Goal: Transaction & Acquisition: Book appointment/travel/reservation

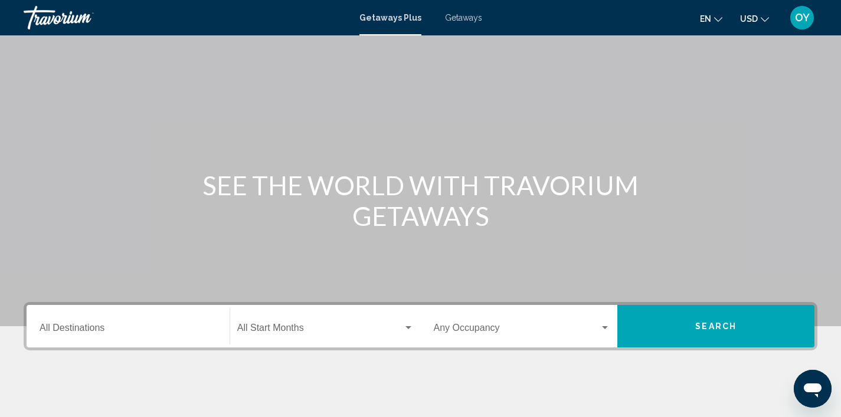
scroll to position [48, 0]
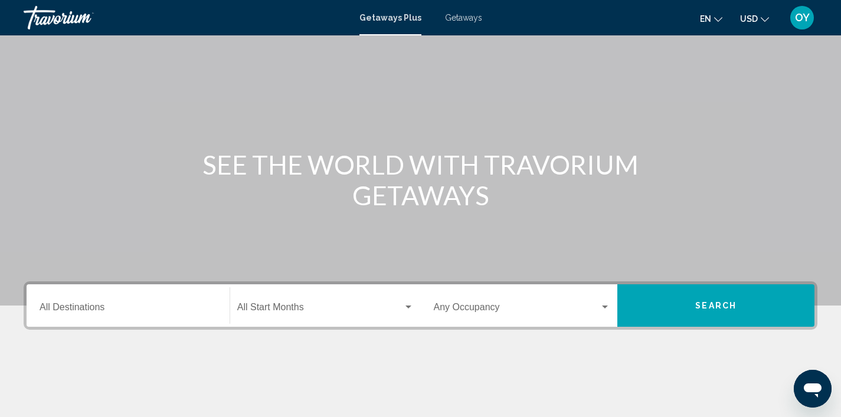
click at [408, 309] on div "Search widget" at bounding box center [408, 307] width 11 height 9
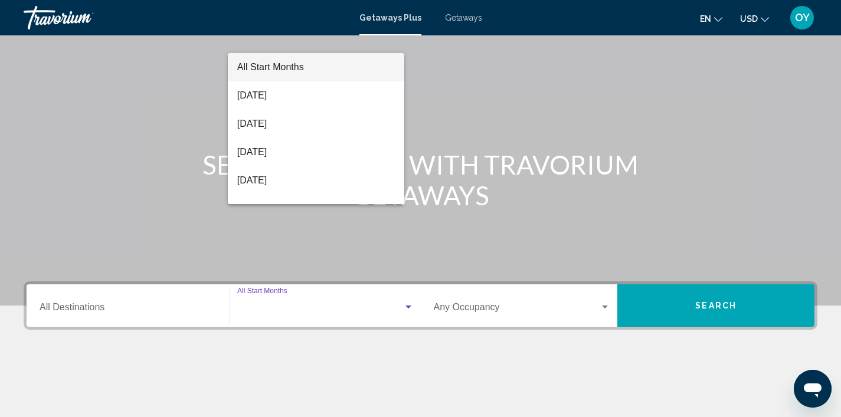
scroll to position [224, 0]
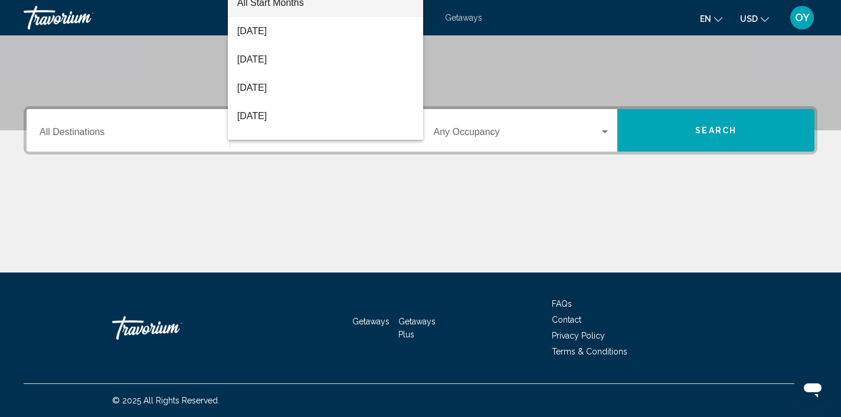
click at [575, 63] on div at bounding box center [420, 208] width 841 height 417
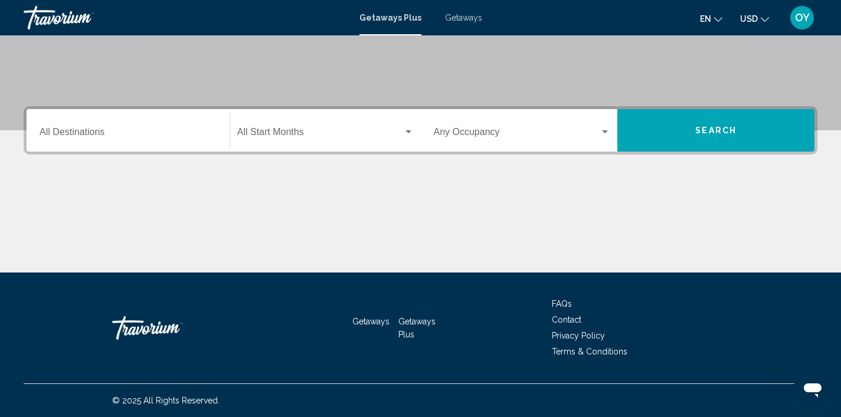
click at [719, 18] on icon "Change language" at bounding box center [718, 19] width 8 height 8
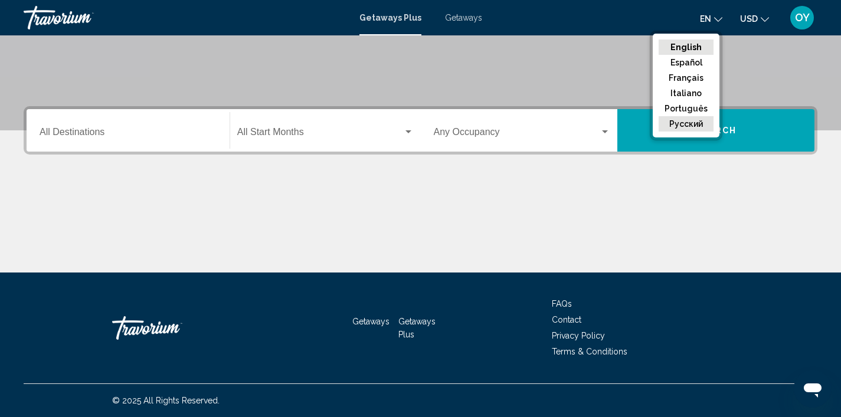
click at [698, 121] on button "русский" at bounding box center [685, 123] width 55 height 15
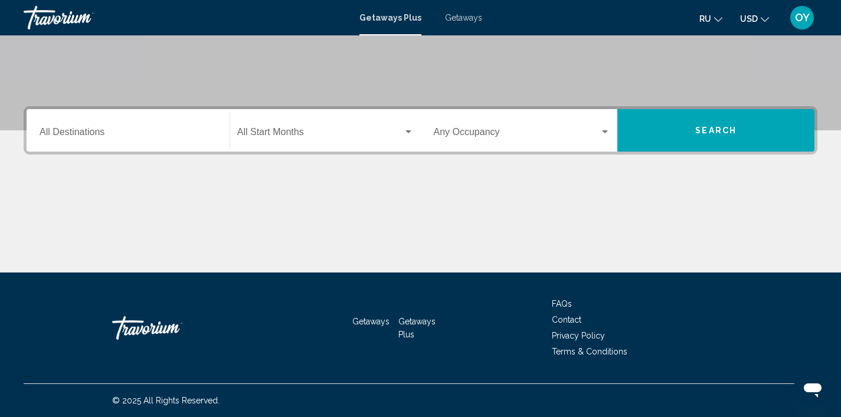
click at [51, 131] on input "Destination All Destinations" at bounding box center [128, 134] width 177 height 11
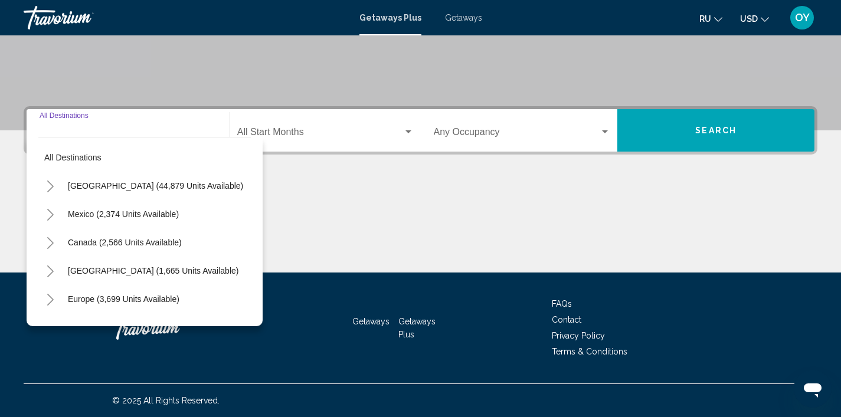
click at [51, 299] on icon "Toggle Europe (3,699 units available)" at bounding box center [50, 300] width 9 height 12
click at [50, 299] on icon "Toggle Europe (3,699 units available)" at bounding box center [50, 300] width 9 height 12
click at [52, 303] on icon "Toggle Europe (3,699 units available)" at bounding box center [50, 300] width 9 height 12
click at [69, 317] on button "[GEOGRAPHIC_DATA] (193 units available)" at bounding box center [150, 327] width 176 height 27
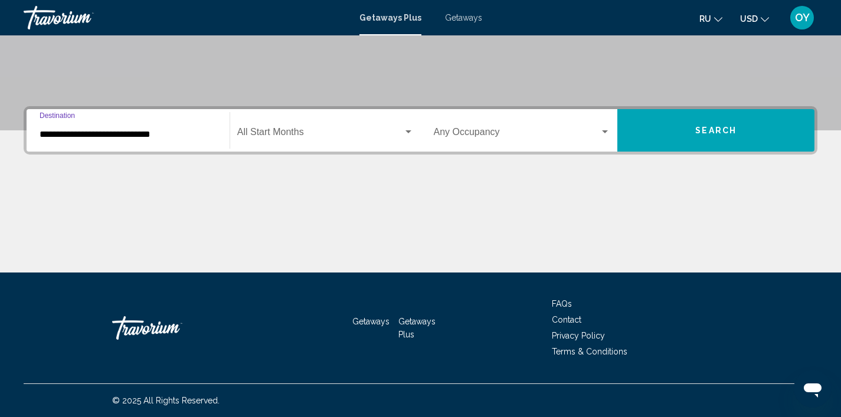
click at [46, 133] on input "**********" at bounding box center [128, 134] width 177 height 11
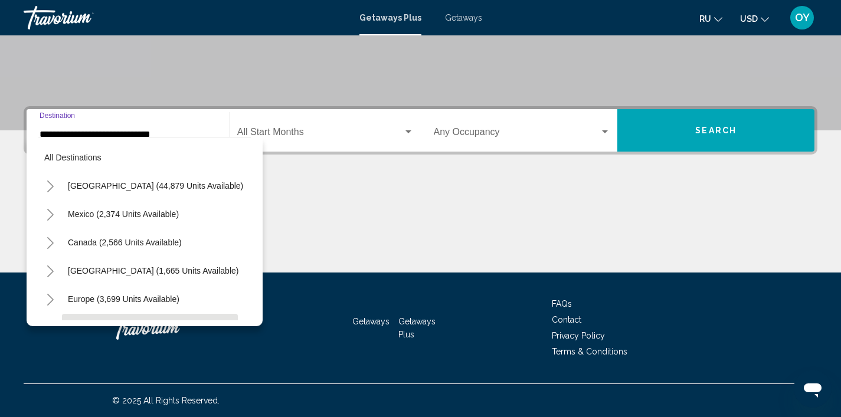
scroll to position [99, 0]
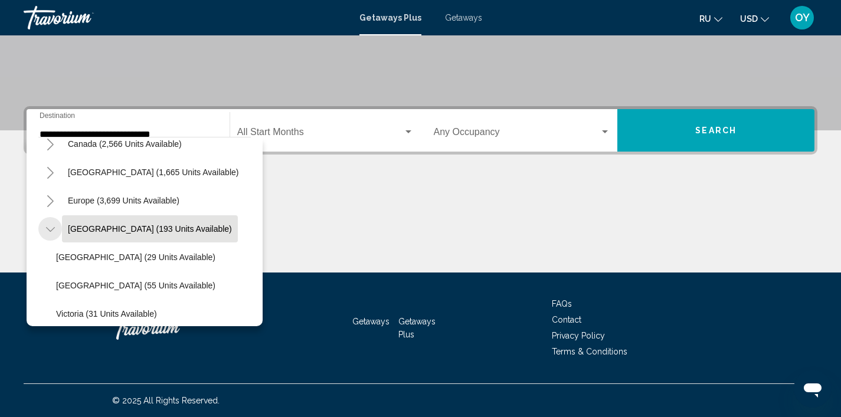
click at [51, 231] on icon "Toggle Australia (193 units available)" at bounding box center [50, 230] width 9 height 12
click at [51, 202] on icon "Toggle Europe (3,699 units available)" at bounding box center [50, 201] width 9 height 12
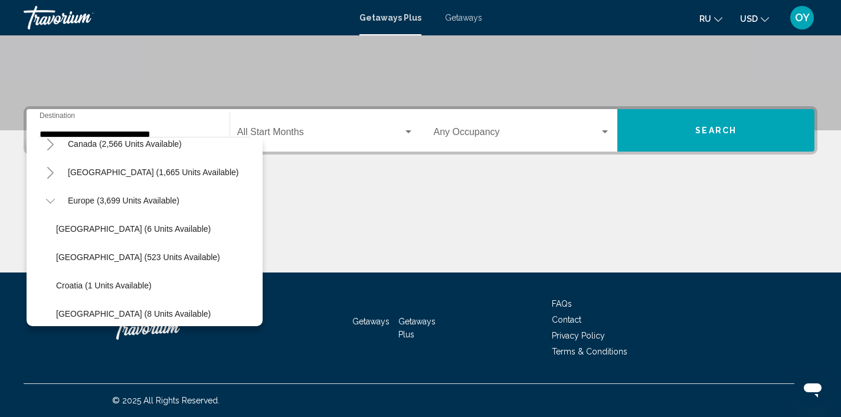
scroll to position [224, 0]
click at [47, 202] on icon "Toggle Europe (3,699 units available)" at bounding box center [50, 201] width 9 height 12
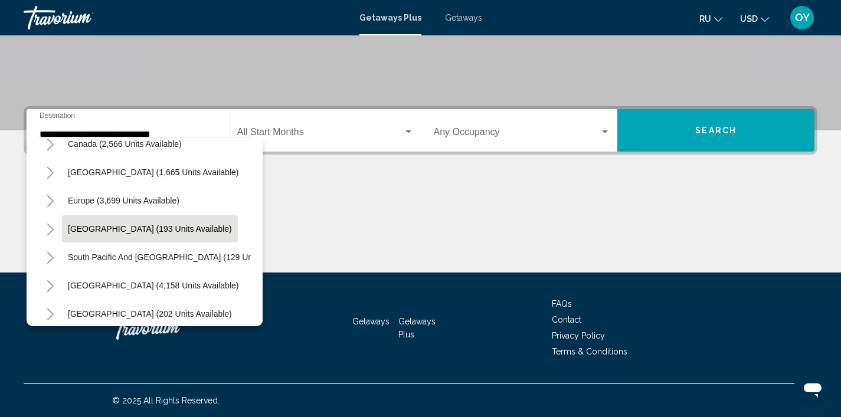
click at [47, 202] on icon "Toggle Europe (3,699 units available)" at bounding box center [50, 201] width 9 height 12
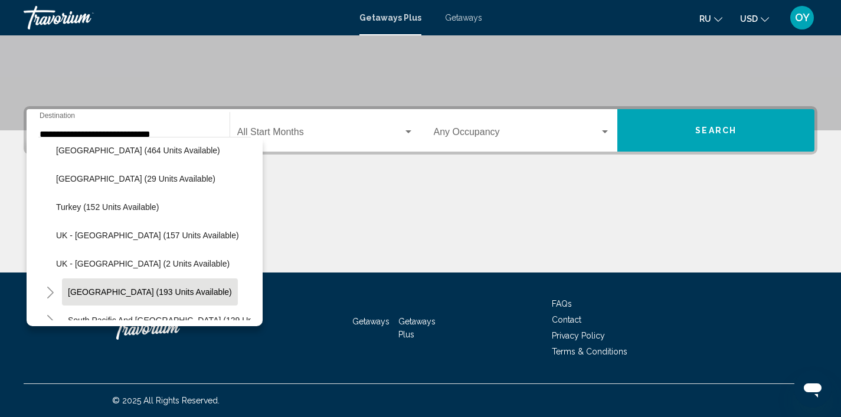
scroll to position [729, 0]
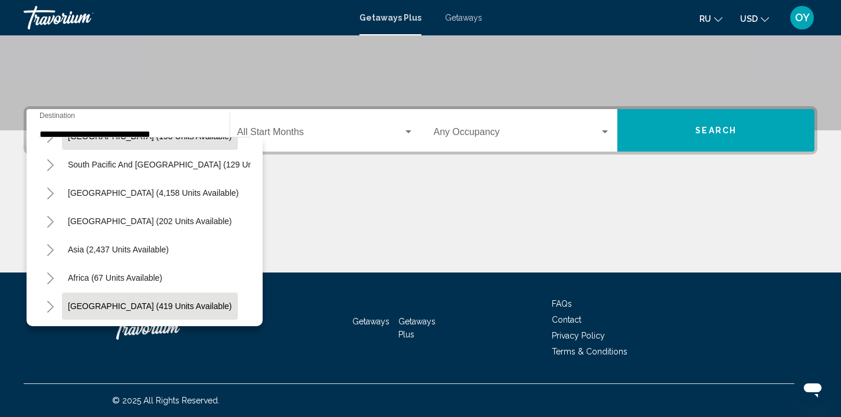
click at [173, 312] on button "[GEOGRAPHIC_DATA] (419 units available)" at bounding box center [150, 306] width 176 height 27
type input "**********"
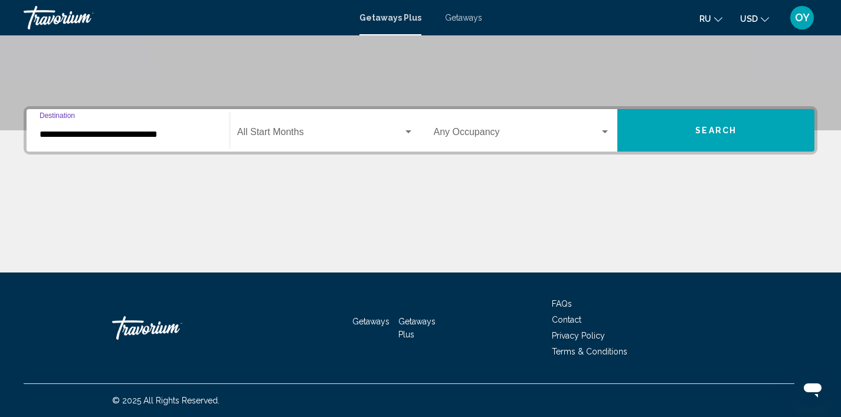
click at [407, 131] on div "Search widget" at bounding box center [408, 131] width 6 height 3
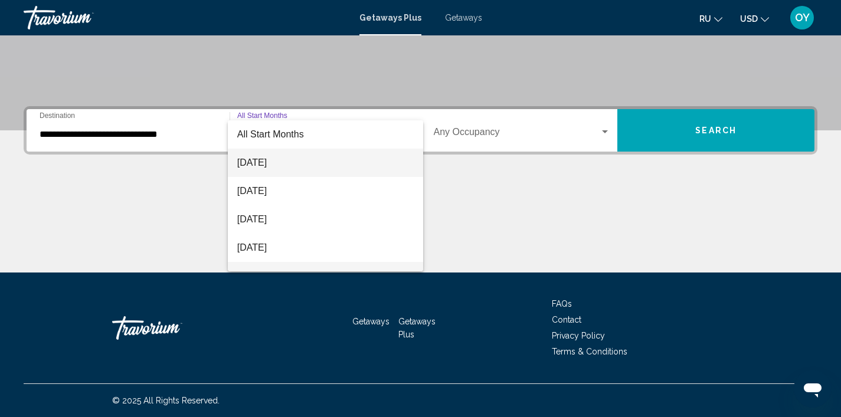
click at [332, 265] on span "[DATE]" at bounding box center [325, 276] width 176 height 28
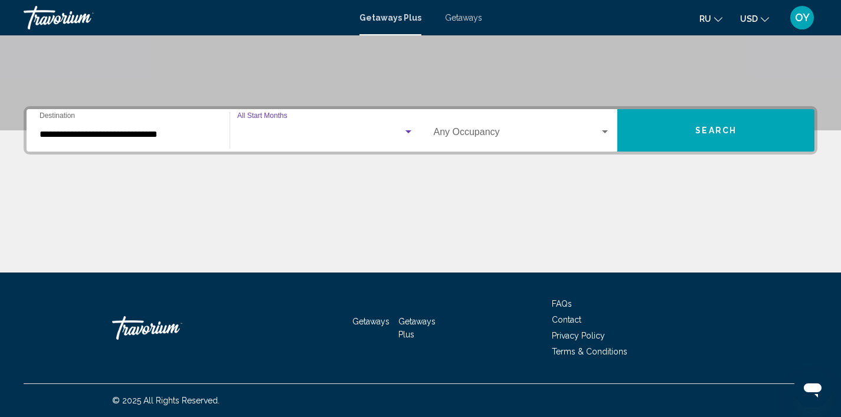
scroll to position [19, 0]
click at [607, 132] on div "Search widget" at bounding box center [605, 131] width 6 height 3
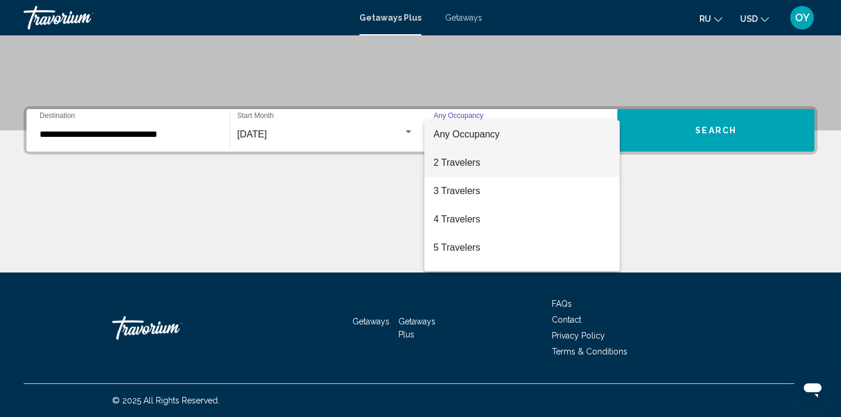
click at [533, 162] on span "2 Travelers" at bounding box center [522, 163] width 177 height 28
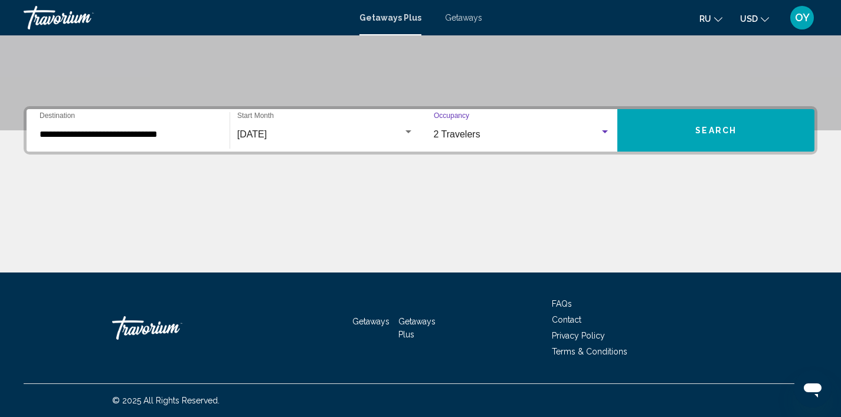
click at [767, 130] on button "Search" at bounding box center [715, 130] width 197 height 42
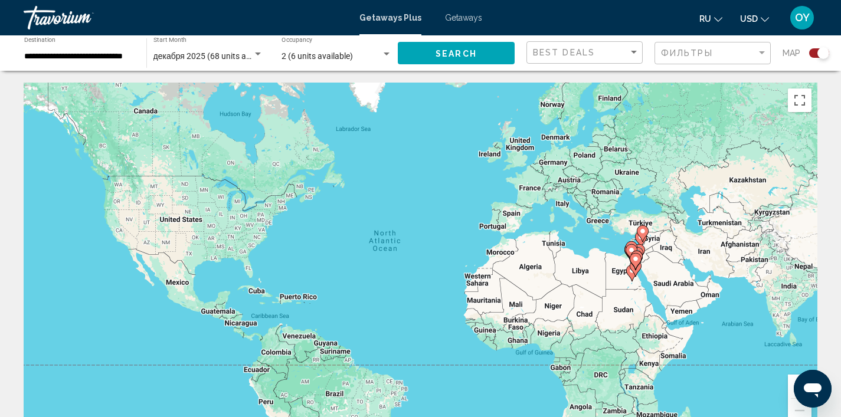
click at [621, 277] on div "To activate drag with keyboard, press Alt + Enter. Once in keyboard drag state,…" at bounding box center [421, 260] width 794 height 354
click at [622, 268] on div "To activate drag with keyboard, press Alt + Enter. Once in keyboard drag state,…" at bounding box center [421, 260] width 794 height 354
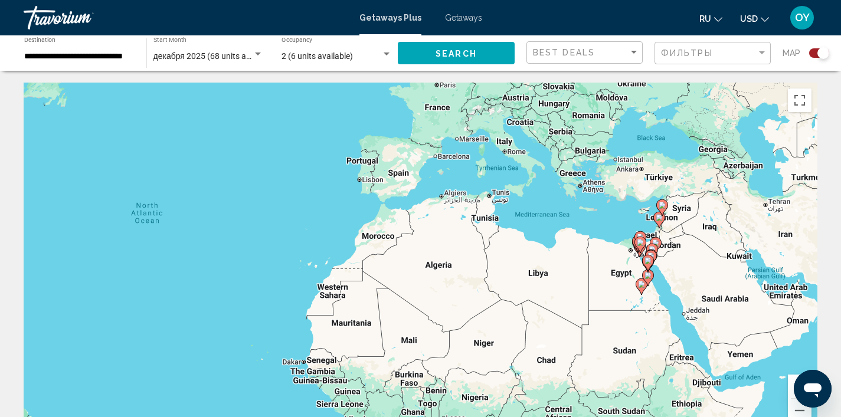
click at [622, 268] on div "To activate drag with keyboard, press Alt + Enter. Once in keyboard drag state,…" at bounding box center [421, 260] width 794 height 354
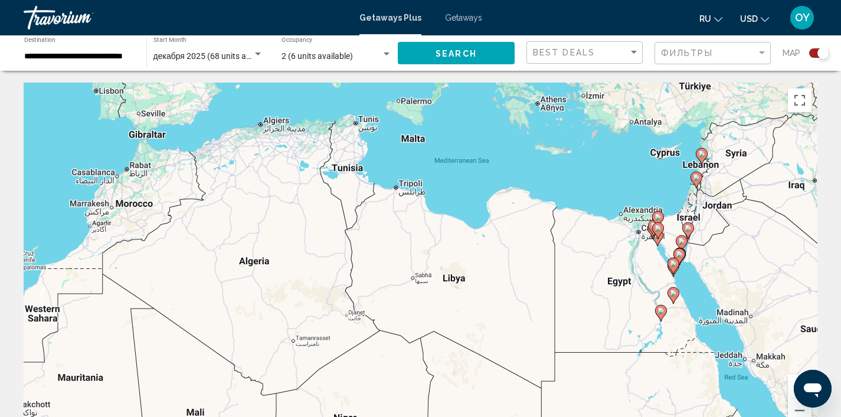
click at [622, 268] on div "To activate drag with keyboard, press Alt + Enter. Once in keyboard drag state,…" at bounding box center [421, 260] width 794 height 354
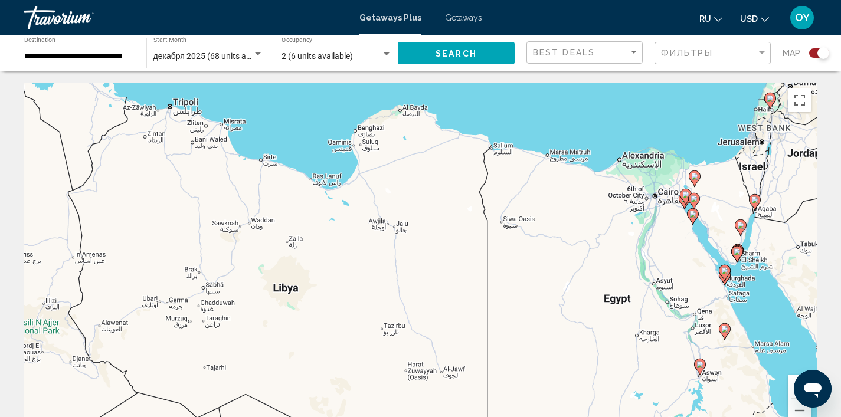
click at [721, 273] on image "Main content" at bounding box center [724, 270] width 7 height 7
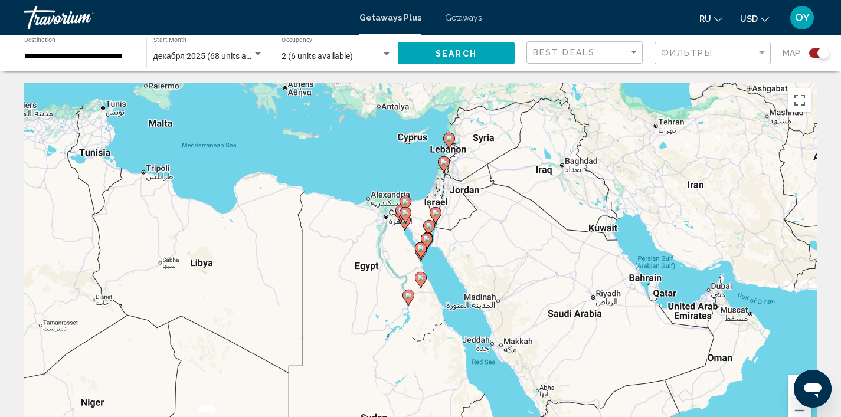
click at [419, 255] on icon "Main content" at bounding box center [420, 250] width 11 height 15
type input "**********"
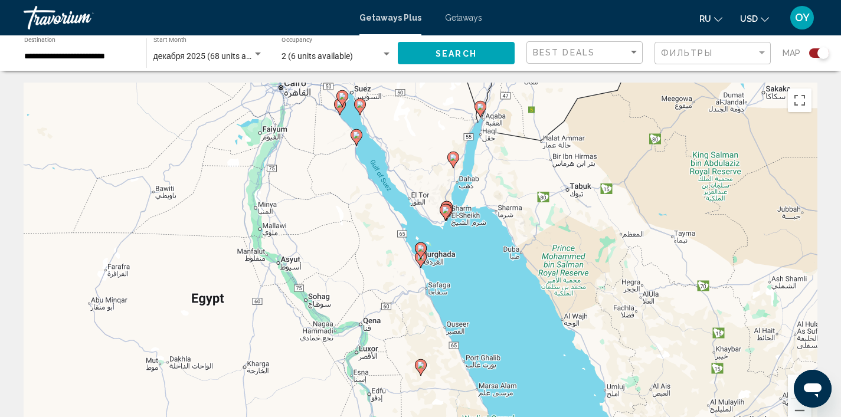
click at [419, 263] on icon "Main content" at bounding box center [420, 259] width 11 height 15
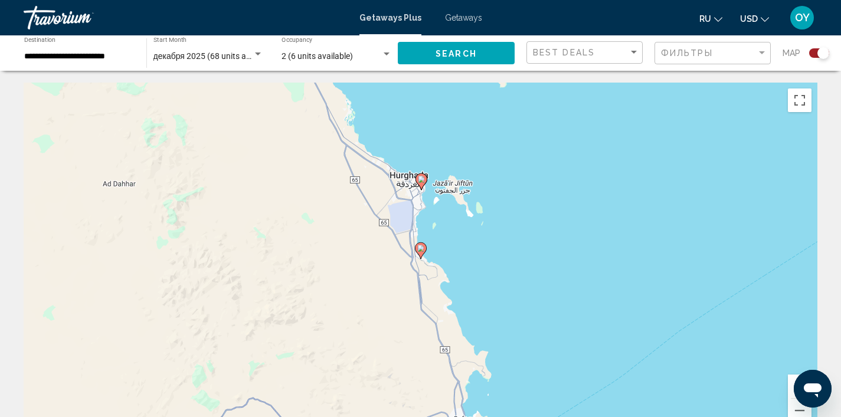
click at [421, 180] on image "Main content" at bounding box center [421, 179] width 7 height 7
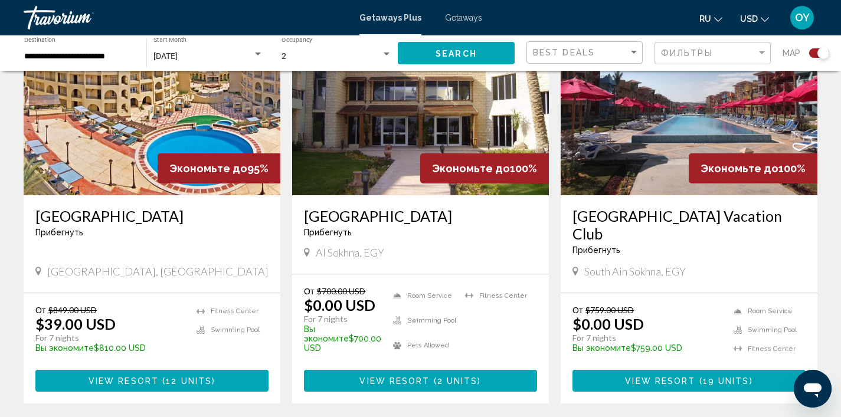
scroll to position [488, 0]
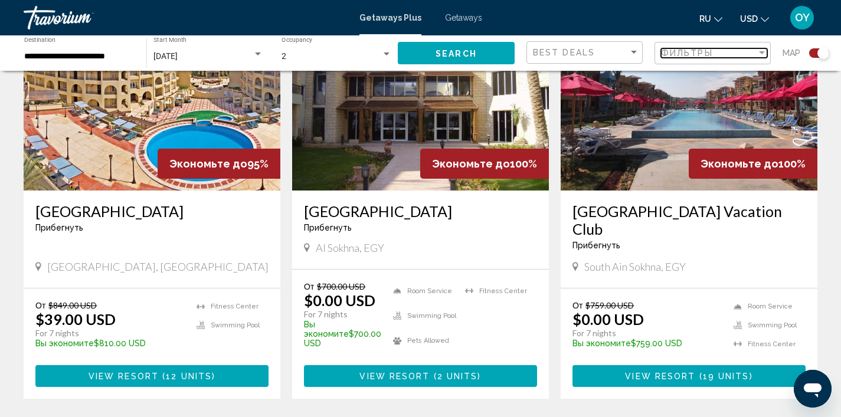
click at [762, 54] on div "Filter" at bounding box center [762, 52] width 6 height 3
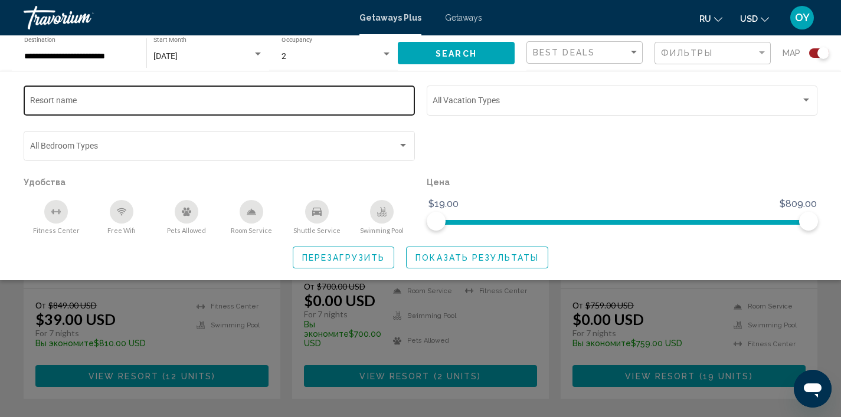
click at [41, 98] on input "Resort name" at bounding box center [219, 102] width 379 height 9
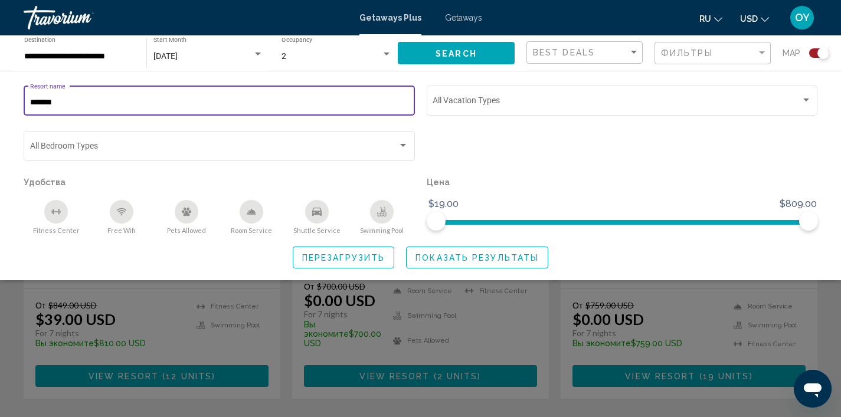
type input "*******"
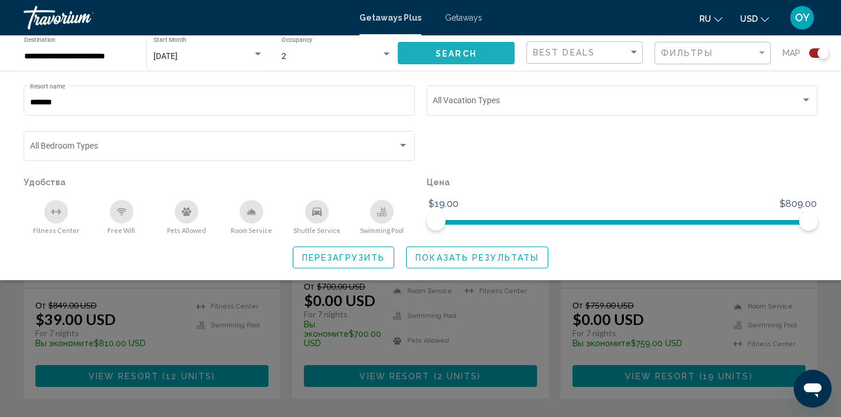
click at [482, 55] on button "Search" at bounding box center [456, 53] width 117 height 22
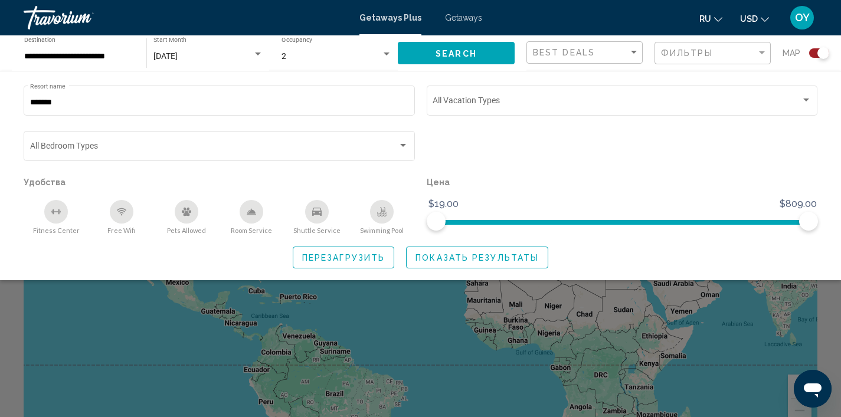
click at [482, 261] on span "Показать результаты" at bounding box center [476, 257] width 123 height 9
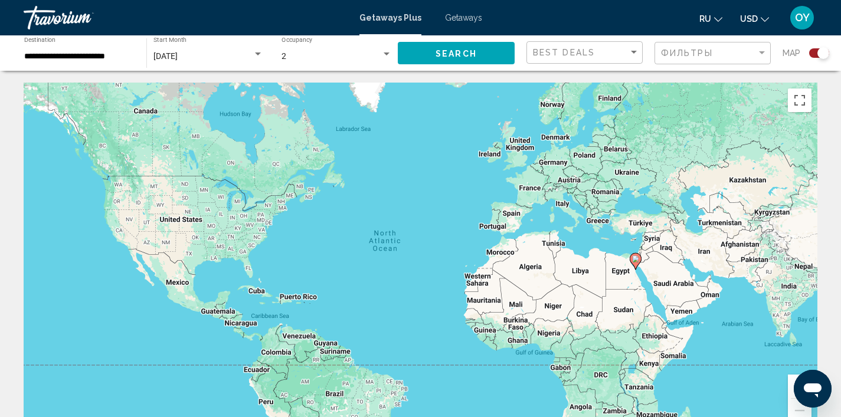
click at [638, 263] on icon "Main content" at bounding box center [635, 261] width 11 height 15
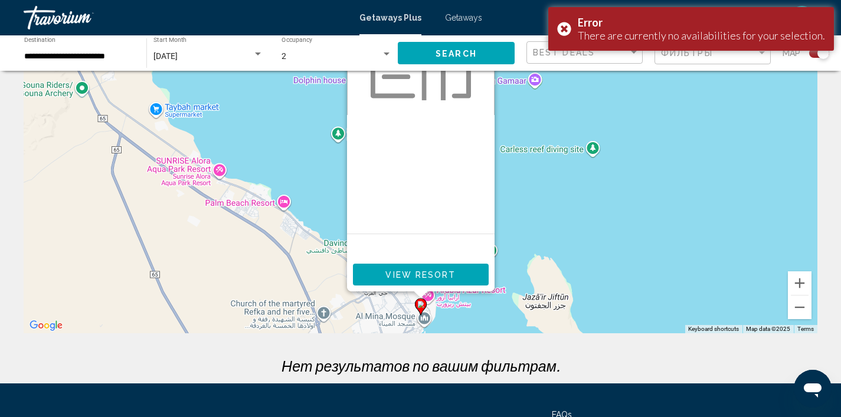
scroll to position [107, 0]
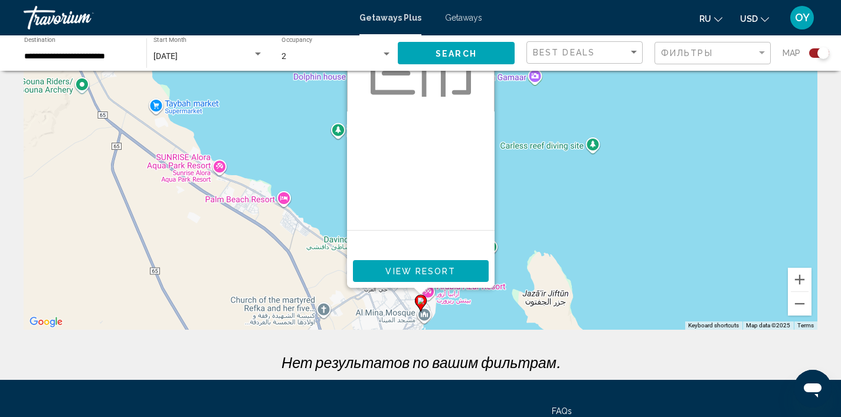
click at [520, 237] on div "To activate drag with keyboard, press Alt + Enter. Once in keyboard drag state,…" at bounding box center [421, 153] width 794 height 354
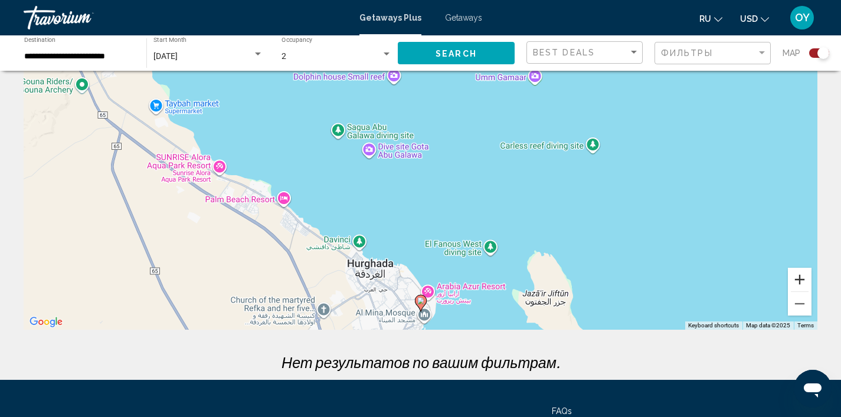
click at [802, 282] on button "Zoom in" at bounding box center [800, 280] width 24 height 24
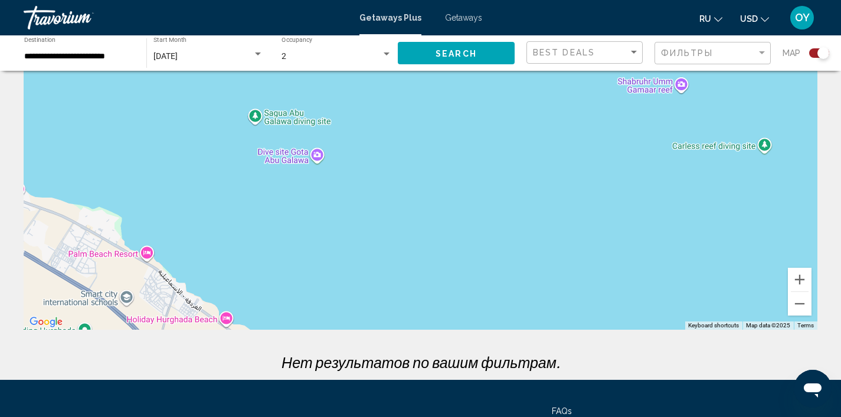
click at [457, 54] on span "Search" at bounding box center [455, 53] width 41 height 9
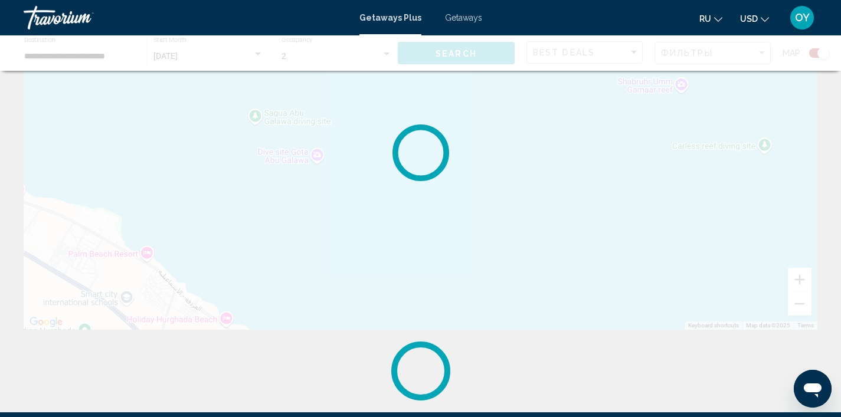
scroll to position [0, 0]
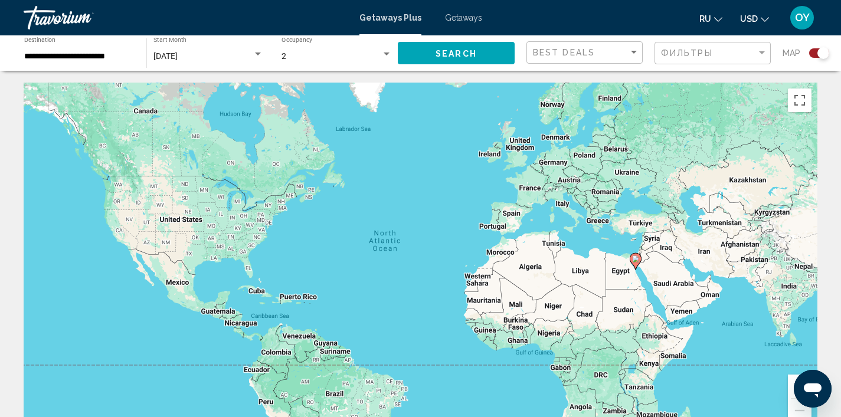
click at [452, 54] on span "Search" at bounding box center [455, 53] width 41 height 9
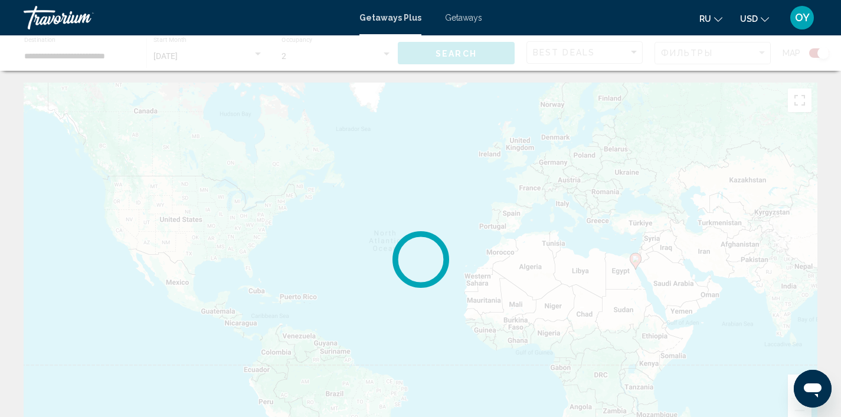
click at [452, 54] on div "Main content" at bounding box center [420, 52] width 841 height 35
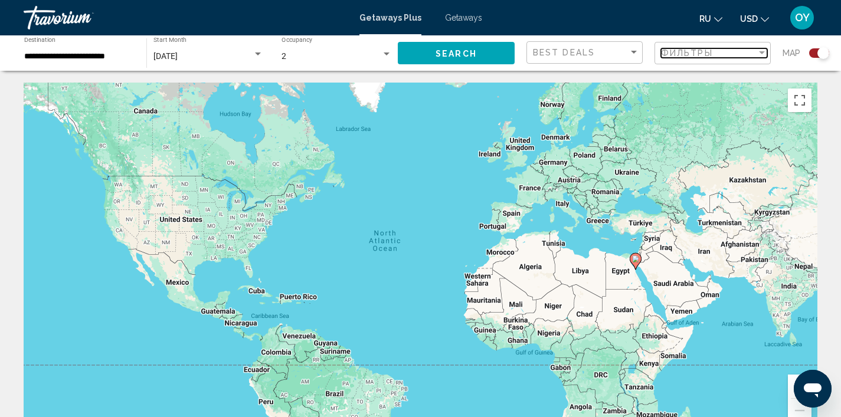
click at [761, 53] on div "Filter" at bounding box center [762, 52] width 6 height 3
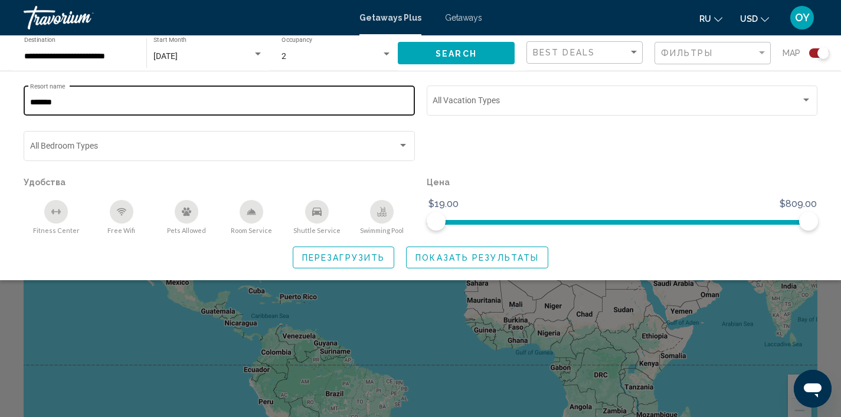
click at [366, 101] on input "*******" at bounding box center [219, 102] width 379 height 9
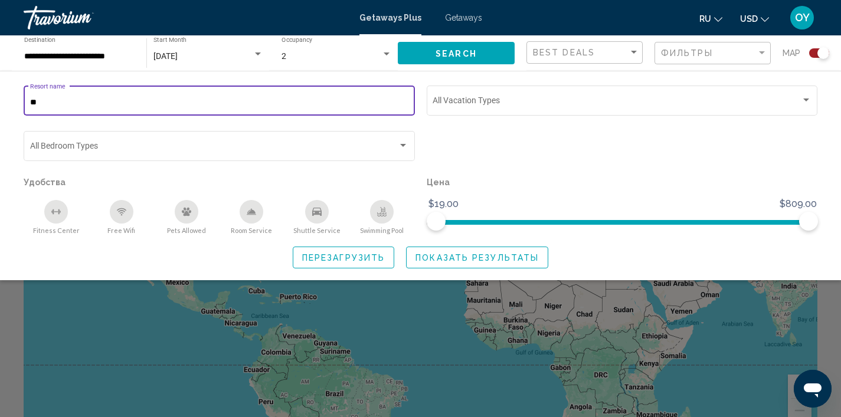
type input "*"
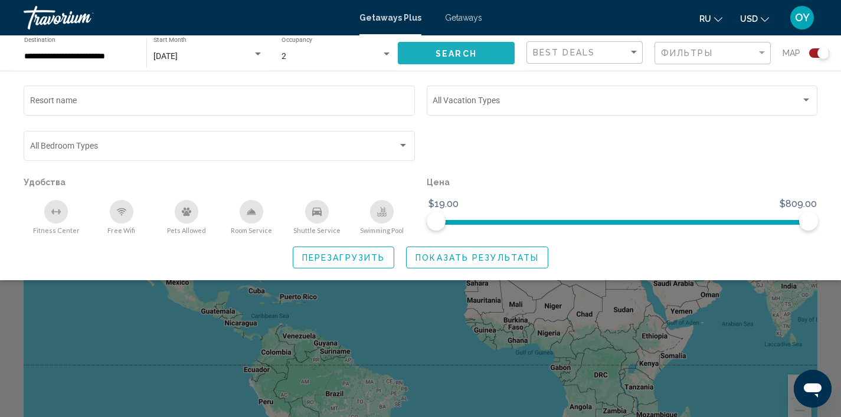
click at [451, 57] on span "Search" at bounding box center [455, 53] width 41 height 9
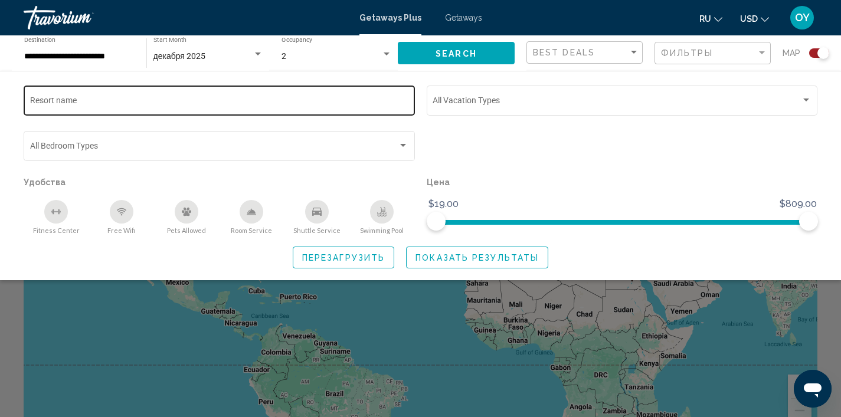
click at [74, 99] on input "Resort name" at bounding box center [219, 102] width 379 height 9
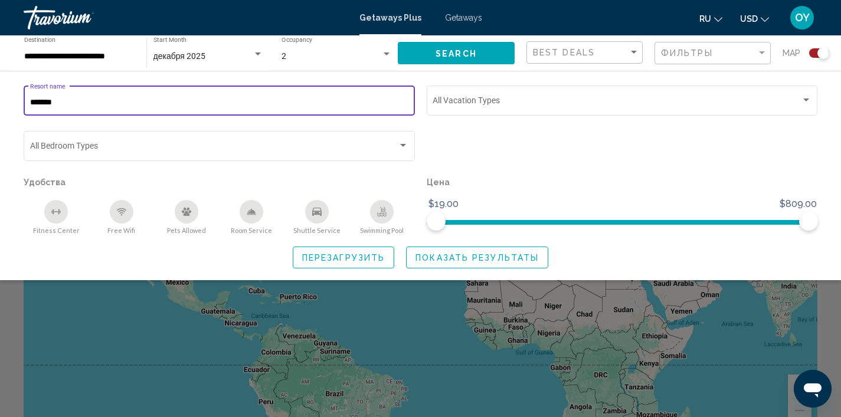
type input "*******"
click at [478, 57] on button "Search" at bounding box center [456, 53] width 117 height 22
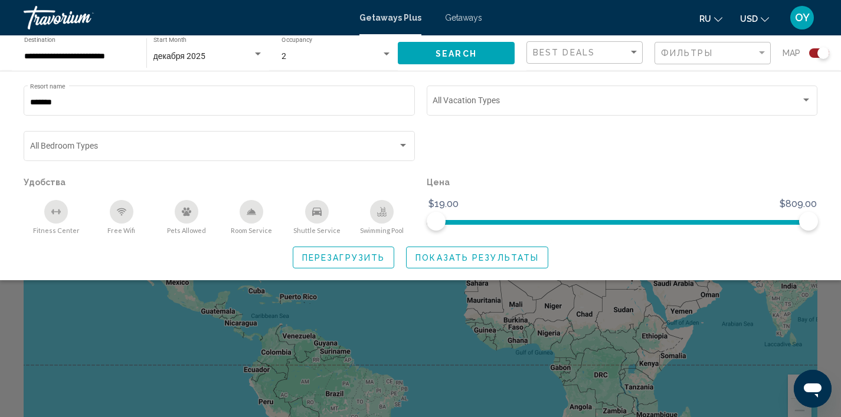
click at [464, 260] on span "Показать результаты" at bounding box center [476, 257] width 123 height 9
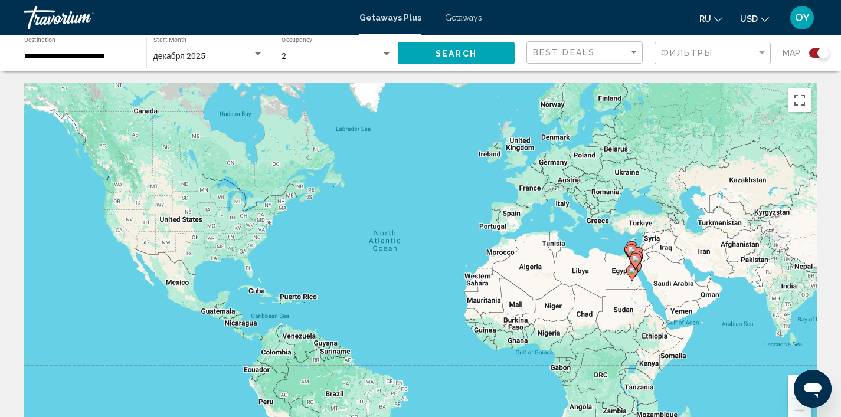
scroll to position [1, 0]
drag, startPoint x: 603, startPoint y: 280, endPoint x: 589, endPoint y: 186, distance: 94.3
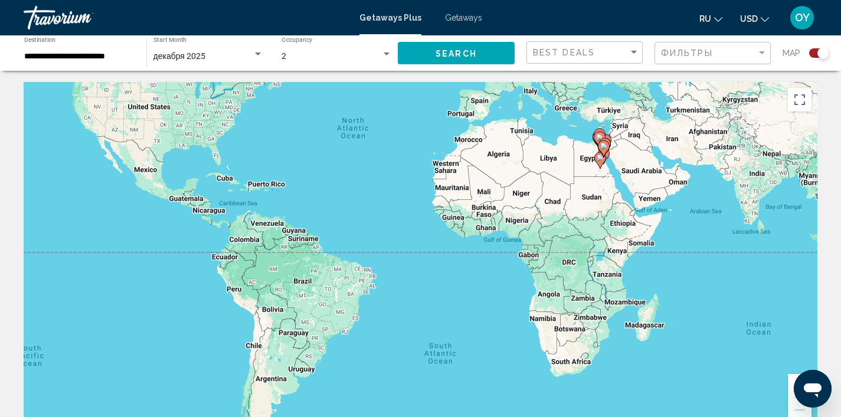
drag, startPoint x: 589, startPoint y: 186, endPoint x: 597, endPoint y: 205, distance: 20.1
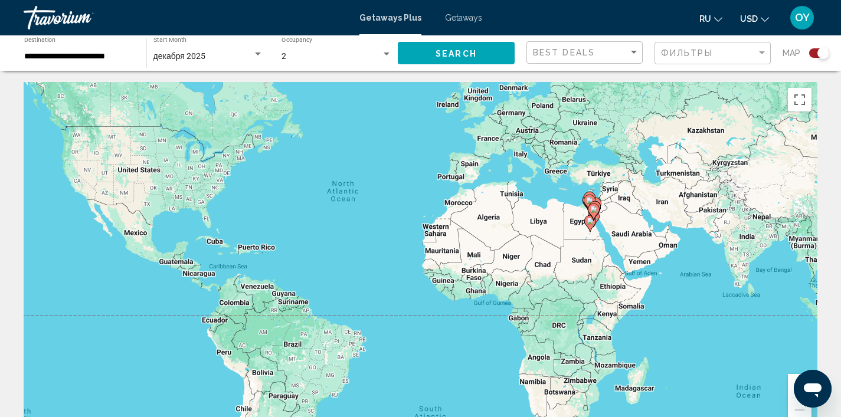
scroll to position [0, 0]
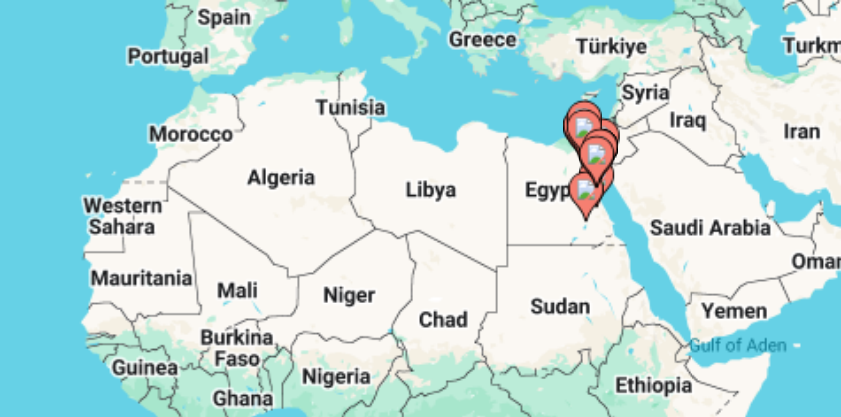
drag, startPoint x: 188, startPoint y: 78, endPoint x: 186, endPoint y: 50, distance: 27.8
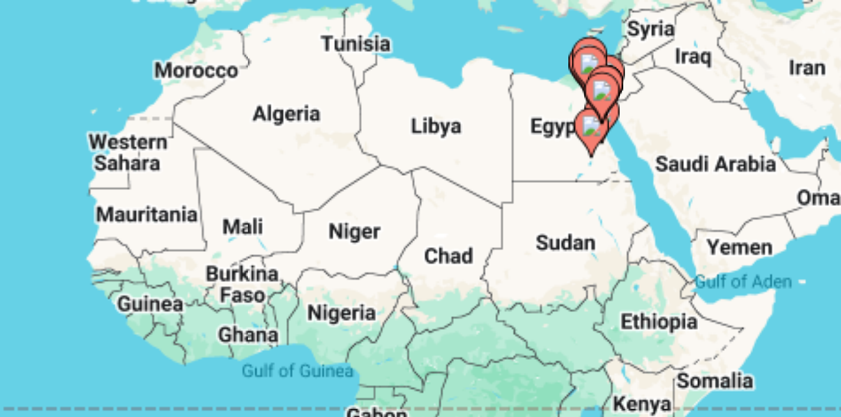
drag, startPoint x: 202, startPoint y: 48, endPoint x: 202, endPoint y: 25, distance: 23.0
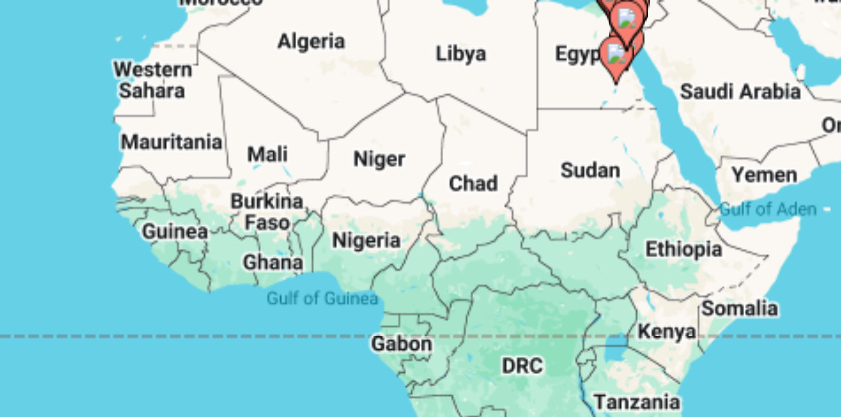
drag, startPoint x: 202, startPoint y: 25, endPoint x: 196, endPoint y: 37, distance: 13.2
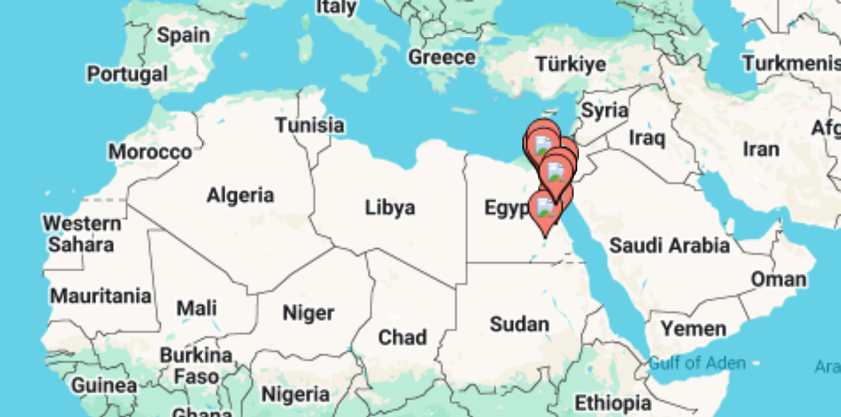
drag, startPoint x: 196, startPoint y: 37, endPoint x: 203, endPoint y: 24, distance: 14.8
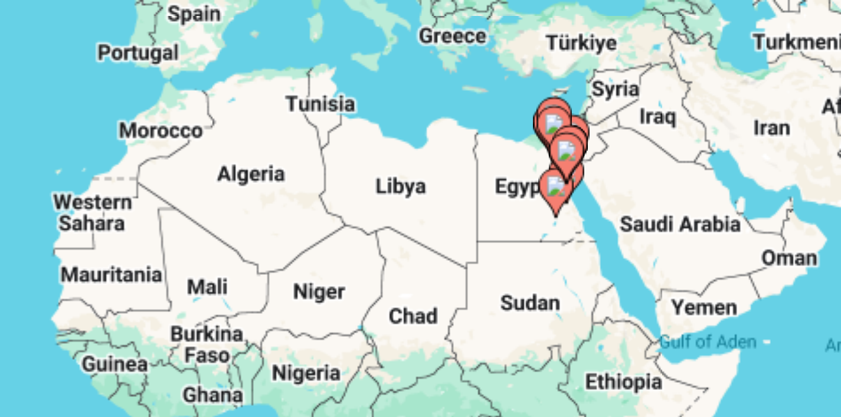
drag, startPoint x: 203, startPoint y: 24, endPoint x: 200, endPoint y: 32, distance: 8.8
click at [200, 83] on div "To activate drag with keyboard, press Alt + Enter. Once in keyboard drag state,…" at bounding box center [421, 260] width 794 height 354
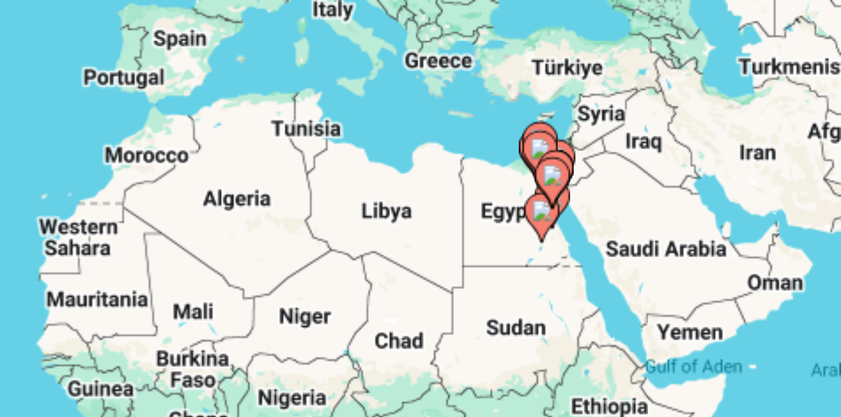
click at [570, 199] on image "Main content" at bounding box center [573, 202] width 7 height 7
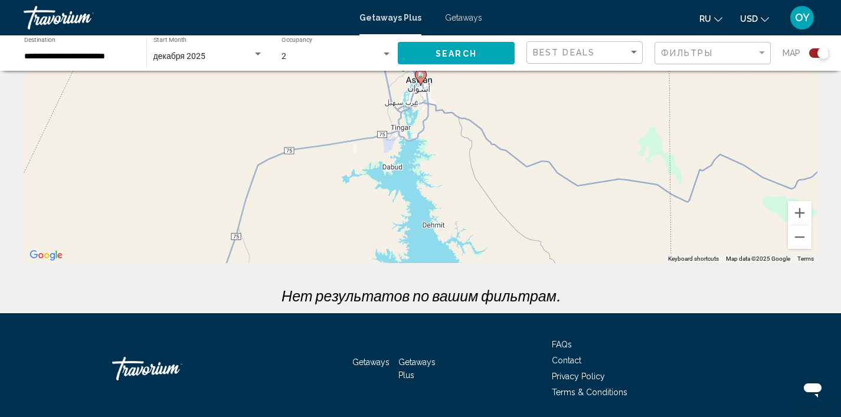
scroll to position [181, 0]
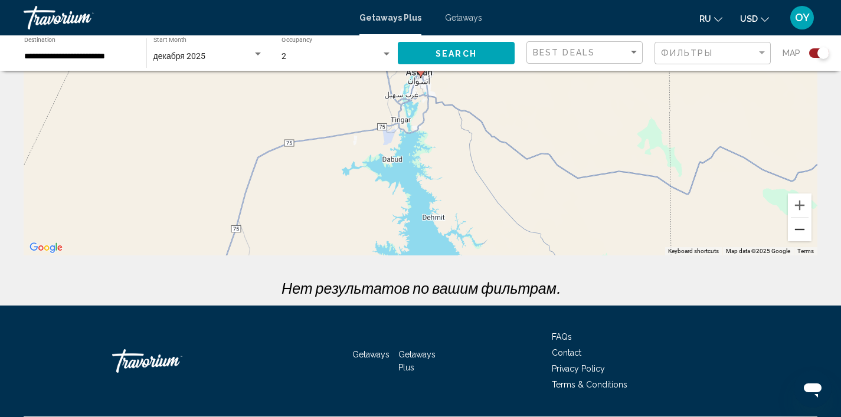
click at [797, 231] on button "Zoom out" at bounding box center [800, 230] width 24 height 24
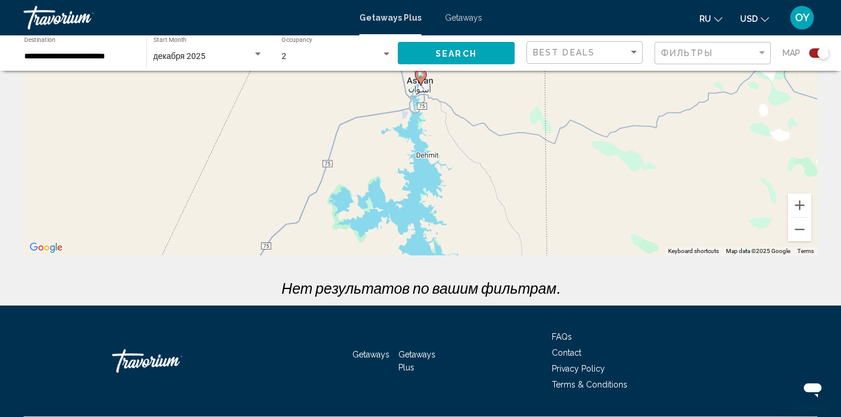
drag, startPoint x: 592, startPoint y: 152, endPoint x: 588, endPoint y: 202, distance: 49.7
click at [588, 202] on div "To navigate, press the arrow keys. To activate drag with keyboard, press Alt + …" at bounding box center [421, 78] width 794 height 354
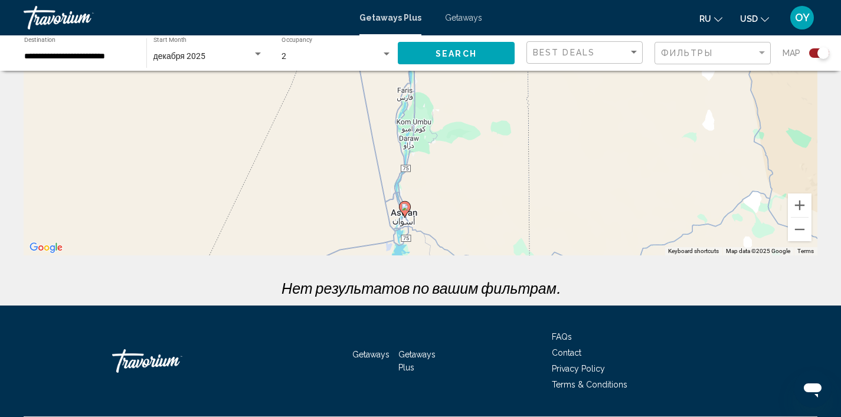
drag, startPoint x: 528, startPoint y: 106, endPoint x: 510, endPoint y: 218, distance: 113.5
click at [510, 218] on div "To navigate, press the arrow keys. To activate drag with keyboard, press Alt + …" at bounding box center [421, 78] width 794 height 354
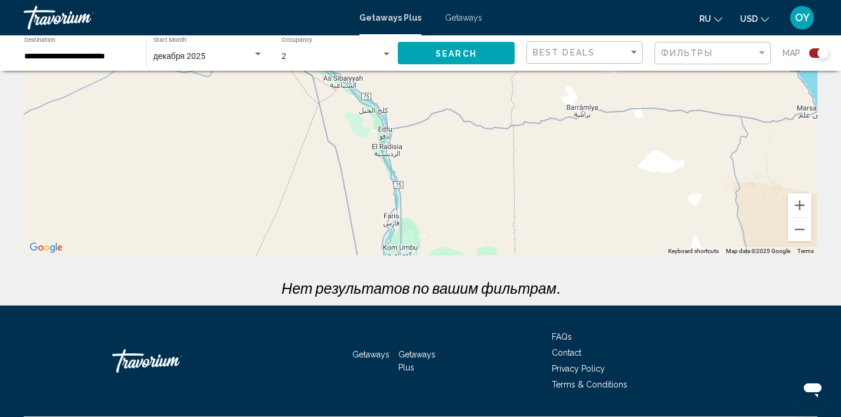
drag, startPoint x: 482, startPoint y: 93, endPoint x: 484, endPoint y: 214, distance: 121.0
click at [484, 214] on div "To navigate, press the arrow keys. To activate drag with keyboard, press Alt + …" at bounding box center [421, 78] width 794 height 354
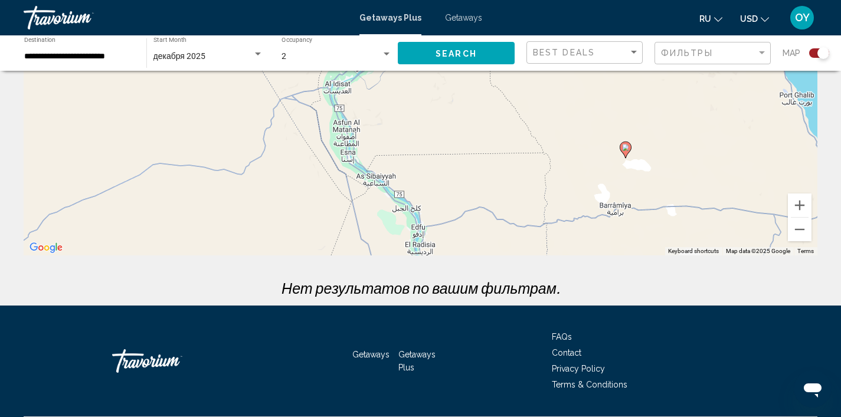
drag, startPoint x: 458, startPoint y: 116, endPoint x: 508, endPoint y: 203, distance: 100.7
click at [508, 203] on div "To navigate, press the arrow keys. To activate drag with keyboard, press Alt + …" at bounding box center [421, 78] width 794 height 354
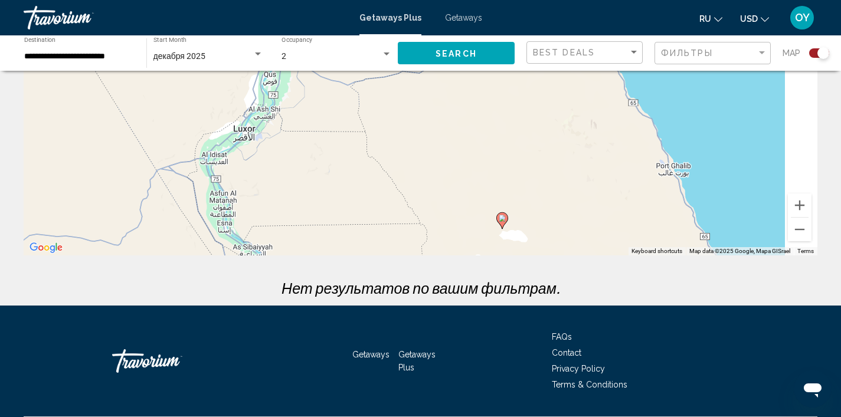
drag, startPoint x: 700, startPoint y: 104, endPoint x: 484, endPoint y: 114, distance: 216.7
click at [484, 114] on div "To navigate, press the arrow keys. To activate drag with keyboard, press Alt + …" at bounding box center [421, 78] width 794 height 354
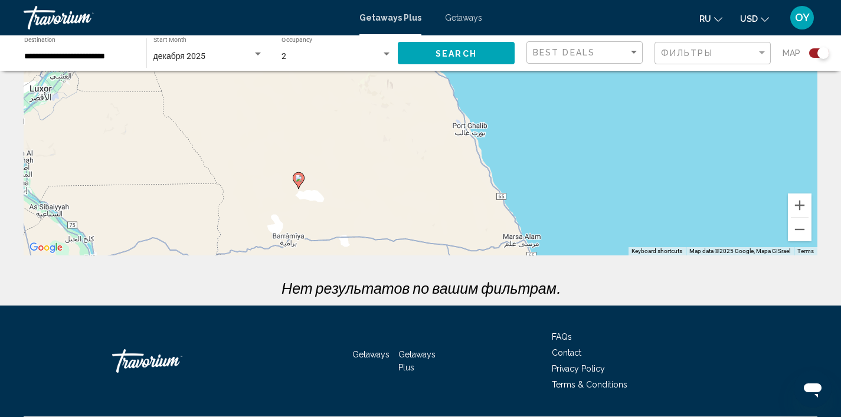
drag, startPoint x: 624, startPoint y: 144, endPoint x: 483, endPoint y: 106, distance: 146.6
click at [482, 108] on div "To navigate, press the arrow keys. To activate drag with keyboard, press Alt + …" at bounding box center [421, 78] width 794 height 354
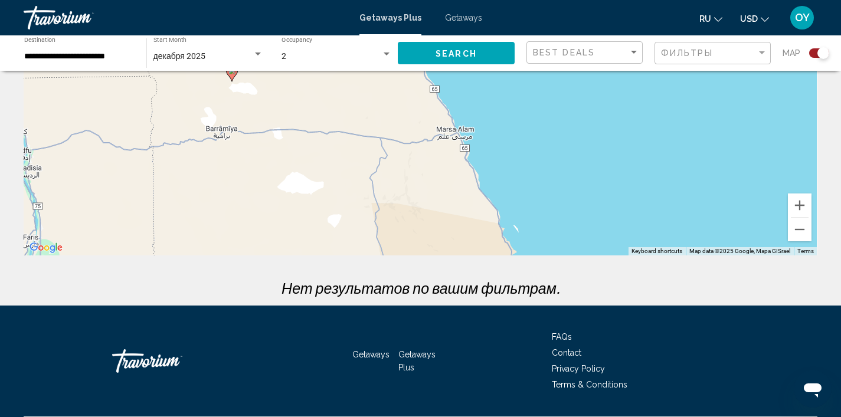
drag, startPoint x: 565, startPoint y: 211, endPoint x: 487, endPoint y: 60, distance: 170.2
click at [487, 60] on div "**********" at bounding box center [420, 144] width 841 height 487
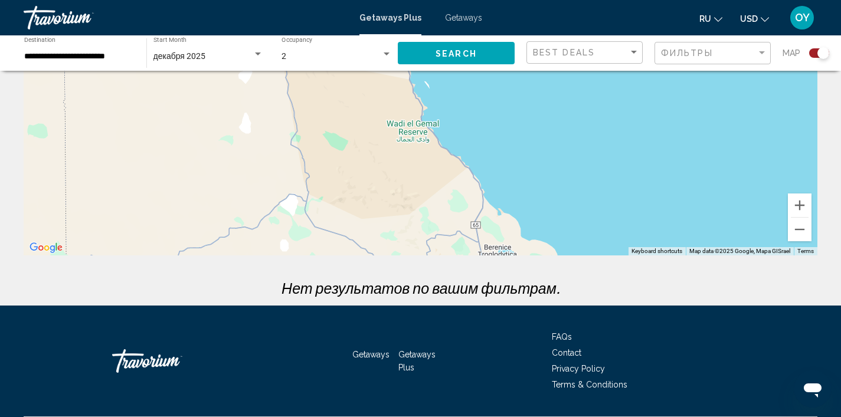
drag, startPoint x: 512, startPoint y: 132, endPoint x: 480, endPoint y: 117, distance: 35.1
click at [480, 117] on div "To navigate, press the arrow keys. To activate drag with keyboard, press Alt + …" at bounding box center [421, 78] width 794 height 354
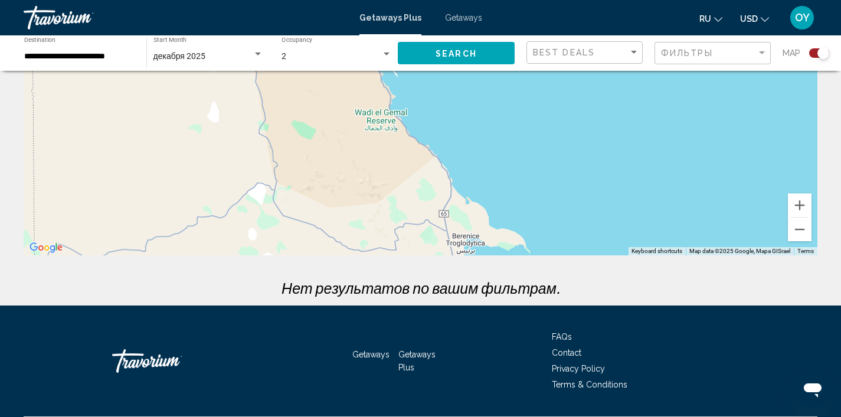
drag, startPoint x: 480, startPoint y: 117, endPoint x: 408, endPoint y: 94, distance: 75.0
click at [408, 94] on div "To navigate, press the arrow keys. To activate drag with keyboard, press Alt + …" at bounding box center [421, 78] width 794 height 354
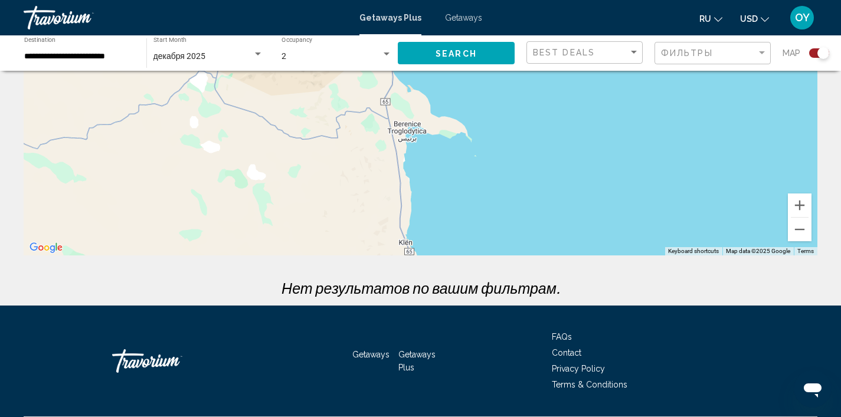
drag, startPoint x: 486, startPoint y: 112, endPoint x: 476, endPoint y: 61, distance: 51.8
click at [476, 61] on div "**********" at bounding box center [420, 144] width 841 height 487
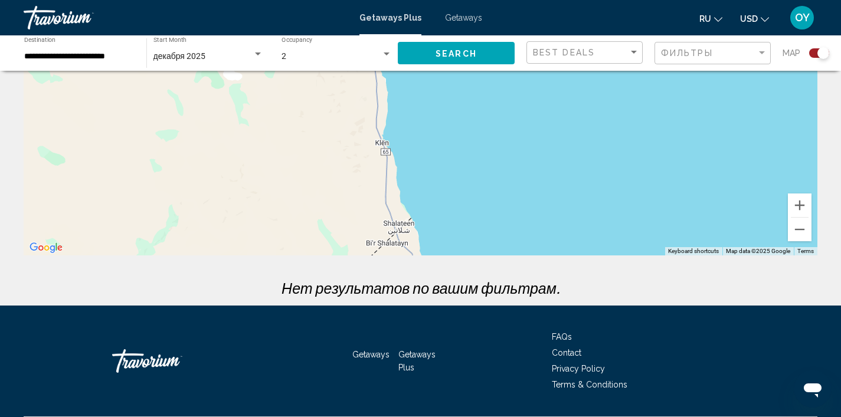
drag, startPoint x: 460, startPoint y: 186, endPoint x: 439, endPoint y: 76, distance: 112.9
click at [439, 78] on div "To navigate, press the arrow keys. To activate drag with keyboard, press Alt + …" at bounding box center [421, 78] width 794 height 354
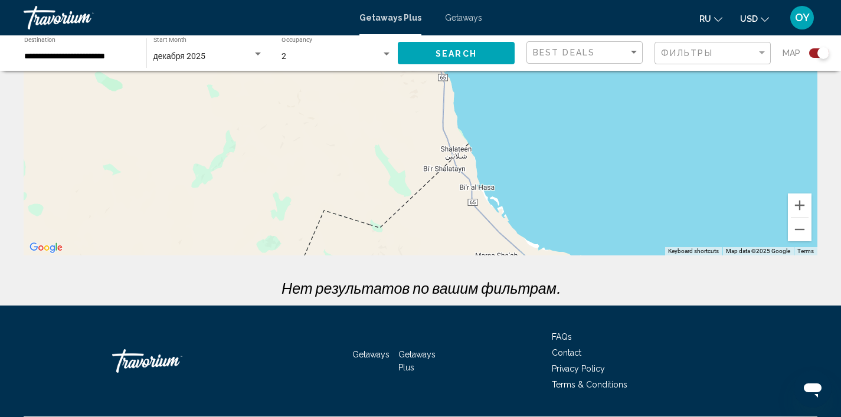
drag, startPoint x: 503, startPoint y: 175, endPoint x: 607, endPoint y: 244, distance: 124.4
click at [607, 244] on div "To navigate, press the arrow keys. To activate drag with keyboard, press Alt + …" at bounding box center [421, 78] width 794 height 354
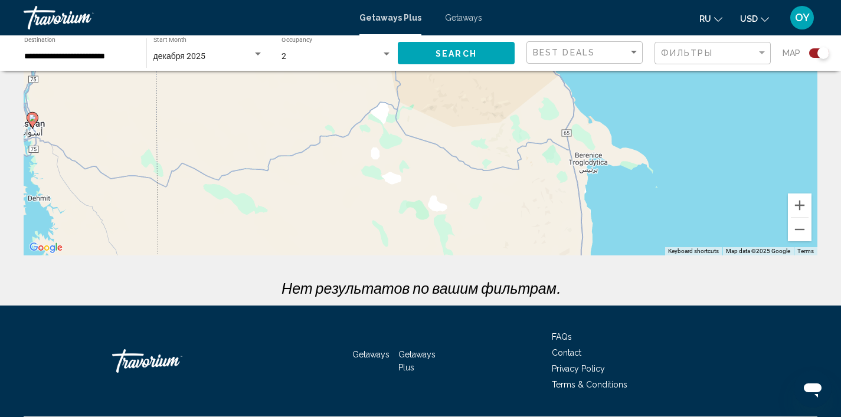
drag, startPoint x: 618, startPoint y: 179, endPoint x: 596, endPoint y: 236, distance: 60.7
click at [596, 236] on div "To navigate, press the arrow keys. To activate drag with keyboard, press Alt + …" at bounding box center [421, 78] width 794 height 354
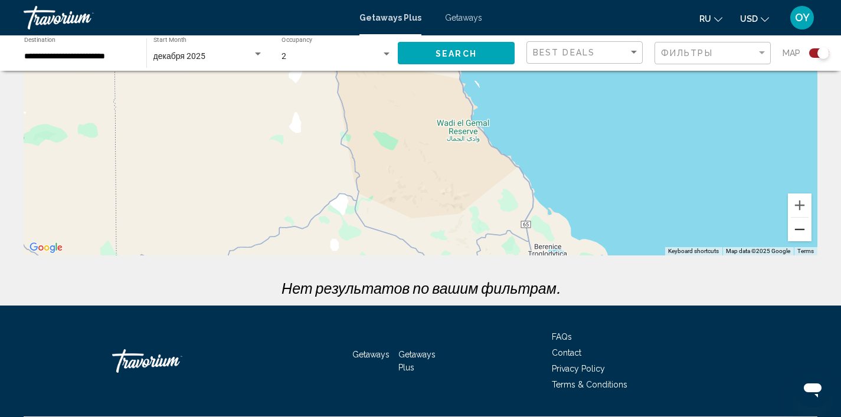
click at [798, 230] on button "Zoom out" at bounding box center [800, 230] width 24 height 24
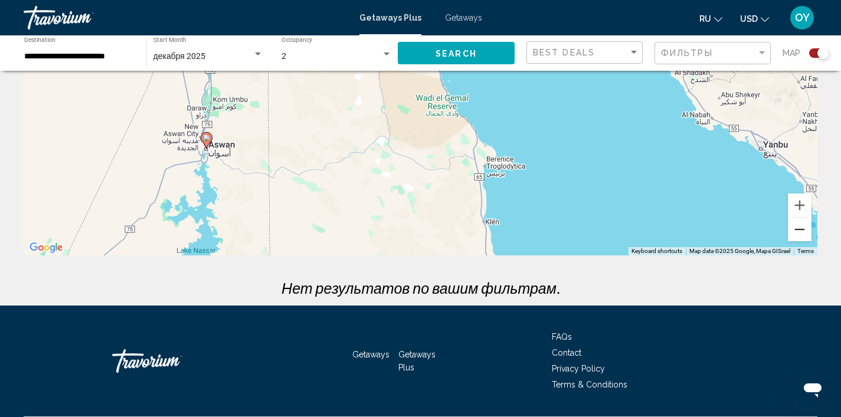
click at [797, 227] on button "Zoom out" at bounding box center [800, 230] width 24 height 24
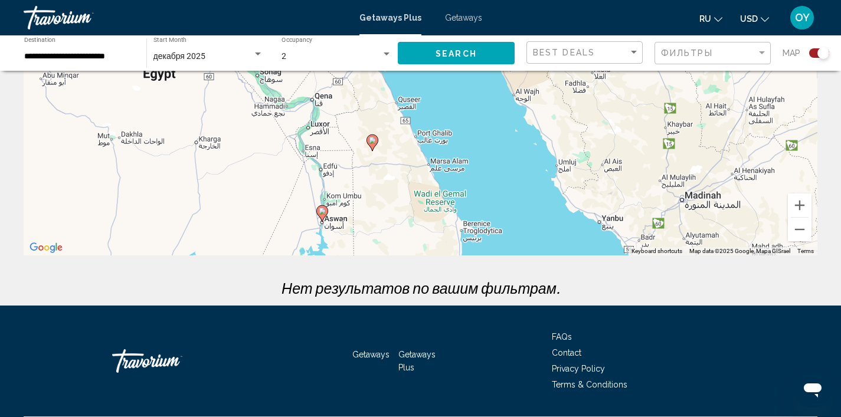
drag, startPoint x: 484, startPoint y: 97, endPoint x: 486, endPoint y: 205, distance: 108.6
click at [489, 207] on div "To navigate, press the arrow keys. To activate drag with keyboard, press Alt + …" at bounding box center [421, 78] width 794 height 354
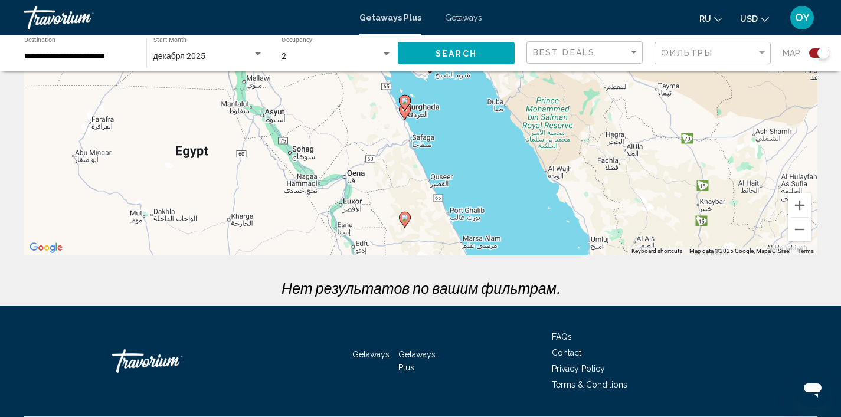
drag, startPoint x: 418, startPoint y: 101, endPoint x: 457, endPoint y: 186, distance: 93.2
click at [457, 186] on div "To navigate, press the arrow keys. To activate drag with keyboard, press Alt + …" at bounding box center [421, 78] width 794 height 354
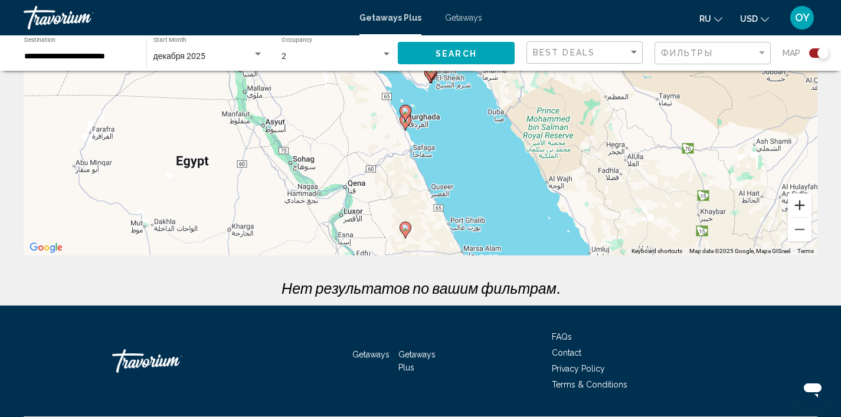
click at [805, 204] on button "Zoom in" at bounding box center [800, 206] width 24 height 24
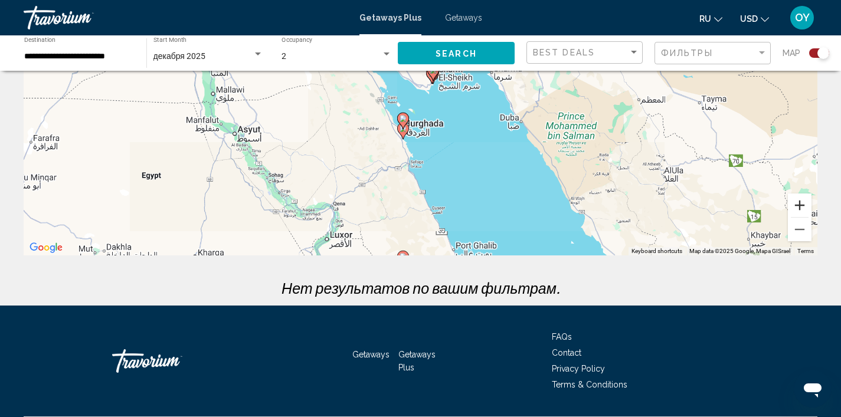
click at [805, 202] on button "Zoom in" at bounding box center [800, 206] width 24 height 24
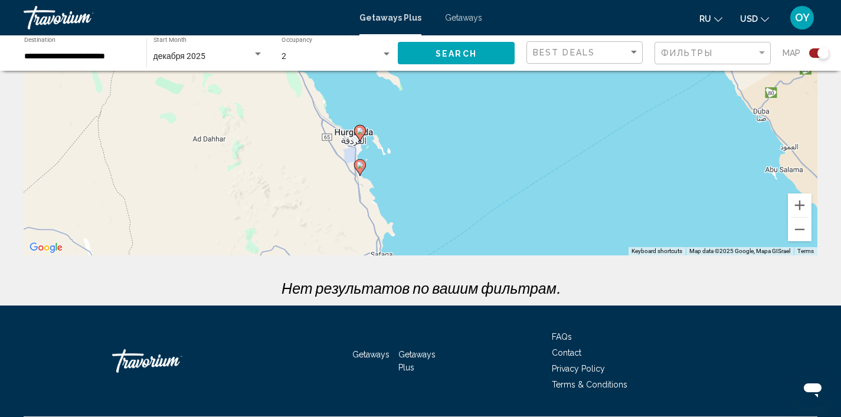
drag, startPoint x: 453, startPoint y: 211, endPoint x: 453, endPoint y: 87, distance: 123.9
click at [453, 87] on div "To navigate, press the arrow keys. To activate drag with keyboard, press Alt + …" at bounding box center [421, 78] width 794 height 354
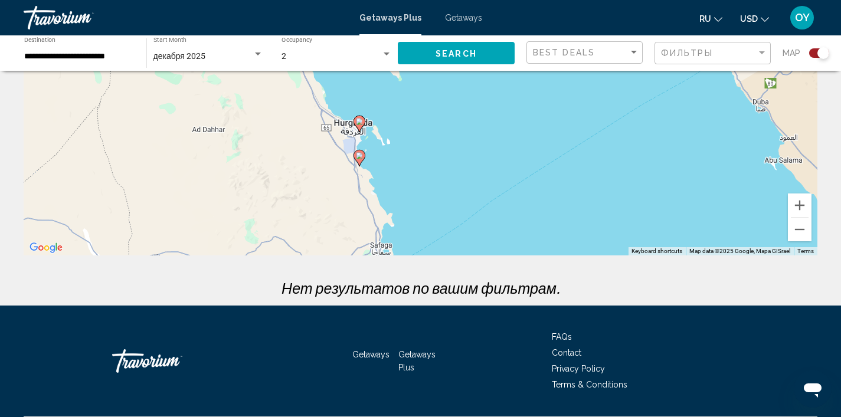
click at [814, 209] on div "To navigate, press the arrow keys. To activate drag with keyboard, press Alt + …" at bounding box center [421, 78] width 794 height 354
click at [808, 208] on button "Zoom in" at bounding box center [800, 206] width 24 height 24
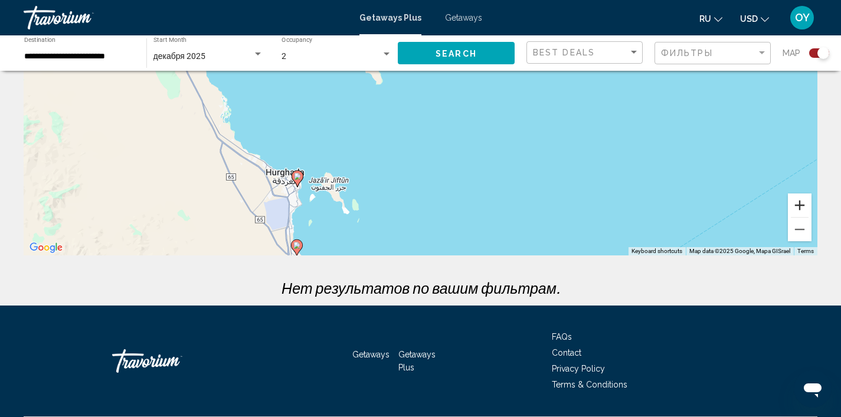
click at [808, 208] on button "Zoom in" at bounding box center [800, 206] width 24 height 24
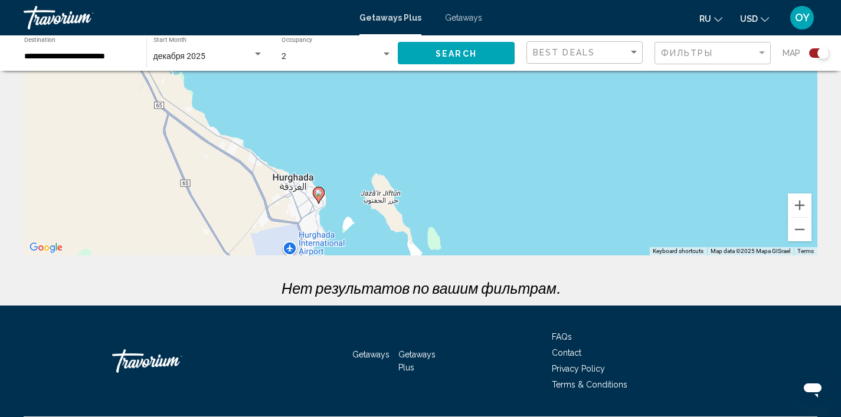
drag, startPoint x: 263, startPoint y: 191, endPoint x: 417, endPoint y: 59, distance: 202.5
click at [412, 61] on div "**********" at bounding box center [420, 144] width 841 height 487
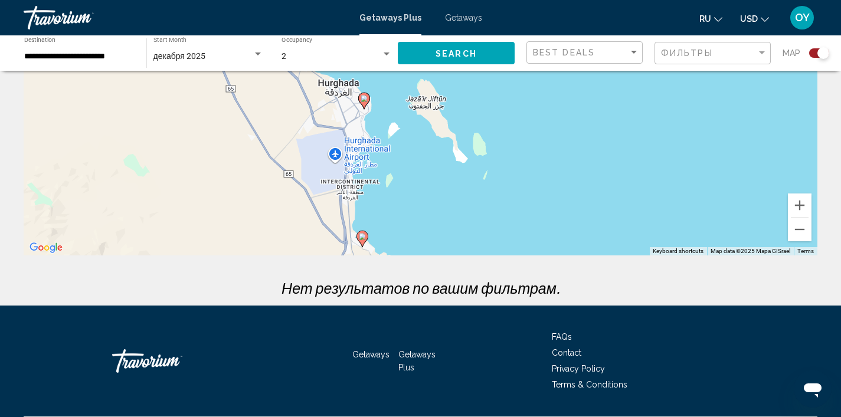
drag, startPoint x: 398, startPoint y: 144, endPoint x: 429, endPoint y: 118, distance: 40.6
click at [429, 118] on div "To navigate, press the arrow keys. To activate drag with keyboard, press Alt + …" at bounding box center [421, 78] width 794 height 354
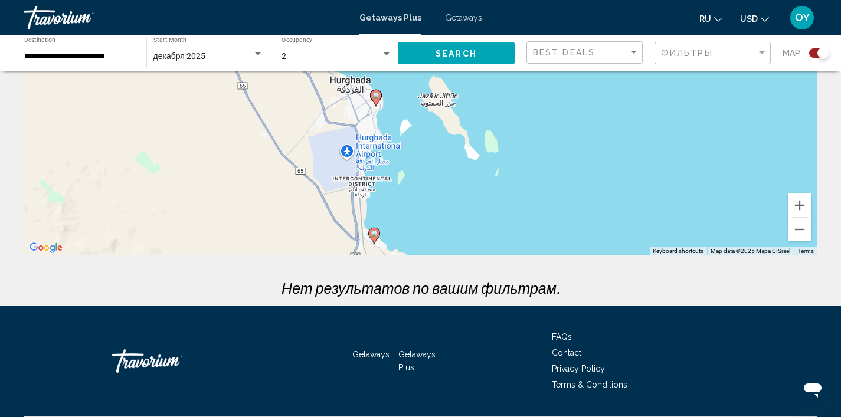
click at [381, 100] on gmp-advanced-marker "Main content" at bounding box center [376, 98] width 12 height 18
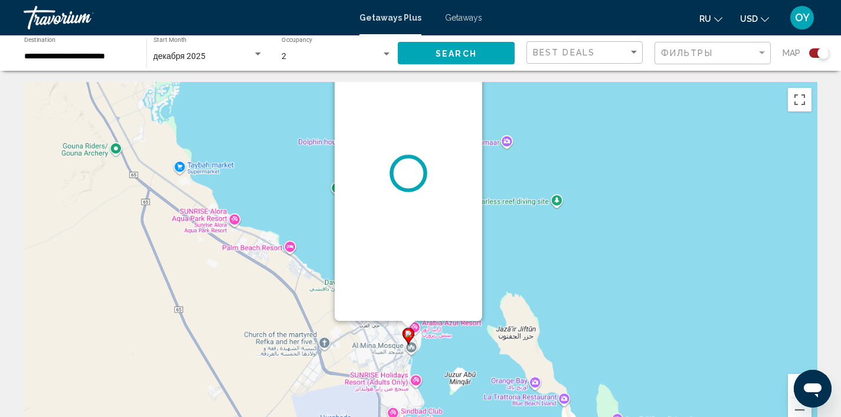
scroll to position [0, 0]
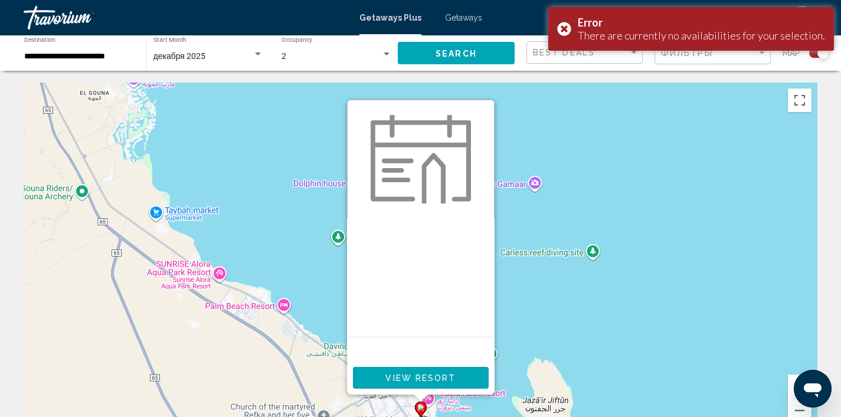
click at [434, 378] on span "View Resort" at bounding box center [420, 377] width 70 height 9
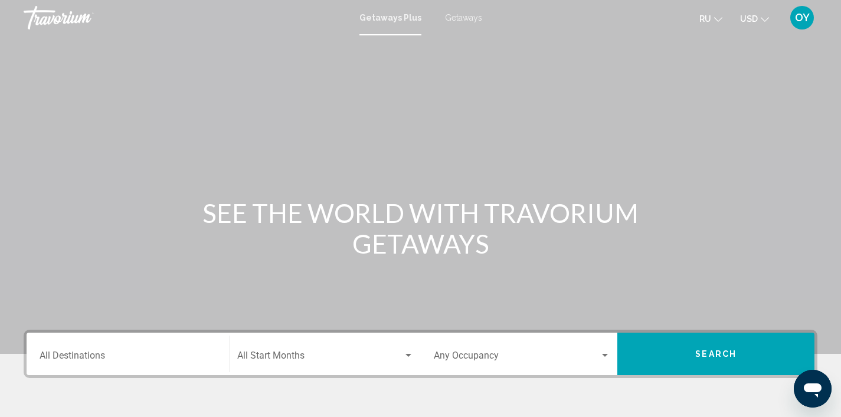
click at [717, 19] on icon "Change language" at bounding box center [718, 19] width 8 height 5
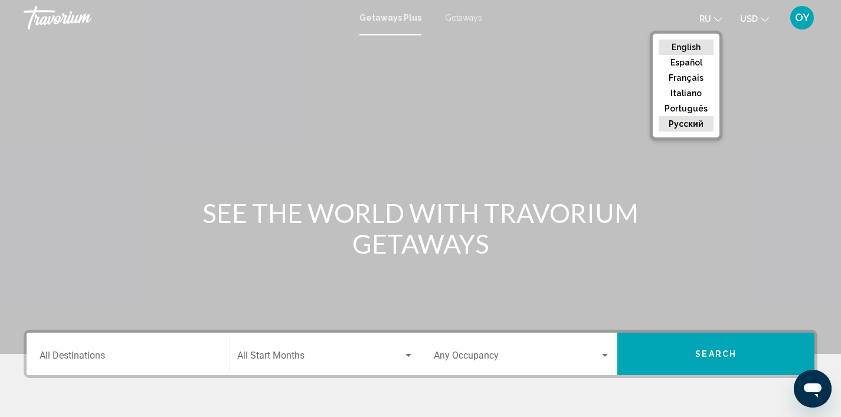
click at [687, 46] on button "English" at bounding box center [685, 47] width 55 height 15
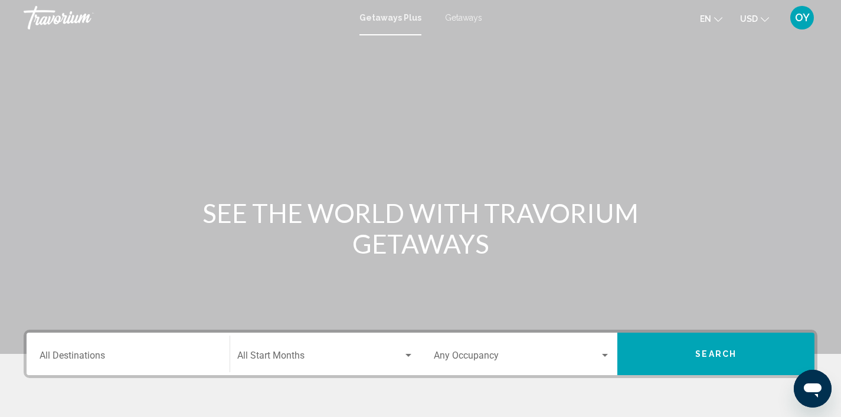
click at [455, 15] on span "Getaways" at bounding box center [463, 17] width 37 height 9
click at [79, 361] on input "Destination All Destinations" at bounding box center [128, 358] width 177 height 11
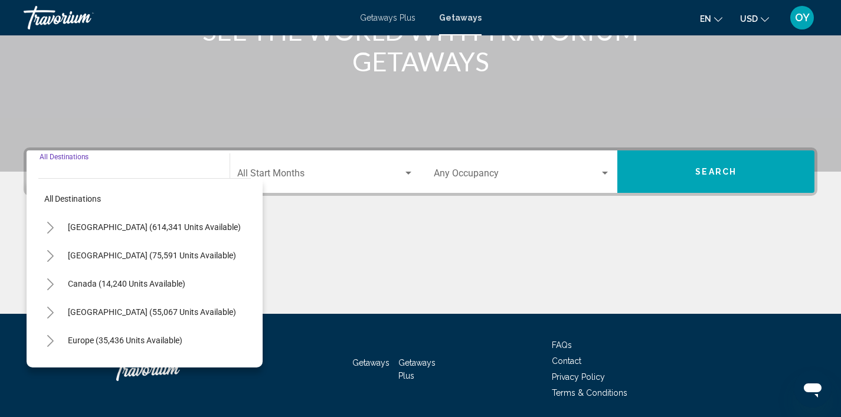
scroll to position [224, 0]
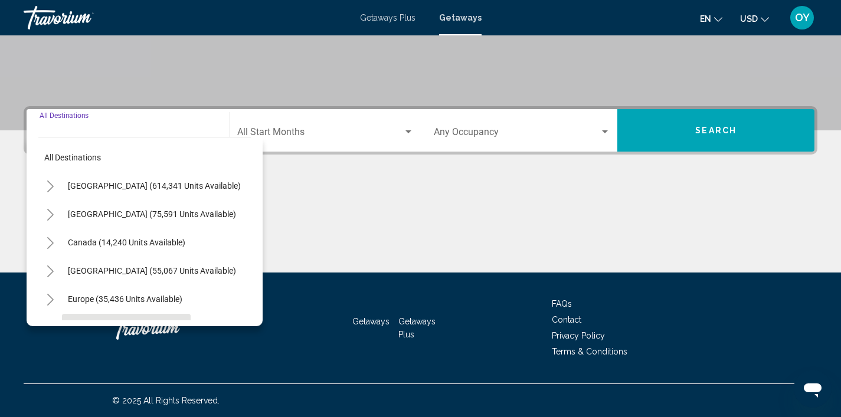
click at [114, 319] on button "Australia (2,911 units available)" at bounding box center [126, 327] width 129 height 27
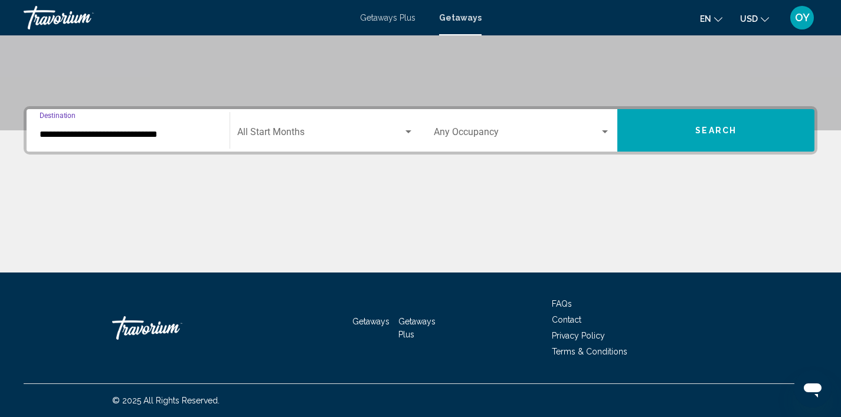
click at [137, 137] on input "**********" at bounding box center [128, 134] width 177 height 11
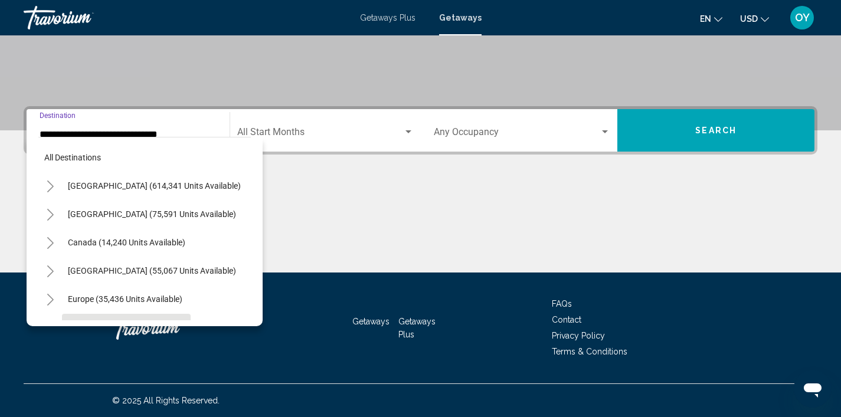
scroll to position [99, 0]
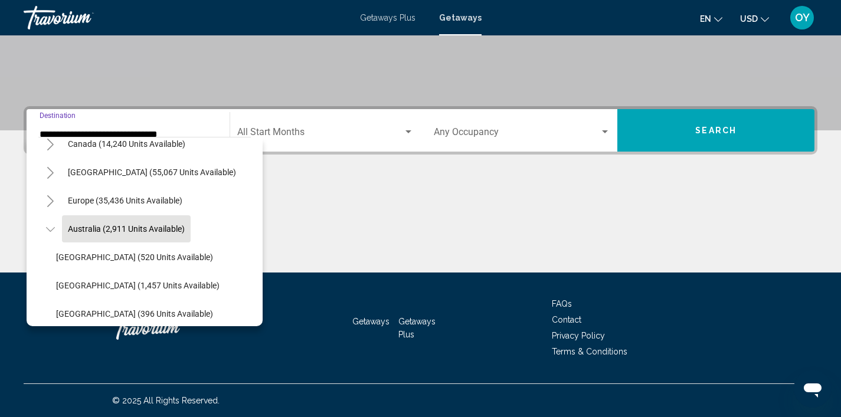
click at [137, 137] on mat-divider "Search widget" at bounding box center [144, 137] width 212 height 1
click at [51, 231] on icon "Toggle Australia (2,911 units available)" at bounding box center [50, 230] width 9 height 12
click at [256, 304] on div "All destinations United States (614,341 units available) Mexico (75,591 units a…" at bounding box center [145, 231] width 236 height 189
click at [250, 313] on div "Central America (859 units available)" at bounding box center [144, 314] width 212 height 28
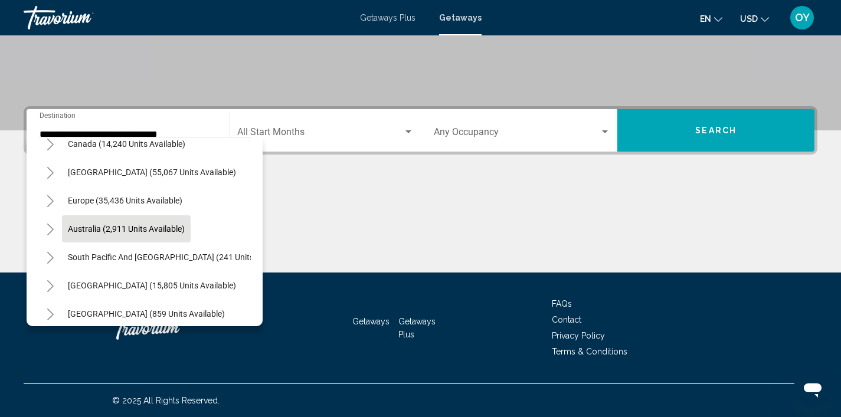
click at [232, 311] on div "Central America (859 units available)" at bounding box center [144, 314] width 212 height 28
click at [191, 323] on div "All destinations United States (614,341 units available) Mexico (75,591 units a…" at bounding box center [145, 231] width 236 height 189
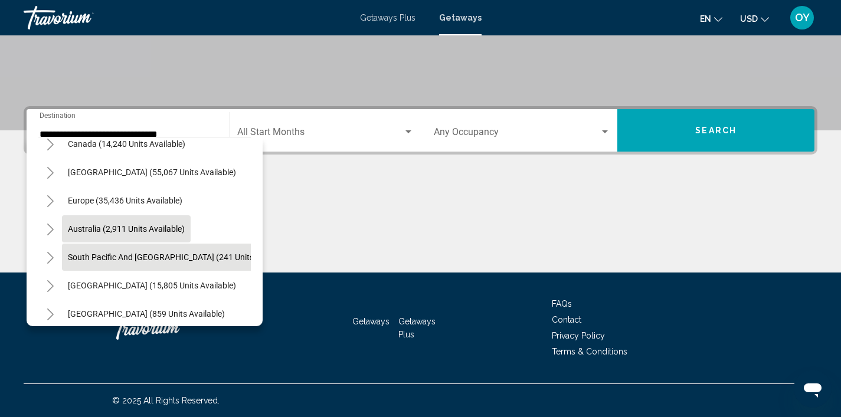
click at [219, 260] on span "South Pacific and Oceania (241 units available)" at bounding box center [180, 257] width 224 height 9
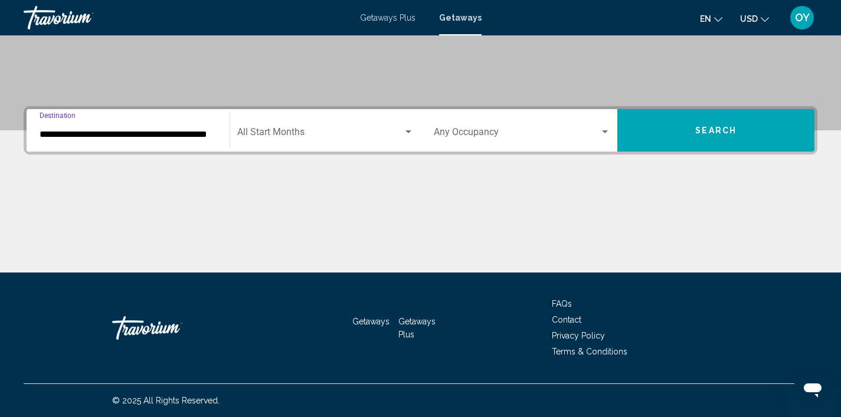
click at [126, 130] on input "**********" at bounding box center [128, 134] width 177 height 11
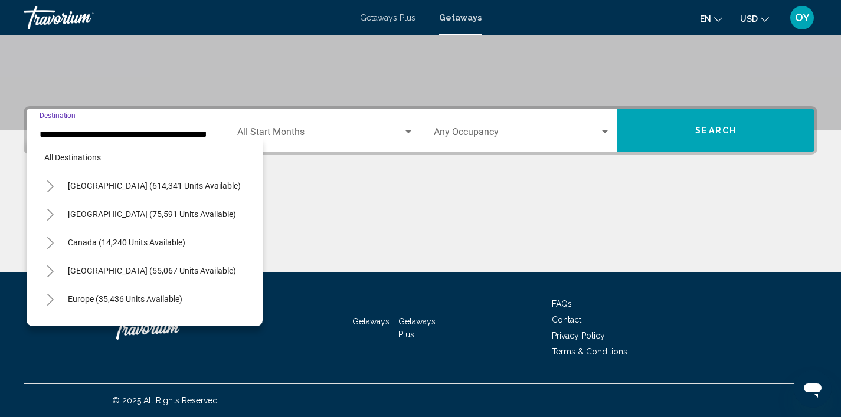
scroll to position [127, 0]
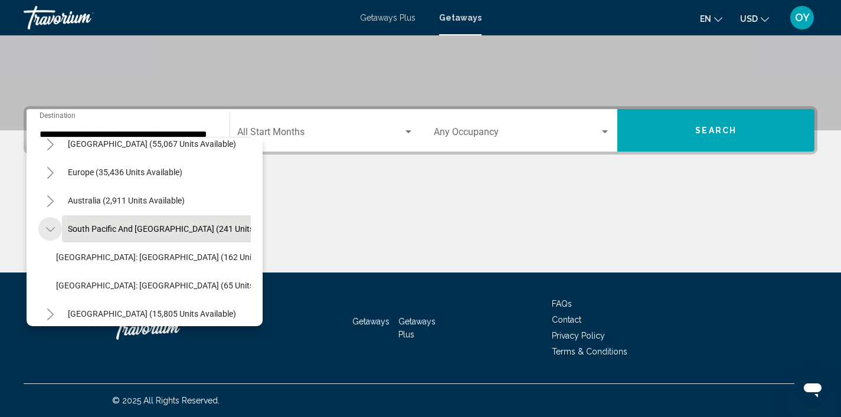
click at [49, 231] on icon "Toggle South Pacific and Oceania (241 units available)" at bounding box center [49, 229] width 9 height 5
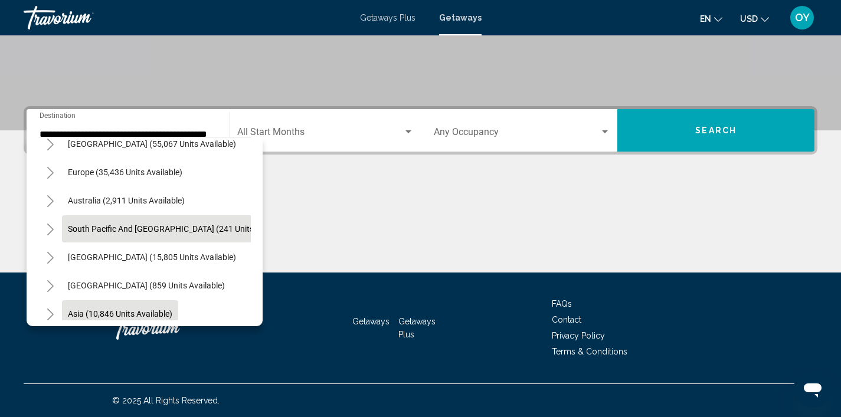
click at [79, 314] on span "Asia (10,846 units available)" at bounding box center [120, 313] width 104 height 9
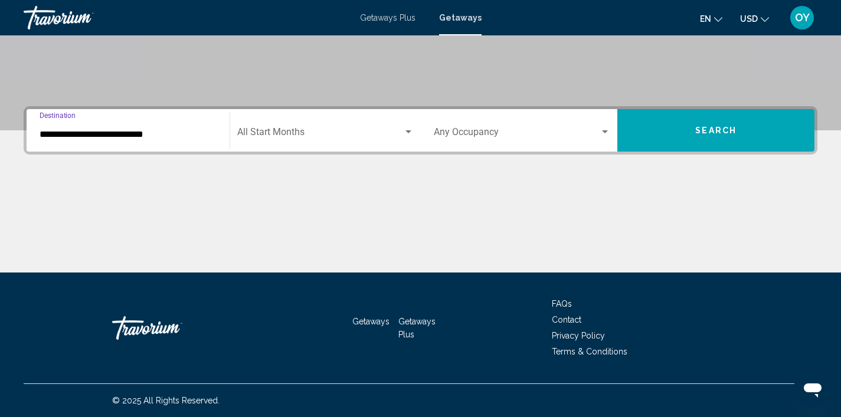
click at [48, 135] on input "**********" at bounding box center [128, 134] width 177 height 11
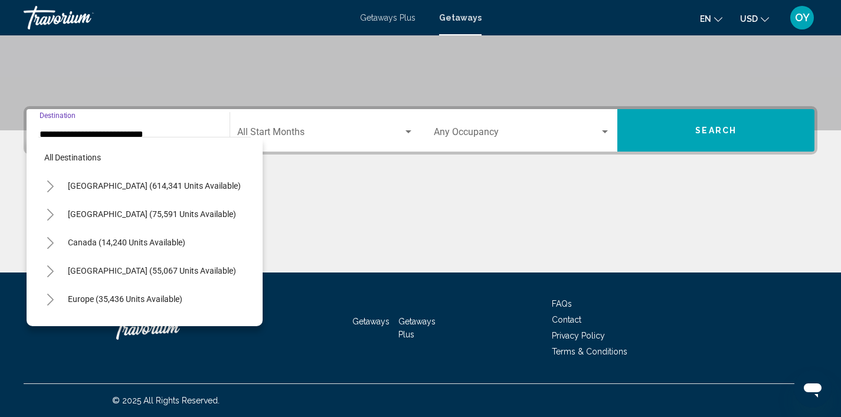
scroll to position [212, 0]
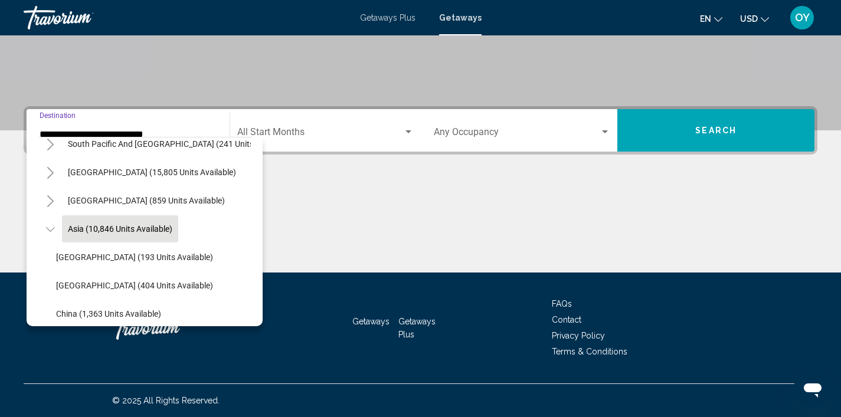
click at [53, 228] on icon "Toggle Asia (10,846 units available)" at bounding box center [50, 230] width 9 height 12
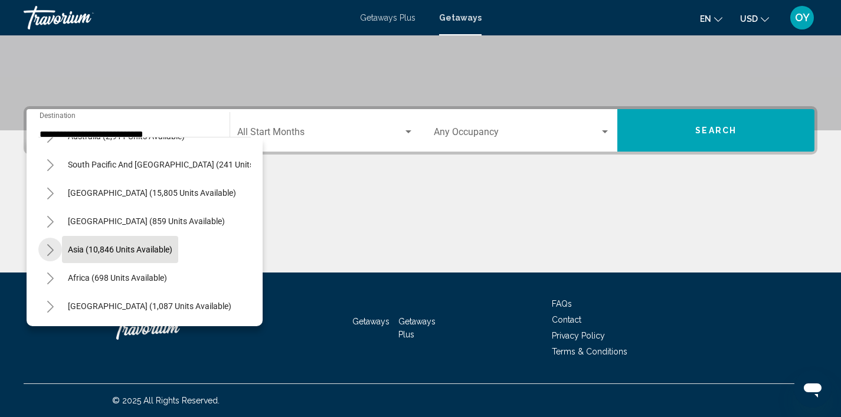
scroll to position [191, 0]
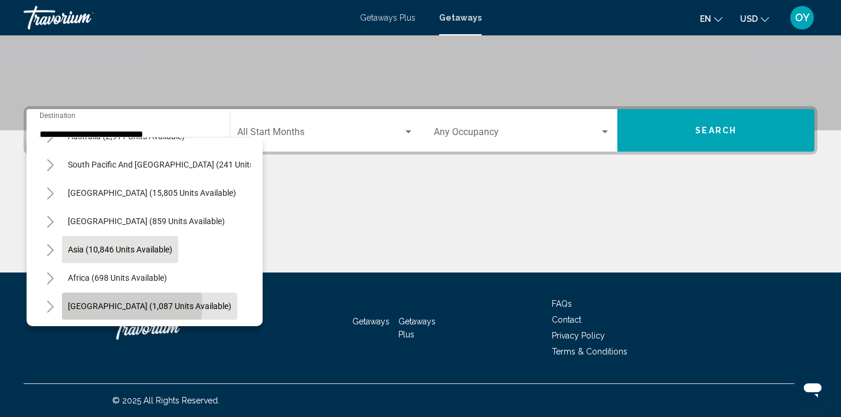
click at [97, 304] on span "Middle East (1,087 units available)" at bounding box center [149, 305] width 163 height 9
type input "**********"
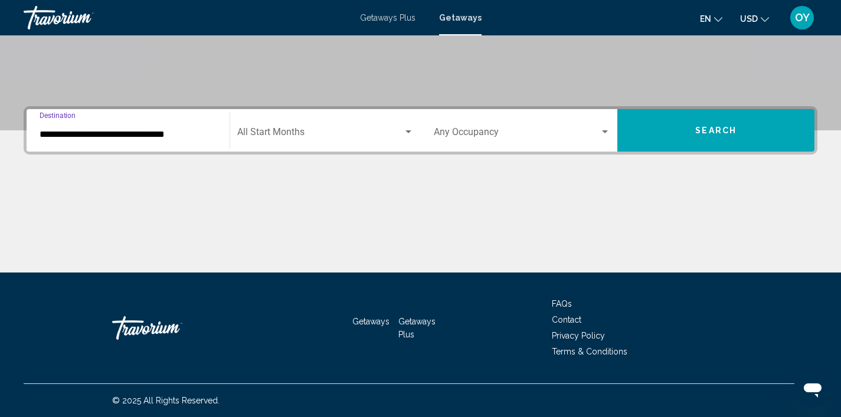
click at [408, 132] on div "Search widget" at bounding box center [408, 131] width 6 height 3
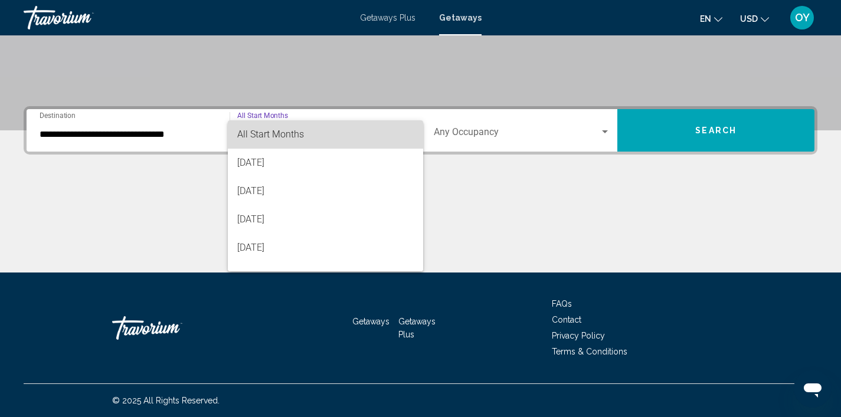
click at [408, 132] on span "All Start Months" at bounding box center [325, 134] width 176 height 28
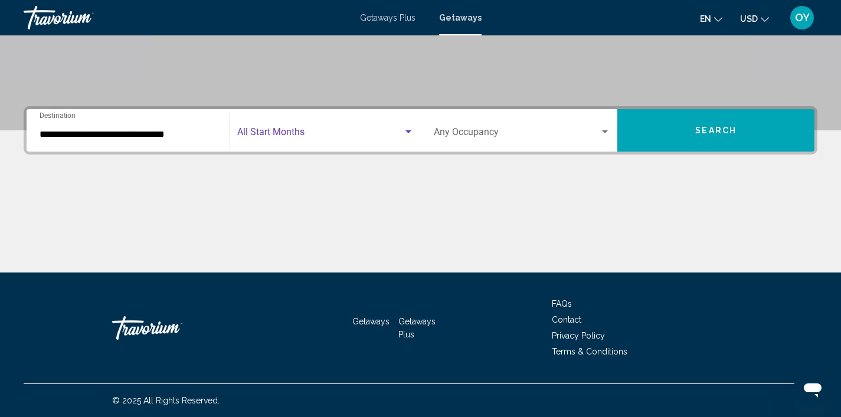
click at [408, 132] on div "Search widget" at bounding box center [408, 131] width 6 height 3
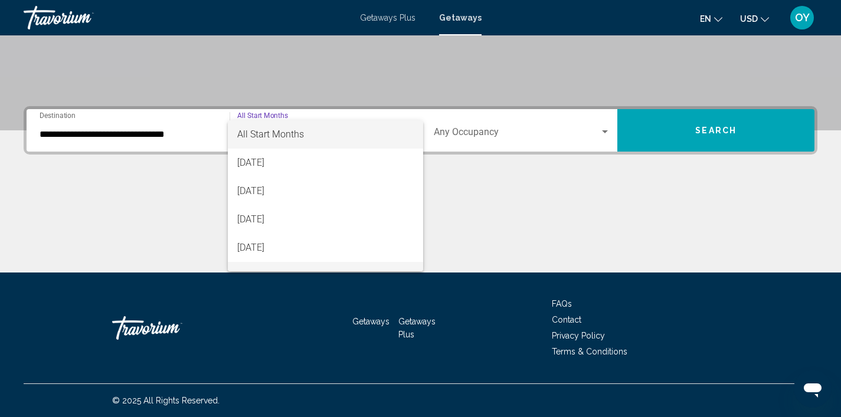
click at [319, 264] on span "[DATE]" at bounding box center [325, 276] width 176 height 28
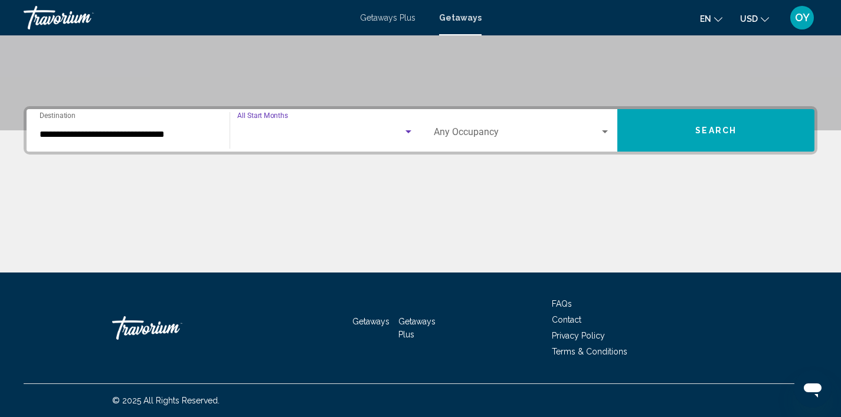
scroll to position [19, 0]
click at [605, 132] on div "Search widget" at bounding box center [605, 131] width 6 height 3
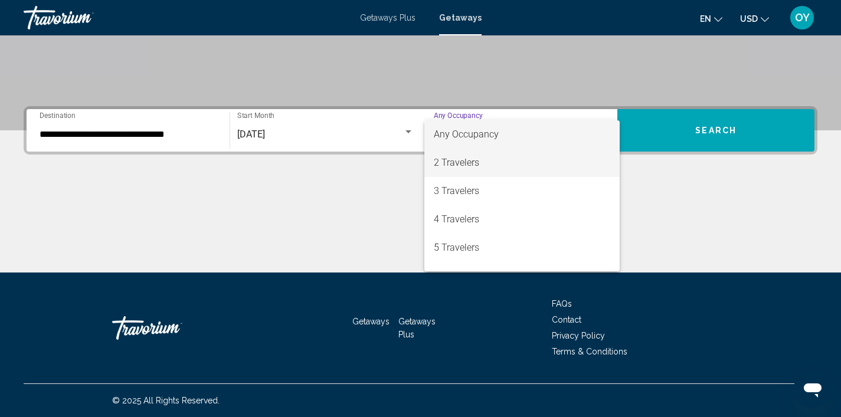
click at [543, 166] on span "2 Travelers" at bounding box center [522, 163] width 177 height 28
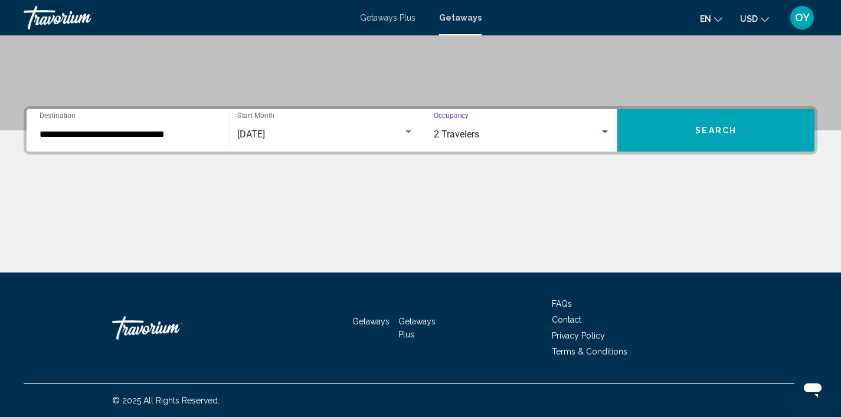
click at [735, 134] on span "Search" at bounding box center [715, 130] width 41 height 9
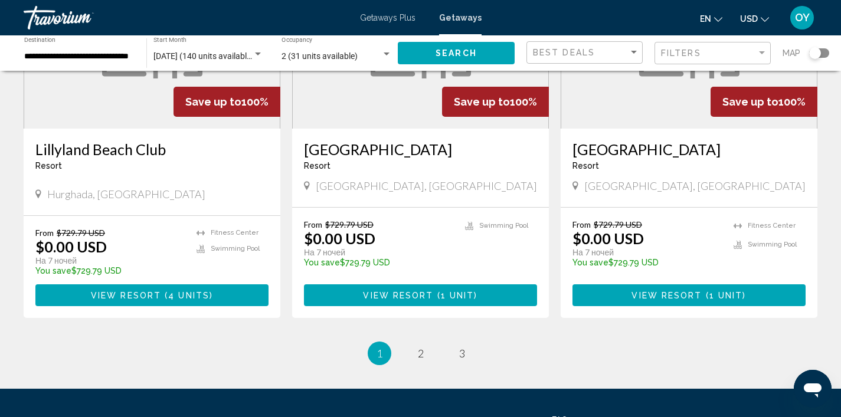
scroll to position [1412, 0]
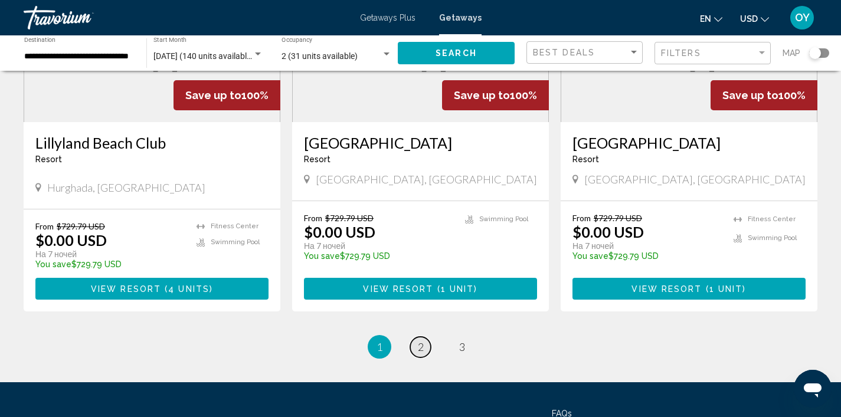
click at [421, 340] on span "2" at bounding box center [421, 346] width 6 height 13
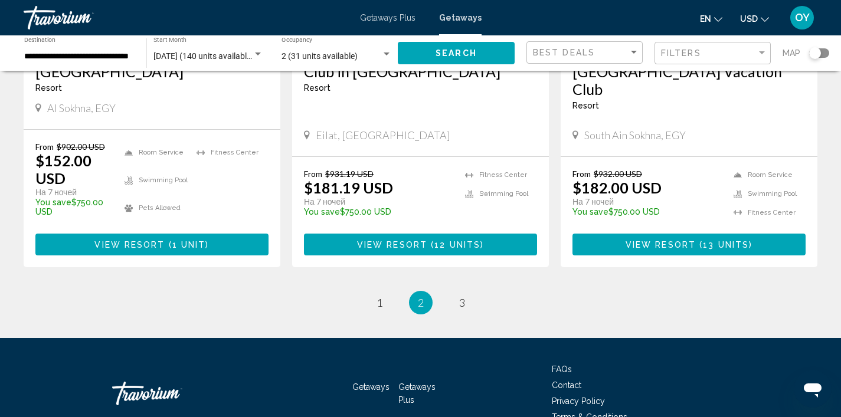
scroll to position [1486, 0]
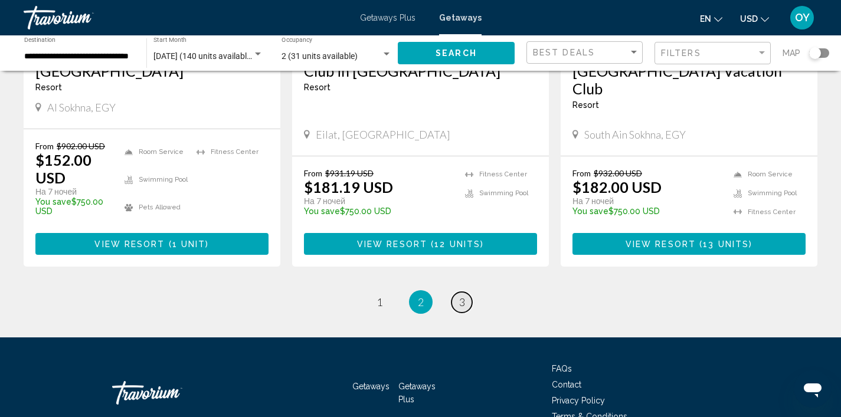
click at [464, 296] on span "3" at bounding box center [462, 302] width 6 height 13
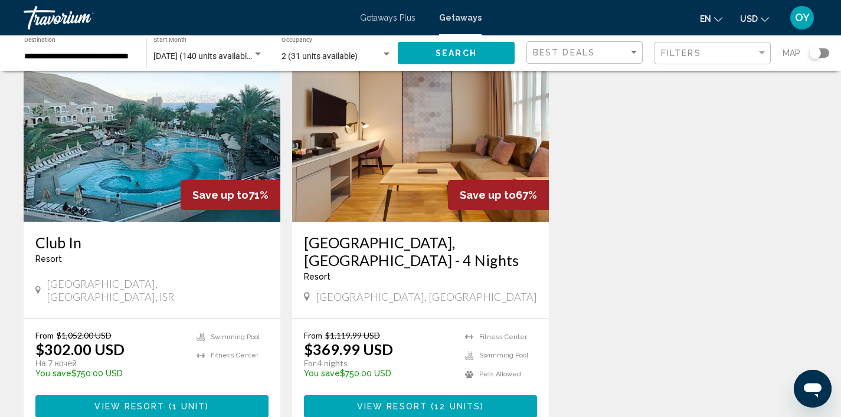
scroll to position [525, 0]
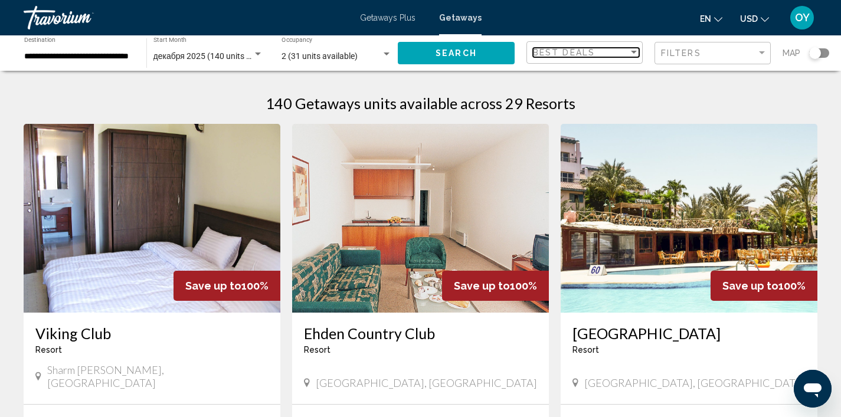
click at [635, 52] on div "Sort by" at bounding box center [634, 52] width 6 height 3
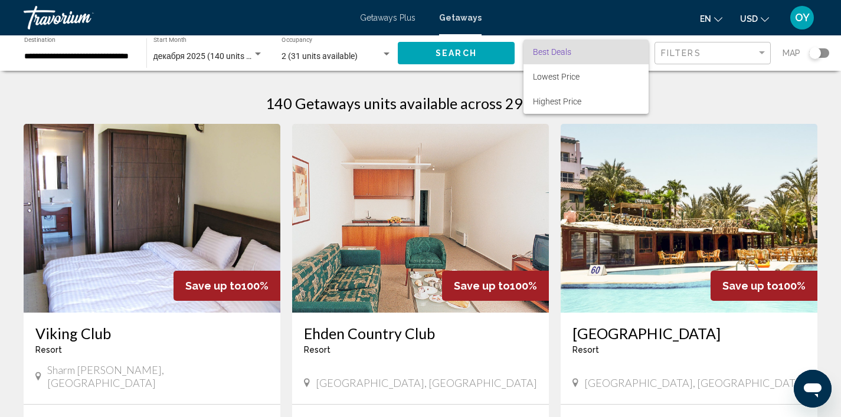
click at [759, 51] on div at bounding box center [420, 208] width 841 height 417
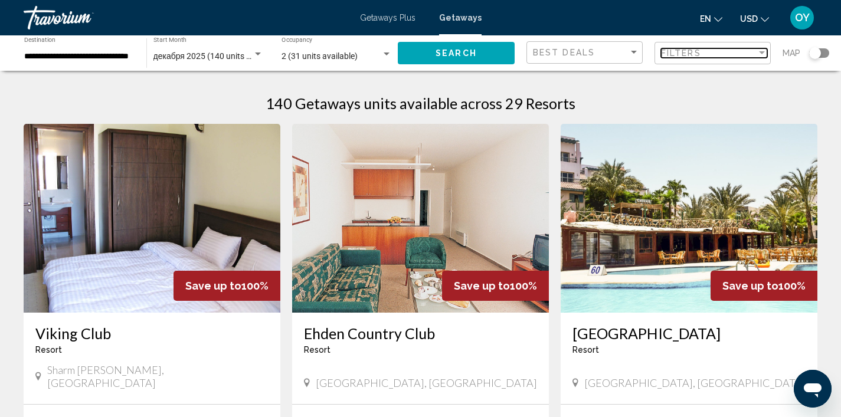
click at [759, 51] on div "Filter" at bounding box center [762, 52] width 6 height 3
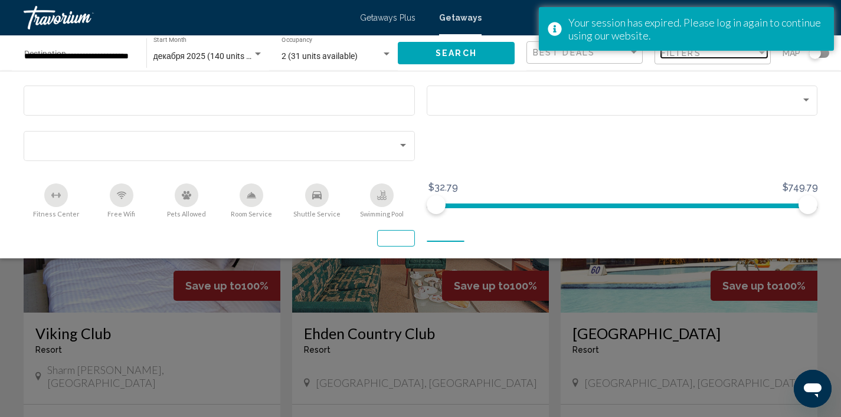
click at [764, 53] on div "Filter" at bounding box center [762, 52] width 6 height 3
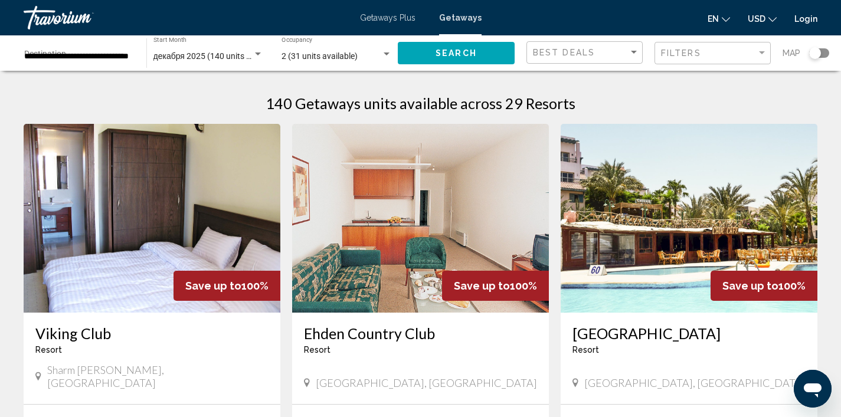
click at [39, 47] on div "**********" at bounding box center [79, 53] width 110 height 32
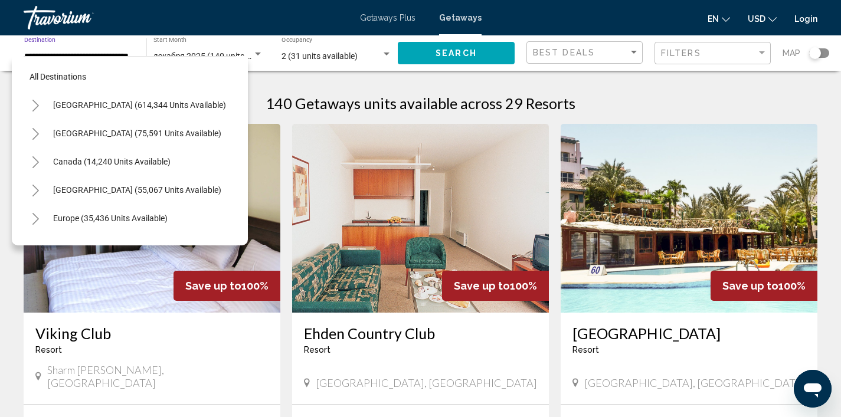
scroll to position [268, 0]
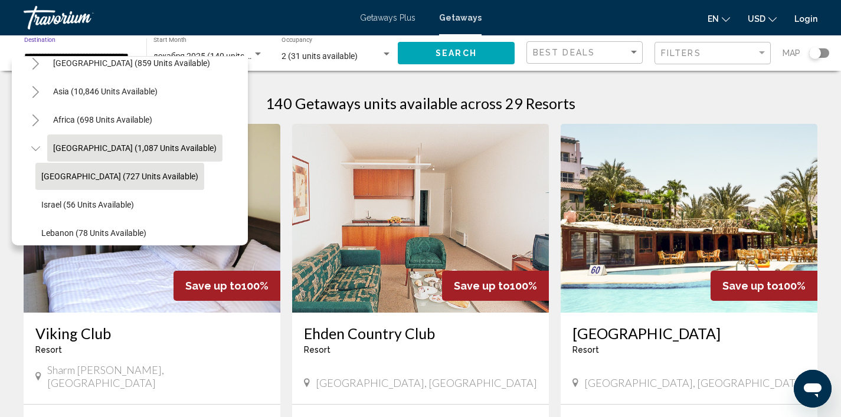
click at [59, 181] on button "Egypt (727 units available)" at bounding box center [119, 176] width 169 height 27
type input "**********"
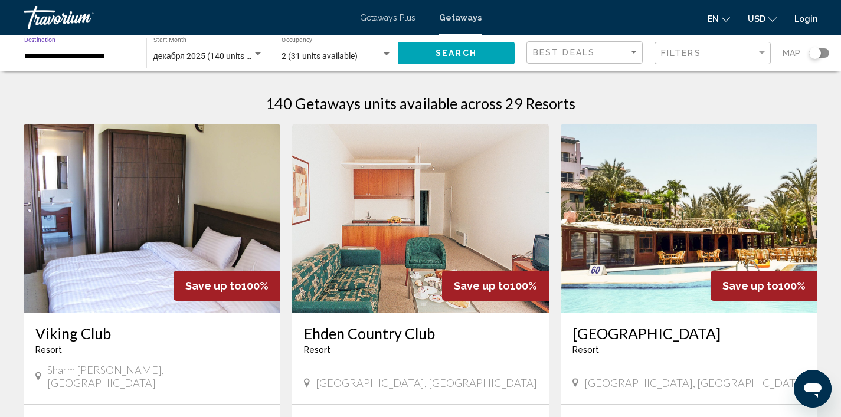
click at [450, 50] on span "Search" at bounding box center [455, 53] width 41 height 9
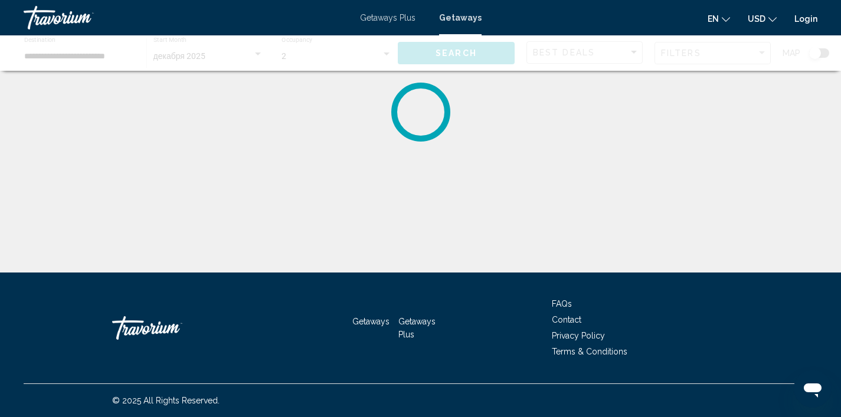
click at [377, 19] on span "Getaways Plus" at bounding box center [387, 17] width 55 height 9
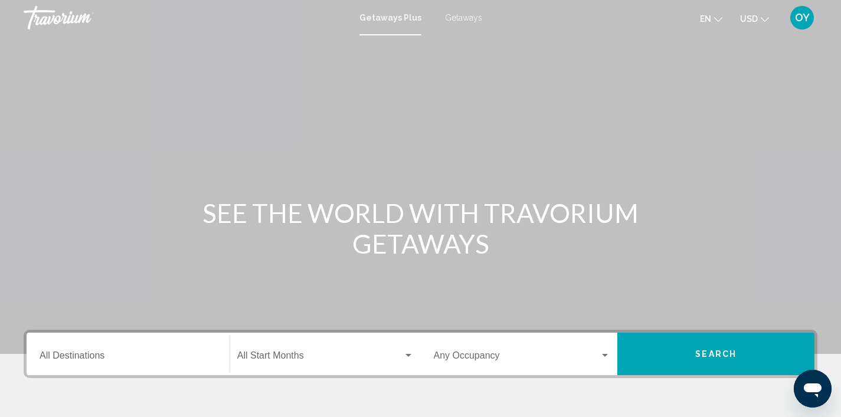
click at [104, 358] on input "Destination All Destinations" at bounding box center [128, 358] width 177 height 11
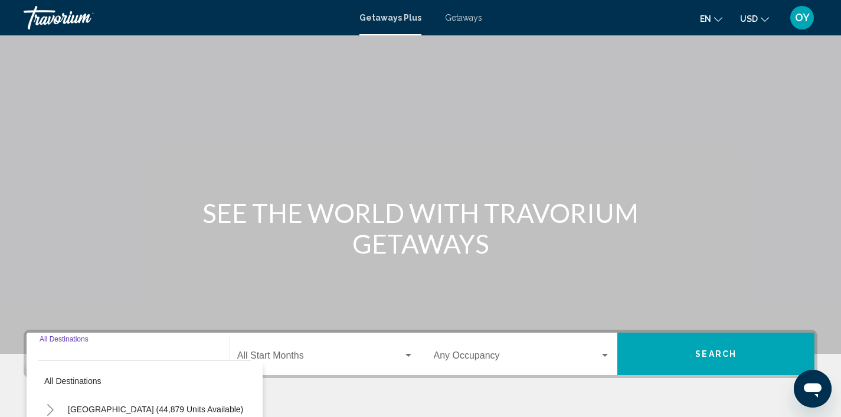
scroll to position [224, 0]
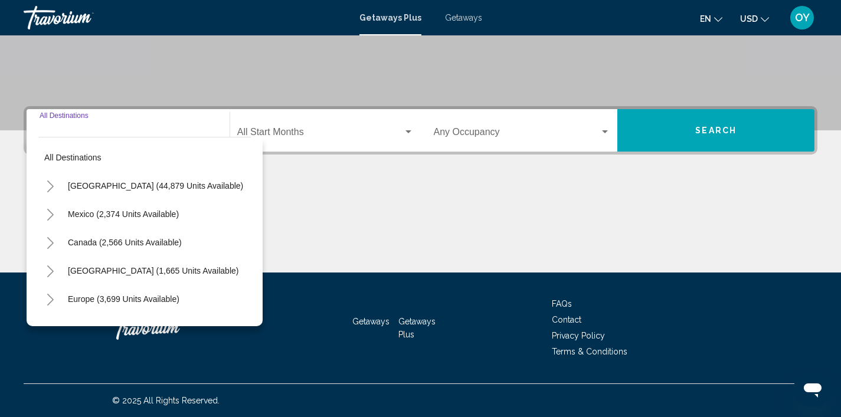
click at [194, 303] on div "Europe (3,699 units available)" at bounding box center [144, 299] width 212 height 28
click at [57, 126] on div "Destination All Destinations" at bounding box center [128, 130] width 177 height 37
click at [48, 127] on div "Destination All Destinations" at bounding box center [128, 130] width 177 height 37
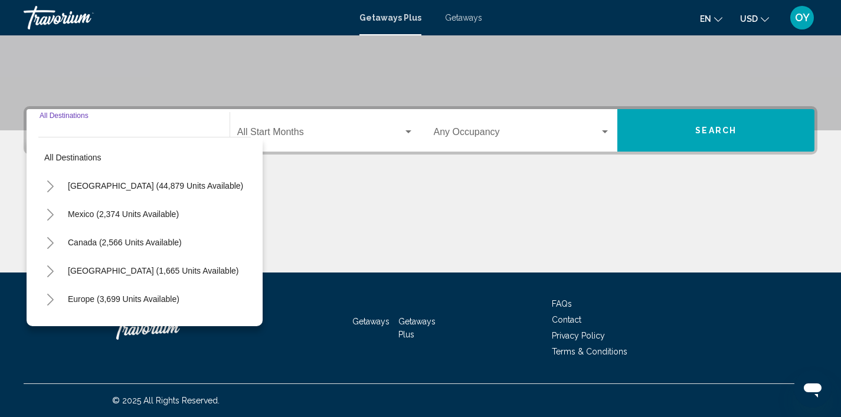
click at [53, 304] on icon "Toggle Europe (3,699 units available)" at bounding box center [50, 300] width 9 height 12
click at [230, 307] on div "Europe (3,699 units available)" at bounding box center [144, 299] width 212 height 28
click at [86, 317] on button "[GEOGRAPHIC_DATA] (6 units available)" at bounding box center [133, 327] width 166 height 27
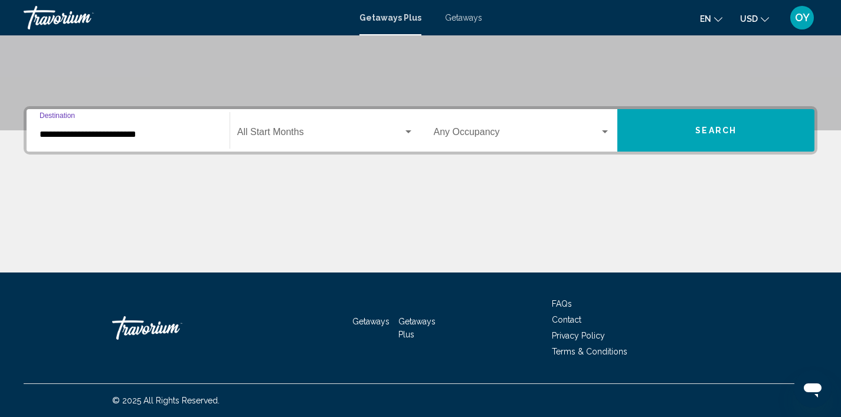
click at [156, 133] on input "**********" at bounding box center [128, 134] width 177 height 11
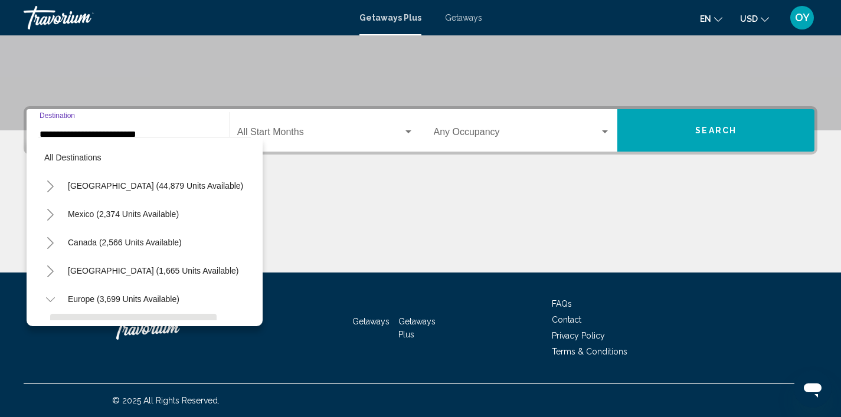
scroll to position [99, 0]
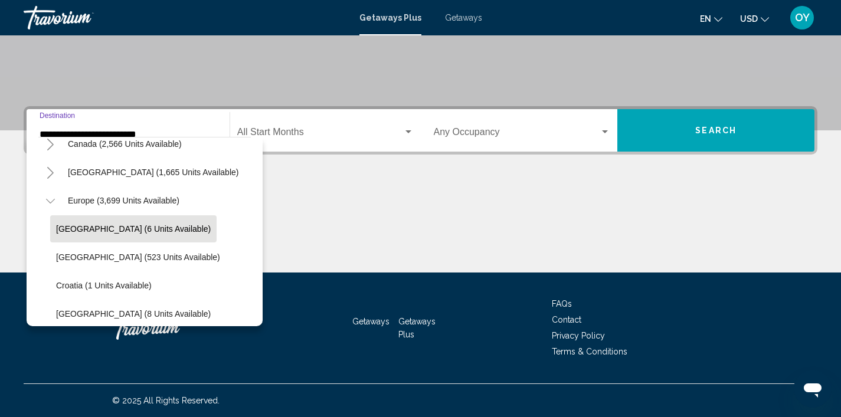
click at [53, 201] on icon "Toggle Europe (3,699 units available)" at bounding box center [49, 201] width 9 height 5
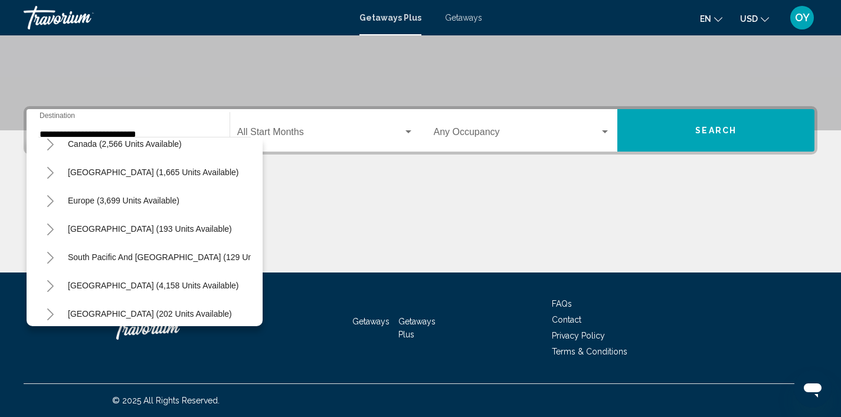
click at [48, 313] on icon "Toggle Central America (202 units available)" at bounding box center [50, 315] width 9 height 12
click at [179, 322] on div "All destinations [GEOGRAPHIC_DATA] (44,879 units available) [GEOGRAPHIC_DATA] (…" at bounding box center [145, 231] width 236 height 189
click at [223, 313] on div "[GEOGRAPHIC_DATA] (202 units available)" at bounding box center [144, 314] width 212 height 28
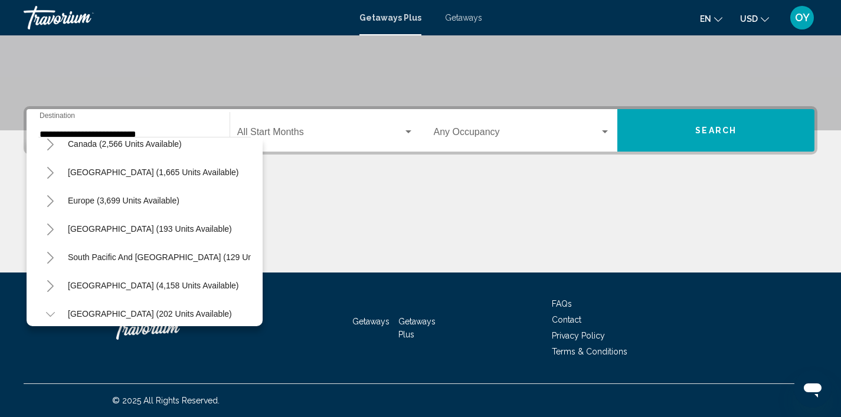
scroll to position [224, 0]
click at [50, 316] on icon "Toggle Central America (202 units available)" at bounding box center [49, 314] width 9 height 5
click at [50, 316] on icon "Toggle Central America (202 units available)" at bounding box center [50, 315] width 9 height 12
click at [74, 311] on span "[GEOGRAPHIC_DATA] (202 units available)" at bounding box center [150, 313] width 164 height 9
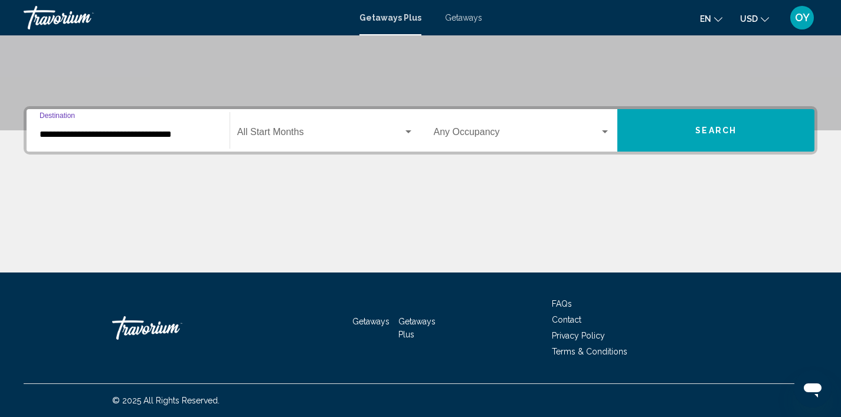
click at [101, 133] on input "**********" at bounding box center [128, 134] width 177 height 11
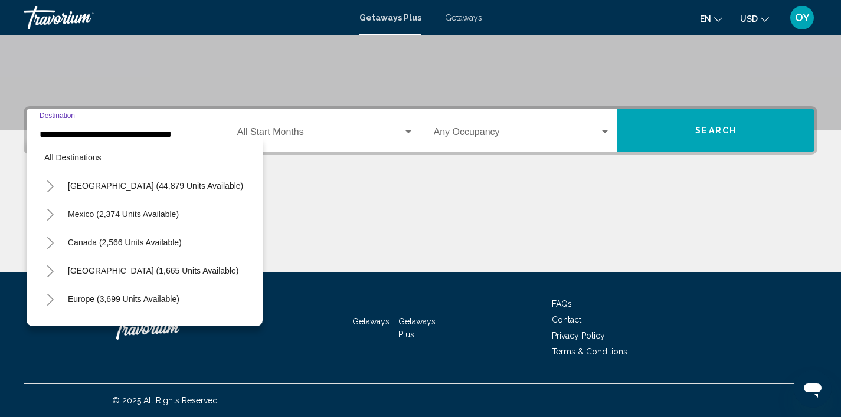
scroll to position [183, 0]
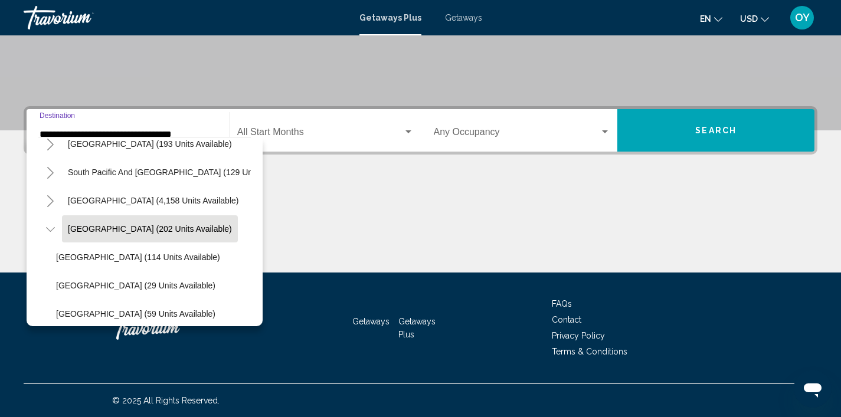
click at [51, 232] on icon "Toggle Central America (202 units available)" at bounding box center [50, 230] width 9 height 12
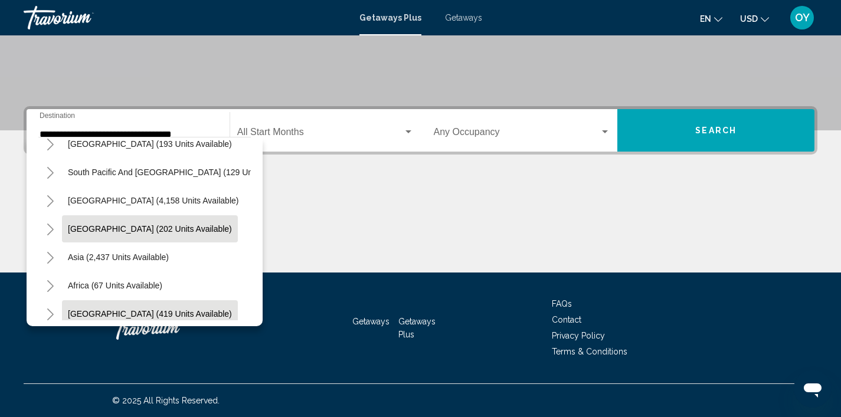
click at [101, 313] on span "[GEOGRAPHIC_DATA] (419 units available)" at bounding box center [150, 313] width 164 height 9
type input "**********"
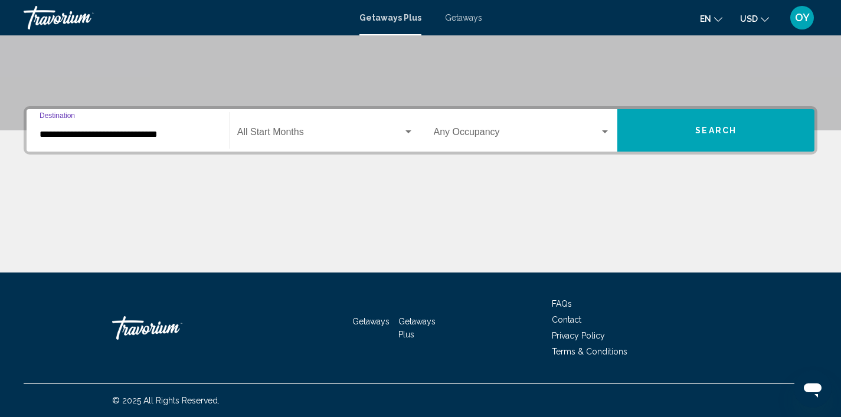
click at [408, 133] on div "Search widget" at bounding box center [408, 131] width 6 height 3
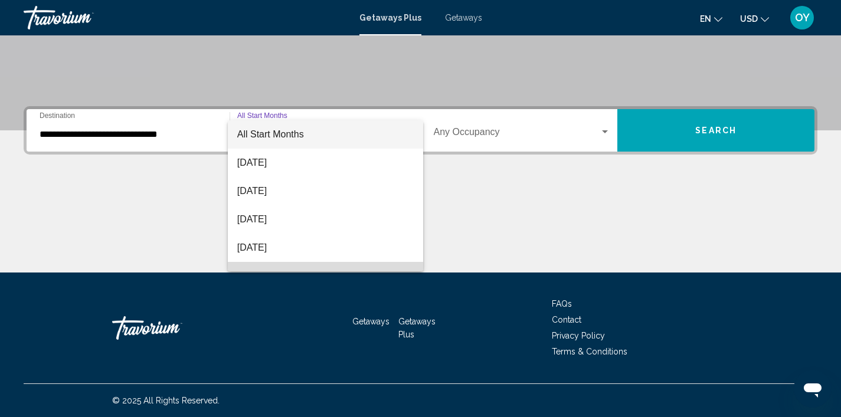
click at [327, 266] on span "[DATE]" at bounding box center [325, 276] width 176 height 28
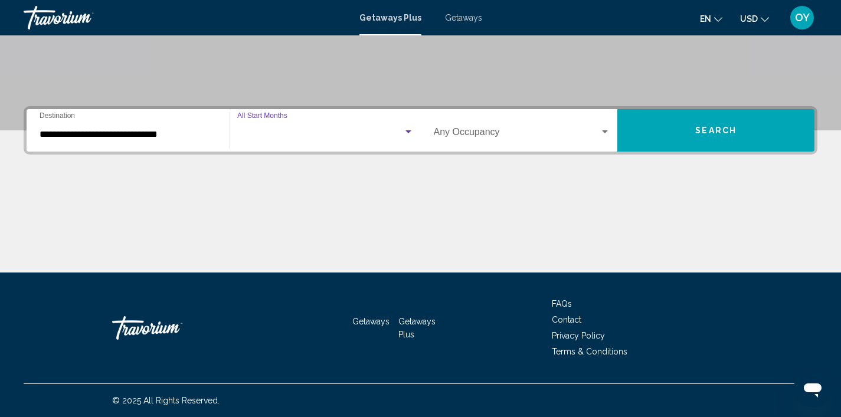
scroll to position [19, 0]
click at [608, 132] on div "Search widget" at bounding box center [605, 131] width 6 height 3
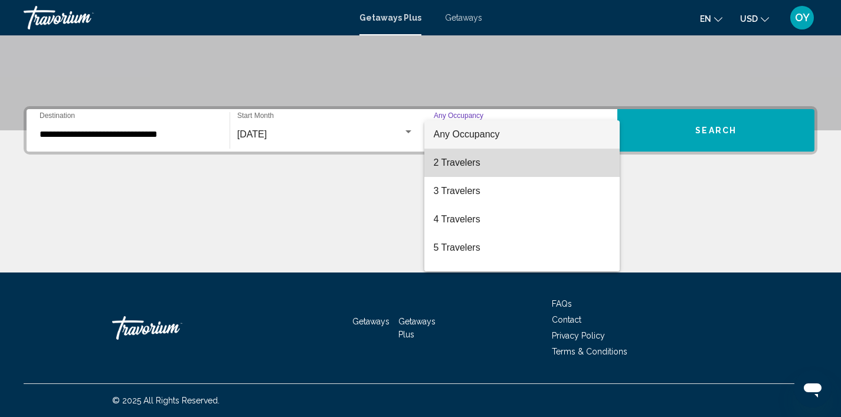
click at [497, 169] on span "2 Travelers" at bounding box center [522, 163] width 177 height 28
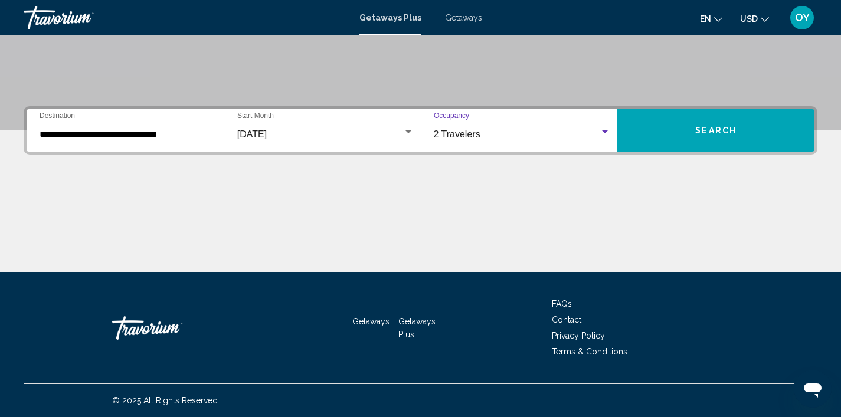
click at [701, 126] on span "Search" at bounding box center [715, 130] width 41 height 9
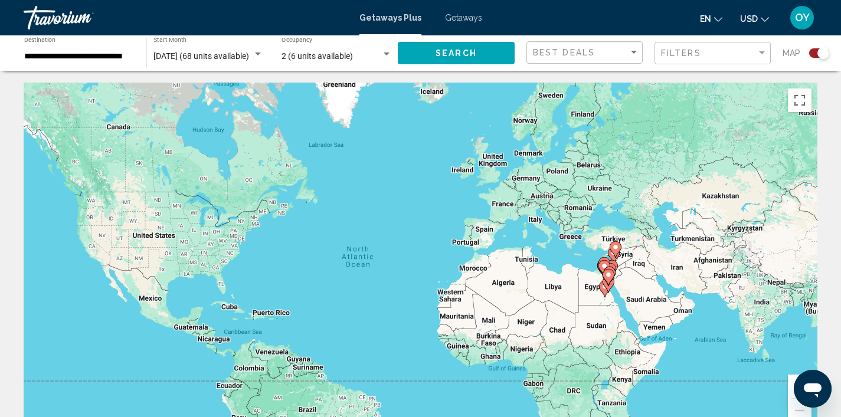
drag, startPoint x: 778, startPoint y: 378, endPoint x: 751, endPoint y: 393, distance: 30.9
click at [751, 393] on div "To activate drag with keyboard, press Alt + Enter. Once in keyboard drag state,…" at bounding box center [421, 260] width 794 height 354
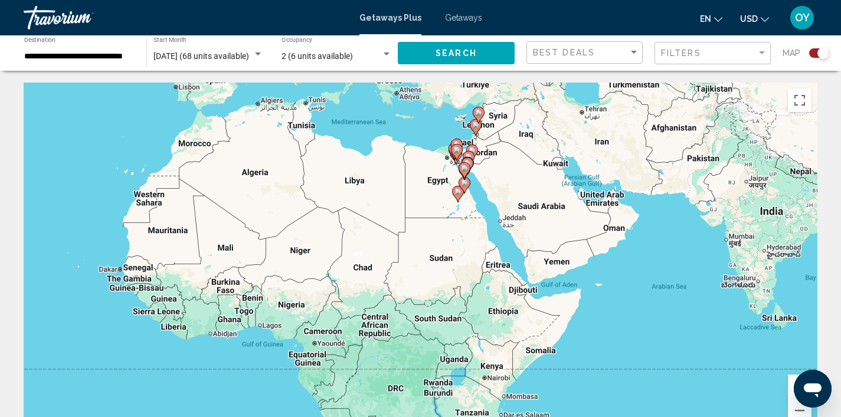
click at [751, 393] on div "To activate drag with keyboard, press Alt + Enter. Once in keyboard drag state,…" at bounding box center [421, 260] width 794 height 354
click at [450, 168] on div "To activate drag with keyboard, press Alt + Enter. Once in keyboard drag state,…" at bounding box center [421, 260] width 794 height 354
click at [450, 169] on div "To activate drag with keyboard, press Alt + Enter. Once in keyboard drag state,…" at bounding box center [421, 260] width 794 height 354
click at [450, 172] on div "To activate drag with keyboard, press Alt + Enter. Once in keyboard drag state,…" at bounding box center [421, 260] width 794 height 354
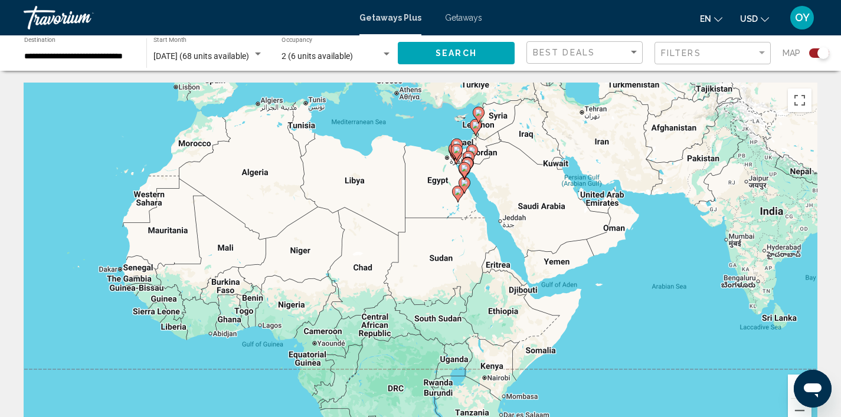
click at [450, 172] on div "To activate drag with keyboard, press Alt + Enter. Once in keyboard drag state,…" at bounding box center [421, 260] width 794 height 354
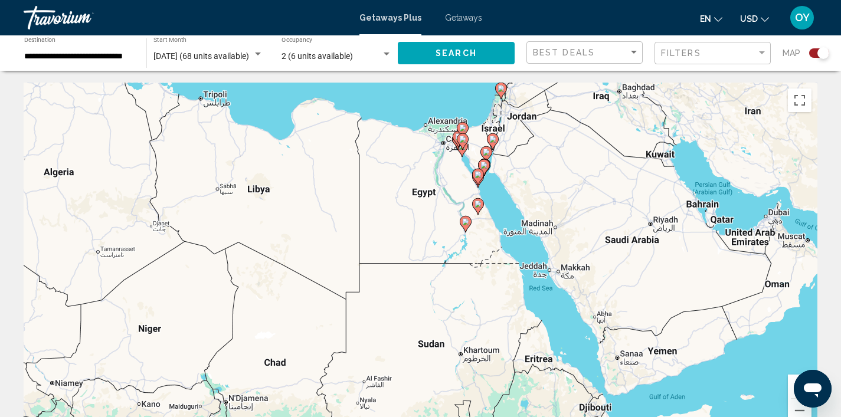
click at [480, 255] on div "To activate drag with keyboard, press Alt + Enter. Once in keyboard drag state,…" at bounding box center [421, 260] width 794 height 354
drag, startPoint x: 480, startPoint y: 255, endPoint x: 478, endPoint y: 207, distance: 47.8
click at [480, 248] on div "To activate drag with keyboard, press Alt + Enter. Once in keyboard drag state,…" at bounding box center [421, 260] width 794 height 354
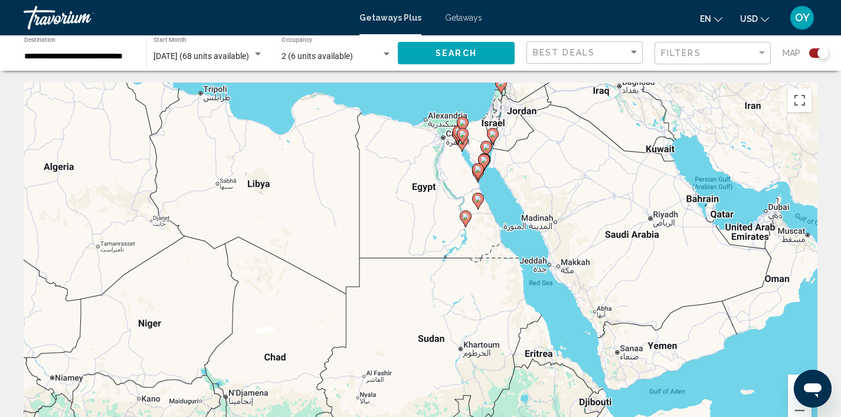
click at [468, 190] on div "To activate drag with keyboard, press Alt + Enter. Once in keyboard drag state,…" at bounding box center [421, 260] width 794 height 354
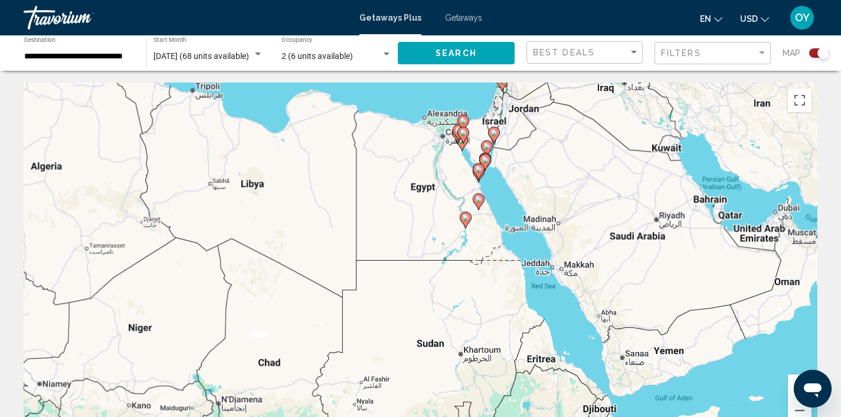
click at [468, 190] on div "To activate drag with keyboard, press Alt + Enter. Once in keyboard drag state,…" at bounding box center [421, 260] width 794 height 354
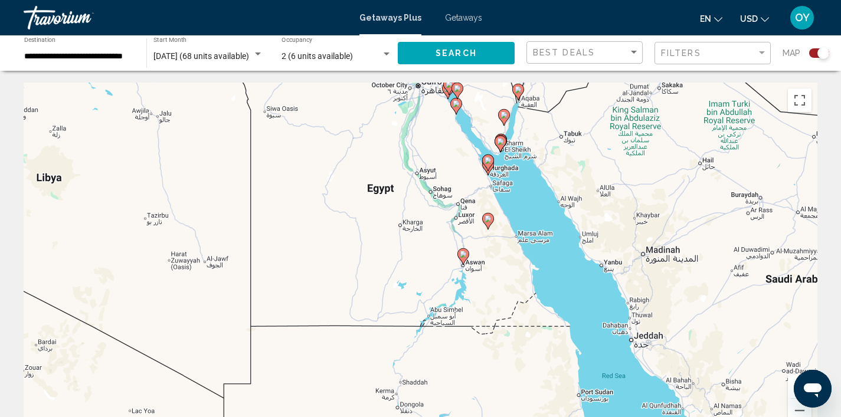
click at [487, 168] on icon "Main content" at bounding box center [487, 162] width 11 height 15
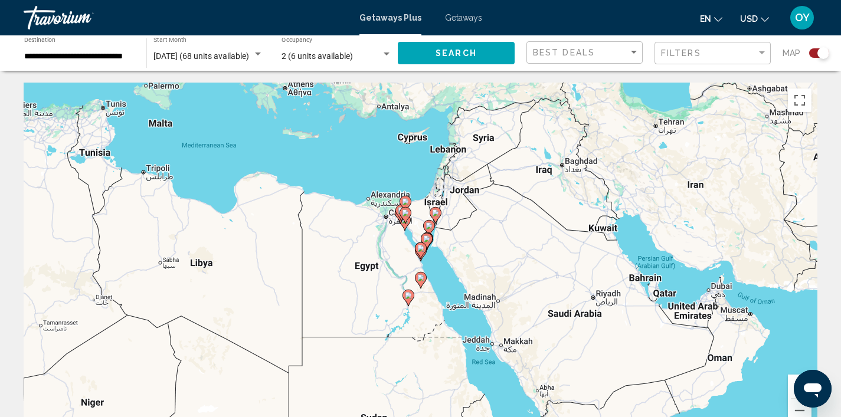
click at [399, 260] on div "To navigate, press the arrow keys. To activate drag with keyboard, press Alt + …" at bounding box center [421, 260] width 794 height 354
click at [399, 260] on div "To activate drag with keyboard, press Alt + Enter. Once in keyboard drag state,…" at bounding box center [421, 260] width 794 height 354
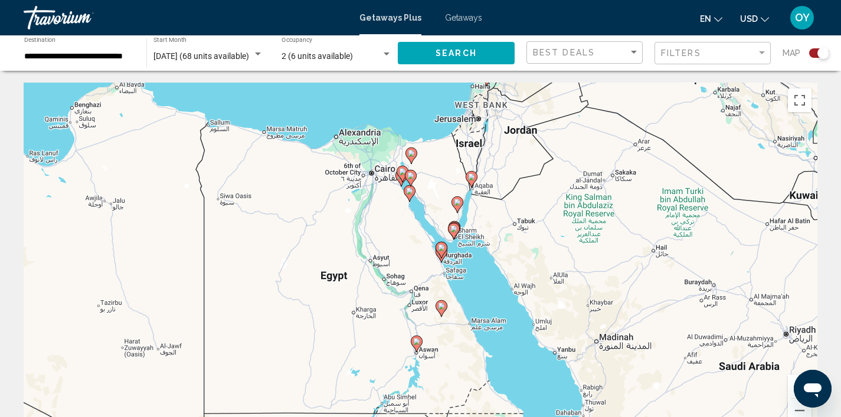
click at [399, 260] on div "To activate drag with keyboard, press Alt + Enter. Once in keyboard drag state,…" at bounding box center [421, 260] width 794 height 354
click at [424, 269] on div "To activate drag with keyboard, press Alt + Enter. Once in keyboard drag state,…" at bounding box center [421, 260] width 794 height 354
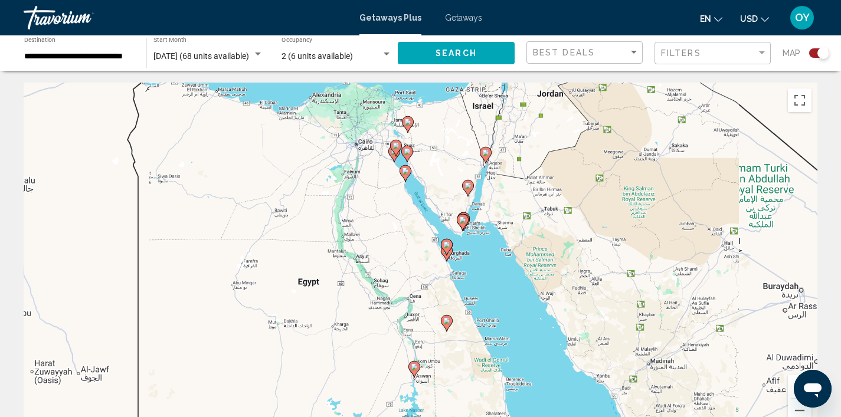
click at [424, 269] on div "To activate drag with keyboard, press Alt + Enter. Once in keyboard drag state,…" at bounding box center [421, 260] width 794 height 354
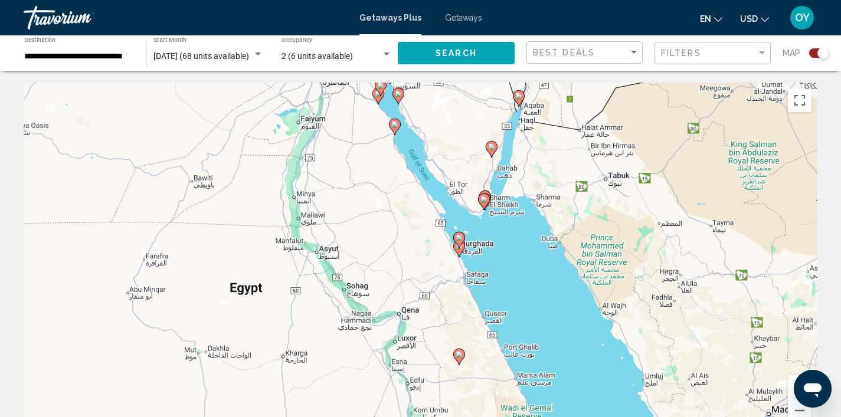
click at [424, 269] on div "To activate drag with keyboard, press Alt + Enter. Once in keyboard drag state,…" at bounding box center [421, 260] width 794 height 354
click at [451, 274] on div "To activate drag with keyboard, press Alt + Enter. Once in keyboard drag state,…" at bounding box center [421, 260] width 794 height 354
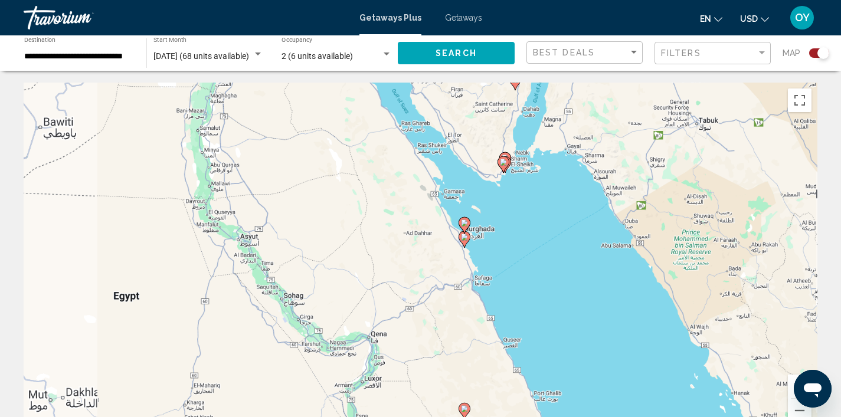
click at [451, 274] on div "To activate drag with keyboard, press Alt + Enter. Once in keyboard drag state,…" at bounding box center [421, 260] width 794 height 354
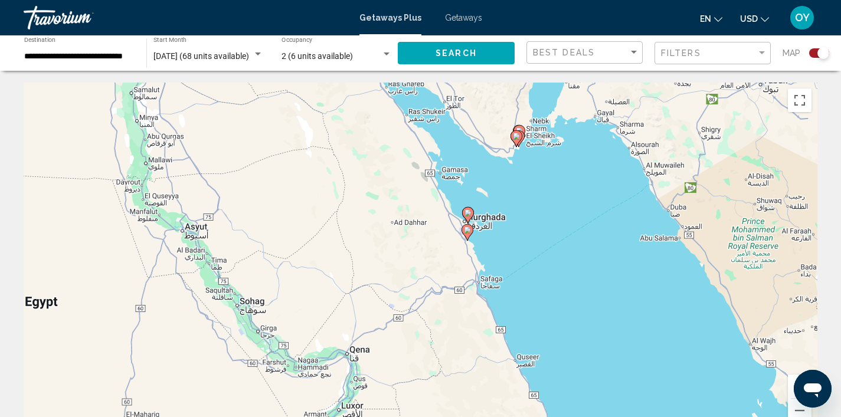
click at [451, 274] on div "To activate drag with keyboard, press Alt + Enter. Once in keyboard drag state,…" at bounding box center [421, 260] width 794 height 354
click at [468, 268] on div "To activate drag with keyboard, press Alt + Enter. Once in keyboard drag state,…" at bounding box center [421, 260] width 794 height 354
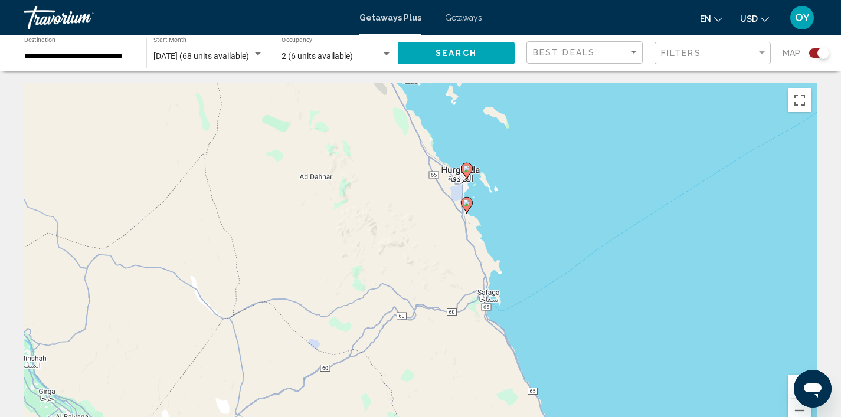
click at [468, 268] on div "To activate drag with keyboard, press Alt + Enter. Once in keyboard drag state,…" at bounding box center [421, 260] width 794 height 354
click at [484, 250] on div "To activate drag with keyboard, press Alt + Enter. Once in keyboard drag state,…" at bounding box center [421, 260] width 794 height 354
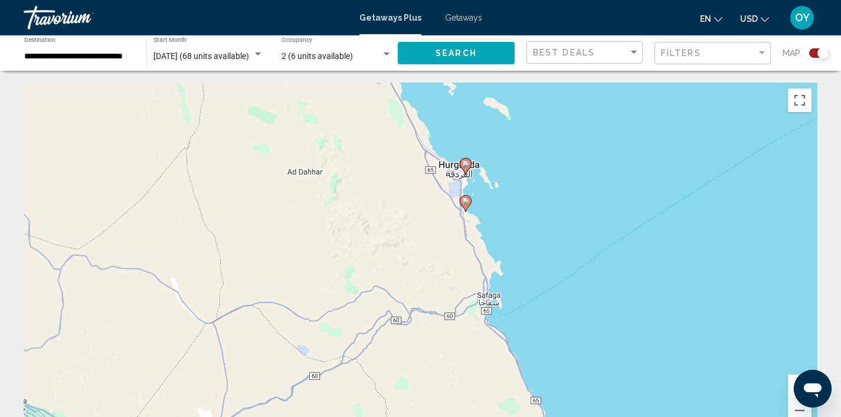
click at [484, 250] on div "To activate drag with keyboard, press Alt + Enter. Once in keyboard drag state,…" at bounding box center [421, 260] width 794 height 354
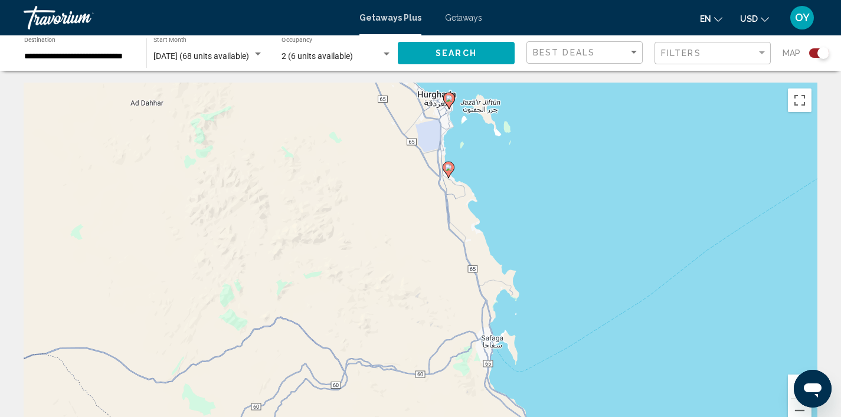
click at [484, 249] on div "To activate drag with keyboard, press Alt + Enter. Once in keyboard drag state,…" at bounding box center [421, 260] width 794 height 354
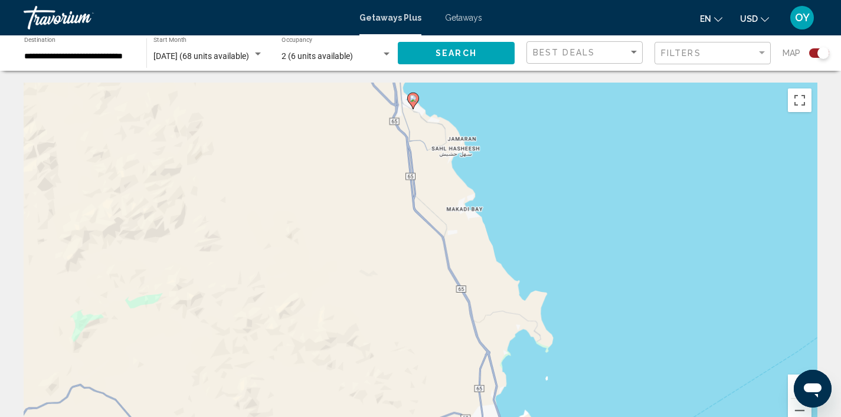
click at [484, 249] on div "To activate drag with keyboard, press Alt + Enter. Once in keyboard drag state,…" at bounding box center [421, 260] width 794 height 354
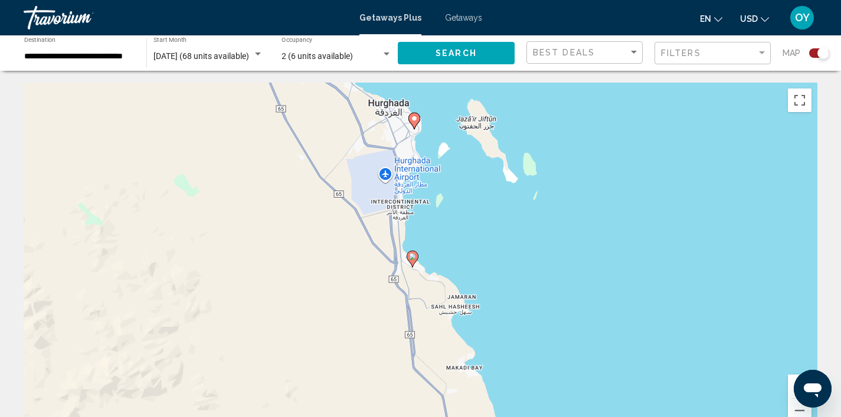
click at [392, 112] on div "To activate drag with keyboard, press Alt + Enter. Once in keyboard drag state,…" at bounding box center [421, 260] width 794 height 354
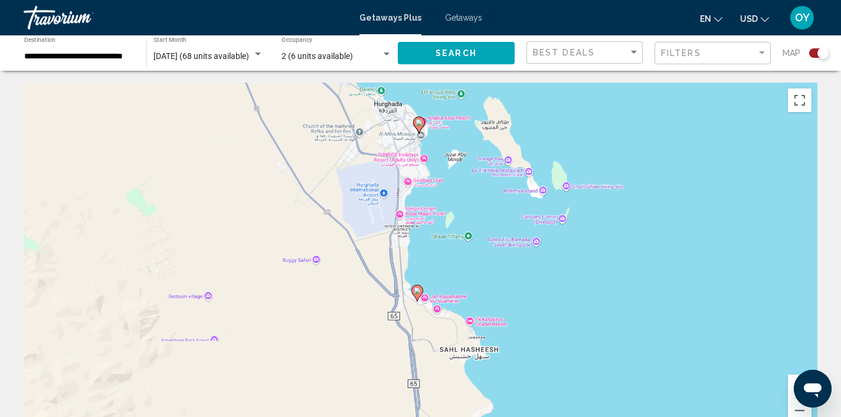
click at [392, 112] on div "To activate drag with keyboard, press Alt + Enter. Once in keyboard drag state,…" at bounding box center [421, 260] width 794 height 354
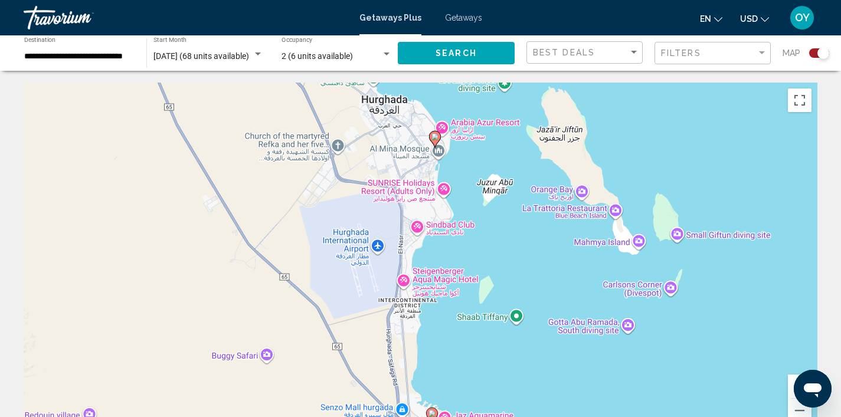
click at [433, 138] on image "Main content" at bounding box center [434, 136] width 7 height 7
type input "**********"
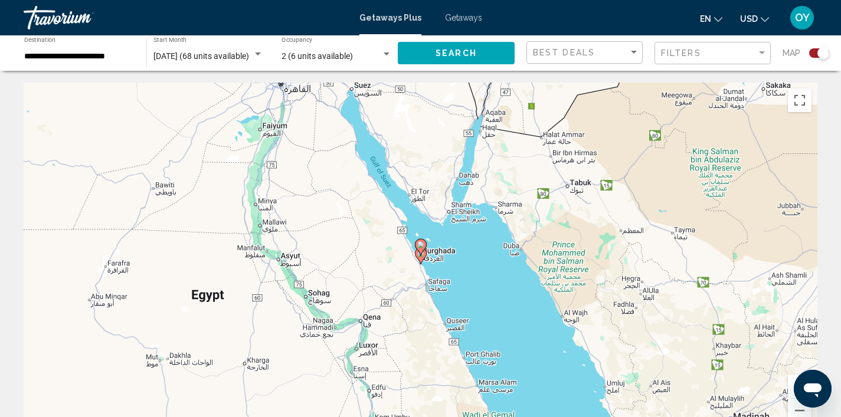
click at [423, 258] on icon "Main content" at bounding box center [420, 255] width 11 height 15
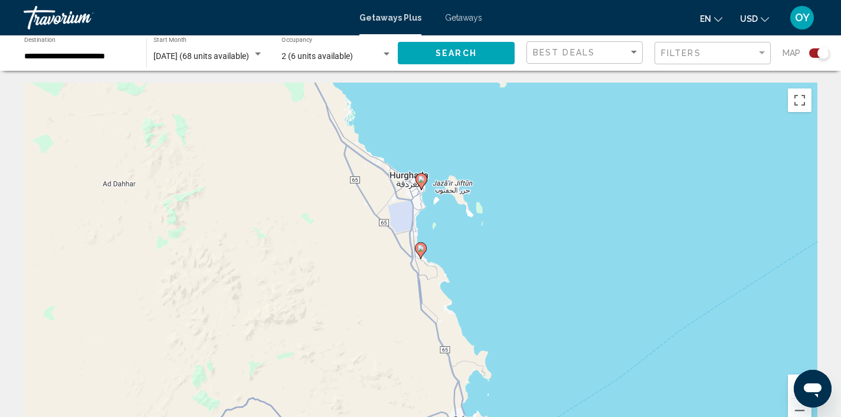
click at [421, 181] on image "Main content" at bounding box center [421, 179] width 7 height 7
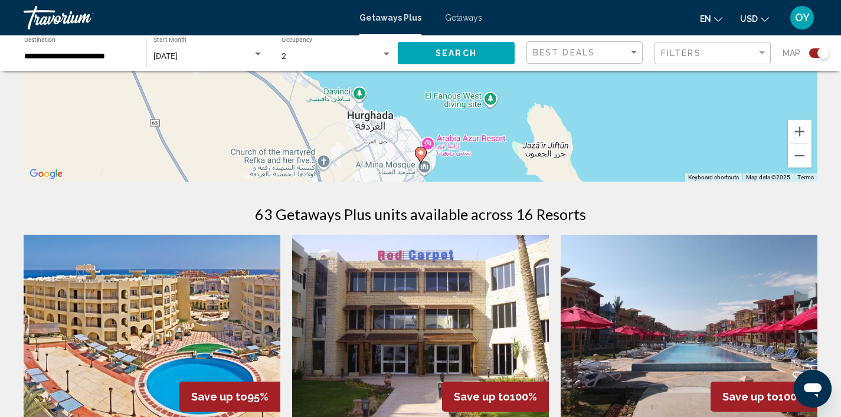
scroll to position [244, 0]
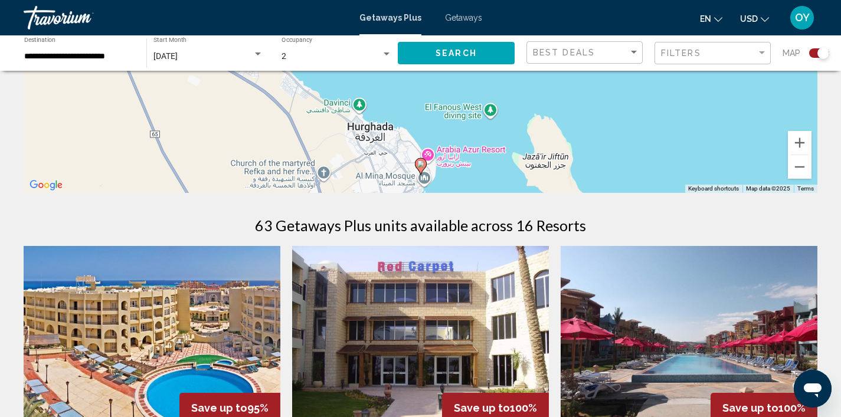
click at [420, 163] on image "Main content" at bounding box center [420, 163] width 7 height 7
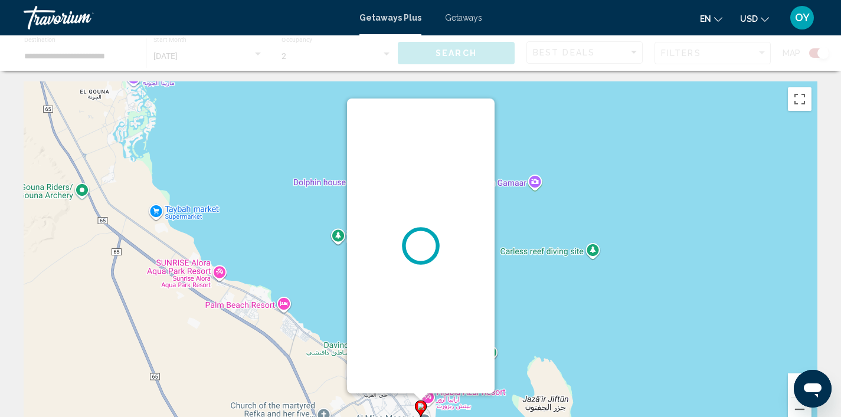
scroll to position [0, 0]
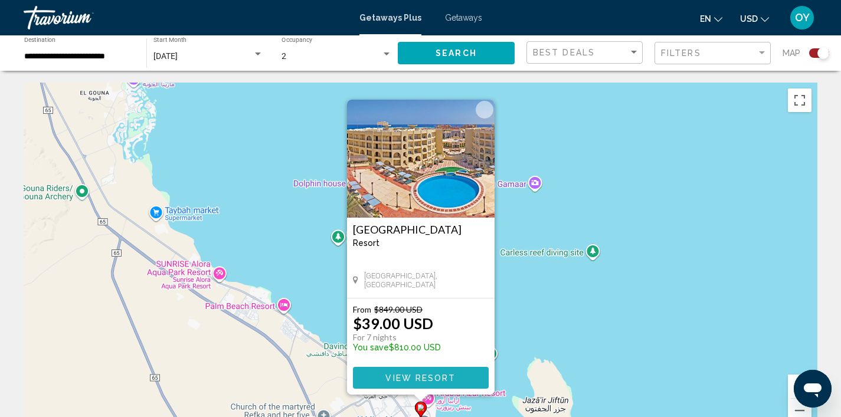
click at [427, 379] on span "View Resort" at bounding box center [420, 377] width 70 height 9
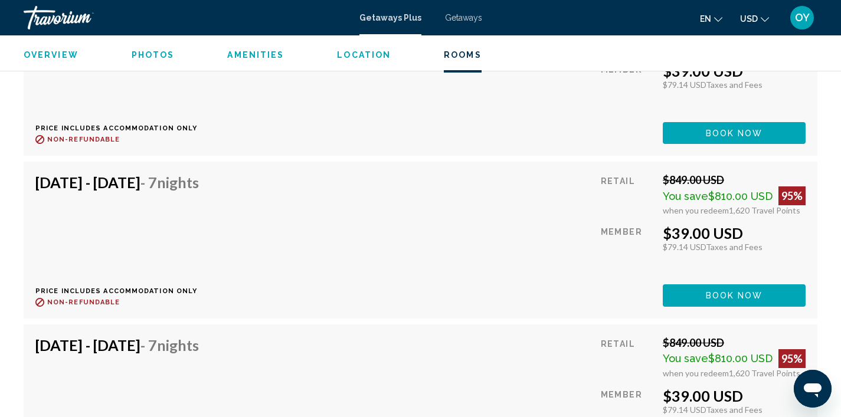
scroll to position [2412, 0]
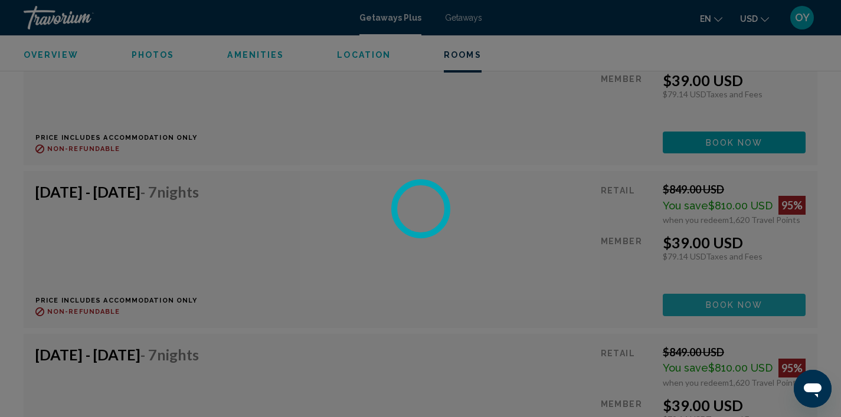
click at [727, 307] on div at bounding box center [420, 208] width 841 height 417
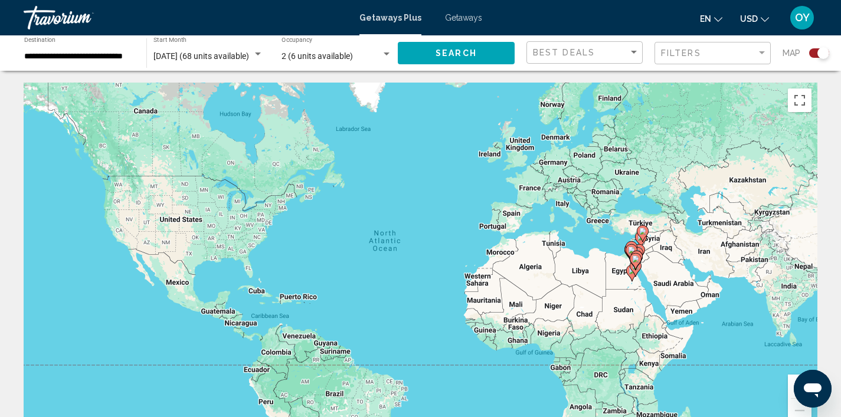
click at [658, 274] on div "To activate drag with keyboard, press Alt + Enter. Once in keyboard drag state,…" at bounding box center [421, 260] width 794 height 354
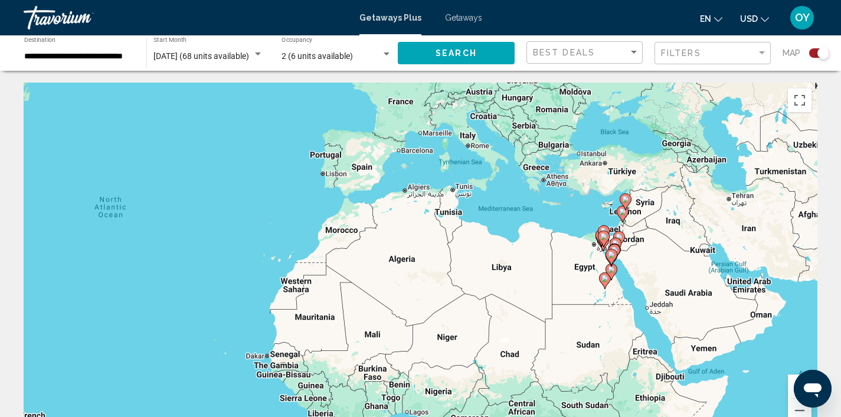
click at [658, 274] on div "To activate drag with keyboard, press Alt + Enter. Once in keyboard drag state,…" at bounding box center [421, 260] width 794 height 354
click at [658, 272] on div "To activate drag with keyboard, press Alt + Enter. Once in keyboard drag state,…" at bounding box center [421, 260] width 794 height 354
click at [640, 277] on div "To activate drag with keyboard, press Alt + Enter. Once in keyboard drag state,…" at bounding box center [421, 260] width 794 height 354
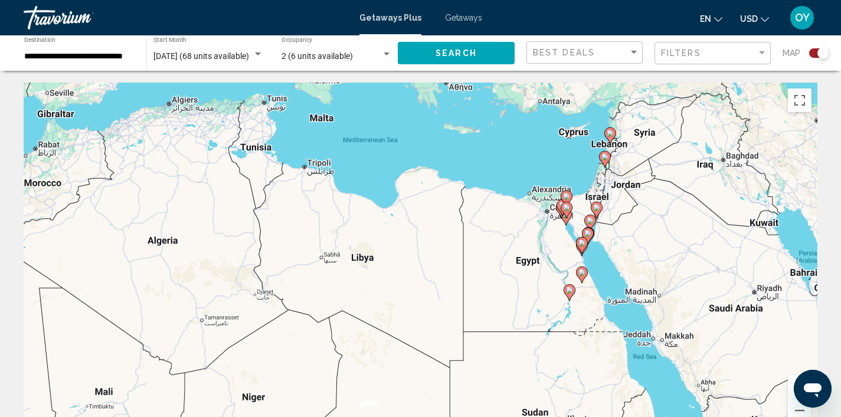
click at [564, 218] on gmp-advanced-marker "Main content" at bounding box center [567, 210] width 12 height 18
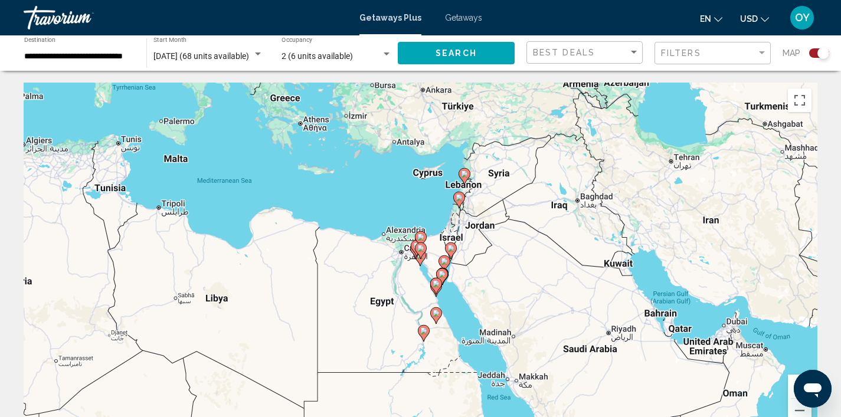
click at [341, 286] on div "To navigate, press the arrow keys. To activate drag with keyboard, press Alt + …" at bounding box center [421, 260] width 794 height 354
click at [365, 281] on div "To activate drag with keyboard, press Alt + Enter. Once in keyboard drag state,…" at bounding box center [421, 260] width 794 height 354
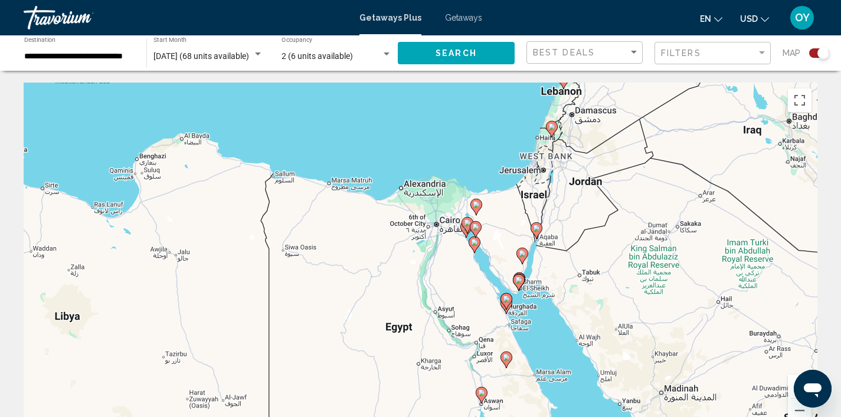
click at [368, 282] on div "To activate drag with keyboard, press Alt + Enter. Once in keyboard drag state,…" at bounding box center [421, 260] width 794 height 354
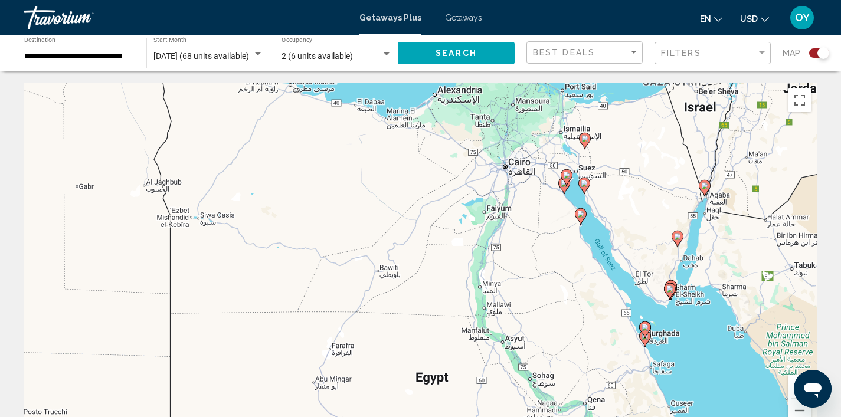
click at [368, 282] on div "To activate drag with keyboard, press Alt + Enter. Once in keyboard drag state,…" at bounding box center [421, 260] width 794 height 354
click at [703, 379] on div "To activate drag with keyboard, press Alt + Enter. Once in keyboard drag state,…" at bounding box center [421, 260] width 794 height 354
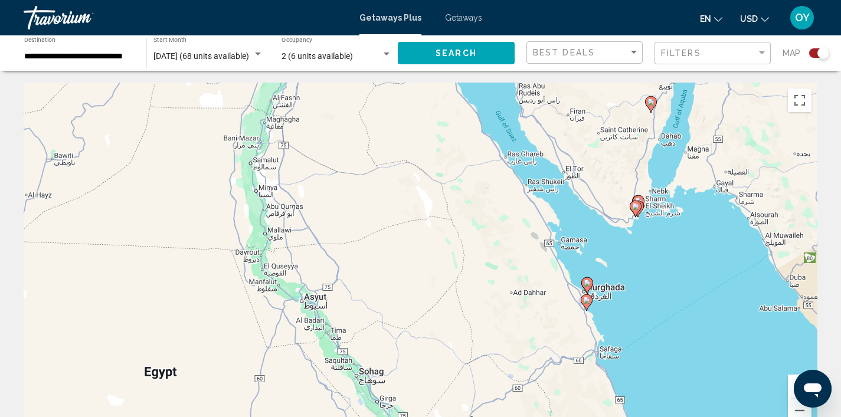
click at [560, 293] on div "To activate drag with keyboard, press Alt + Enter. Once in keyboard drag state,…" at bounding box center [421, 260] width 794 height 354
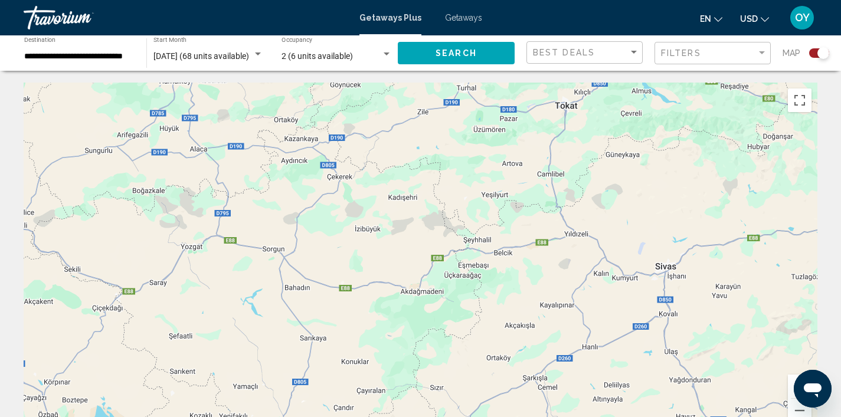
click at [561, 288] on div "Main content" at bounding box center [421, 260] width 794 height 354
click at [800, 411] on button "Zoom out" at bounding box center [800, 411] width 24 height 24
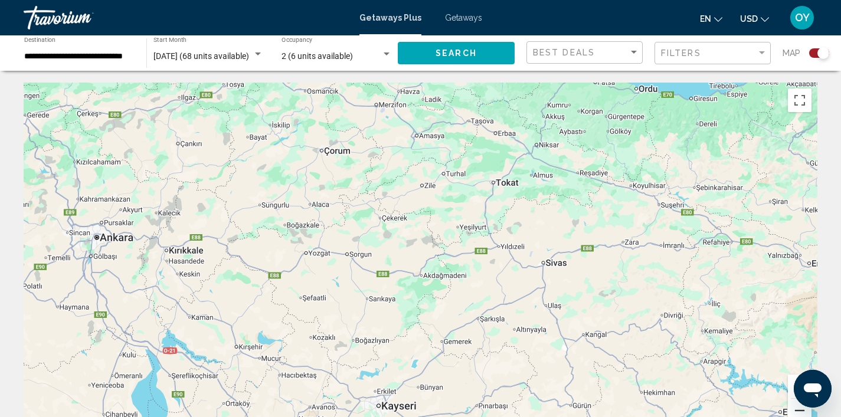
click at [800, 411] on button "Zoom out" at bounding box center [800, 411] width 24 height 24
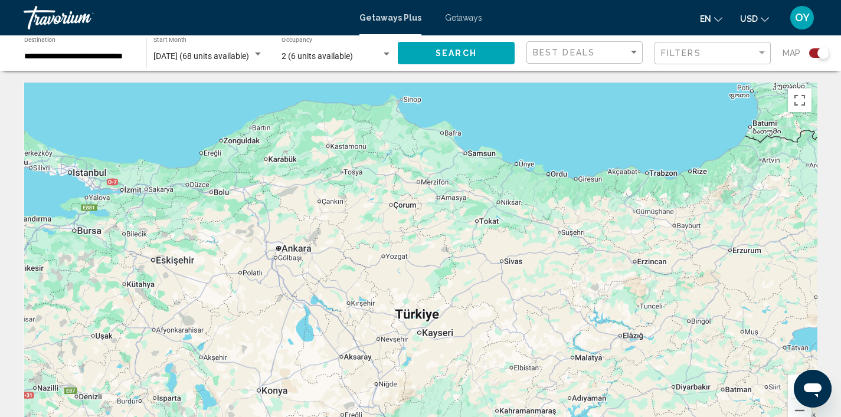
drag, startPoint x: 48, startPoint y: 135, endPoint x: 120, endPoint y: 137, distance: 71.4
click at [120, 137] on div "Main content" at bounding box center [421, 260] width 794 height 354
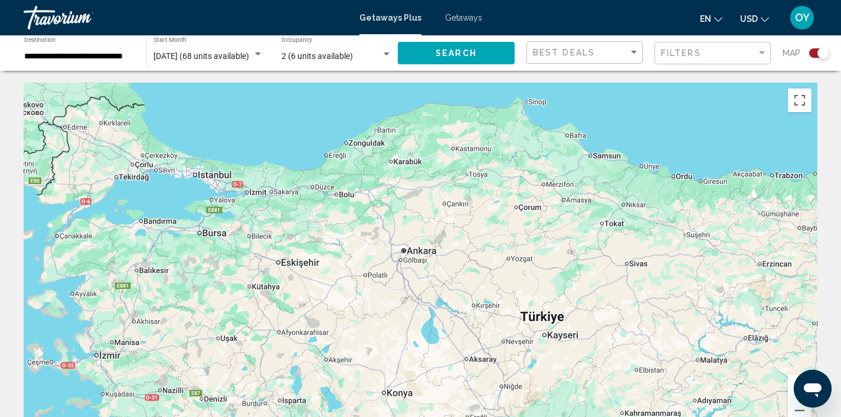
drag, startPoint x: 120, startPoint y: 137, endPoint x: 194, endPoint y: 137, distance: 74.3
click at [194, 137] on div "Main content" at bounding box center [421, 260] width 794 height 354
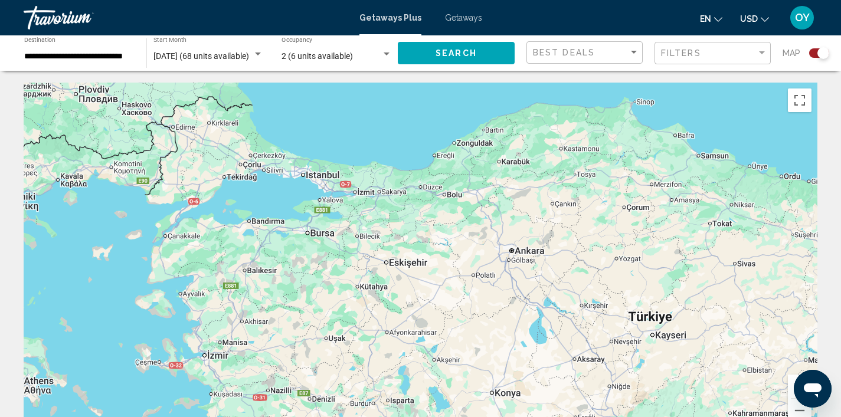
drag, startPoint x: 133, startPoint y: 231, endPoint x: 237, endPoint y: 224, distance: 104.1
click at [224, 225] on div "Main content" at bounding box center [421, 260] width 794 height 354
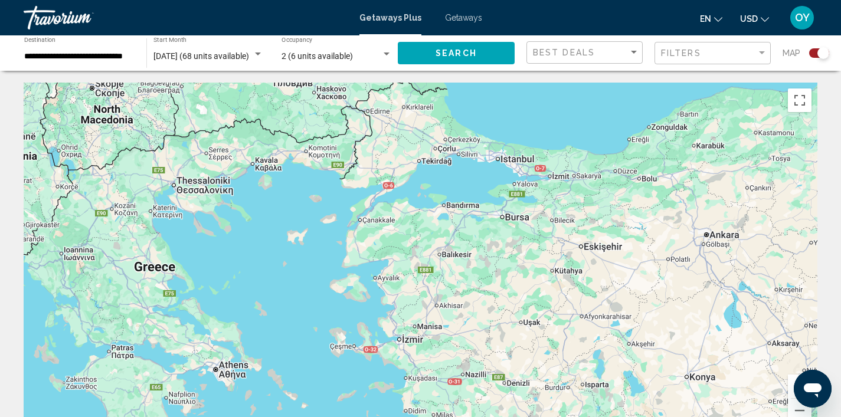
drag, startPoint x: 237, startPoint y: 224, endPoint x: 237, endPoint y: 91, distance: 133.3
click at [237, 95] on div "Main content" at bounding box center [421, 260] width 794 height 354
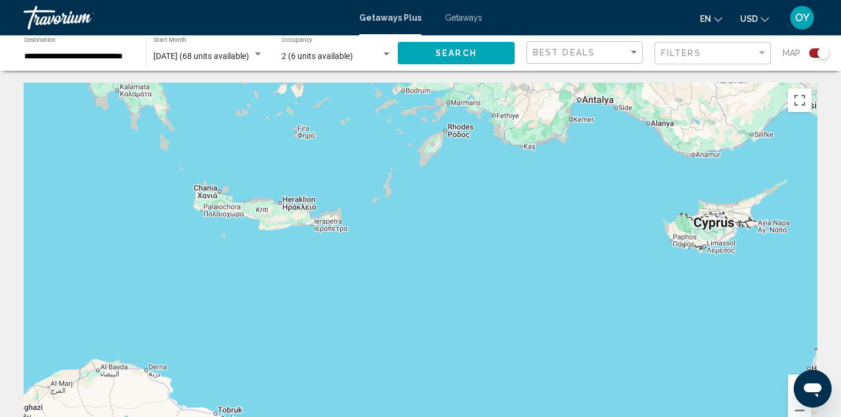
drag, startPoint x: 297, startPoint y: 215, endPoint x: 284, endPoint y: 122, distance: 94.1
click at [284, 127] on div "To activate drag with keyboard, press Alt + Enter. Once in keyboard drag state,…" at bounding box center [421, 260] width 794 height 354
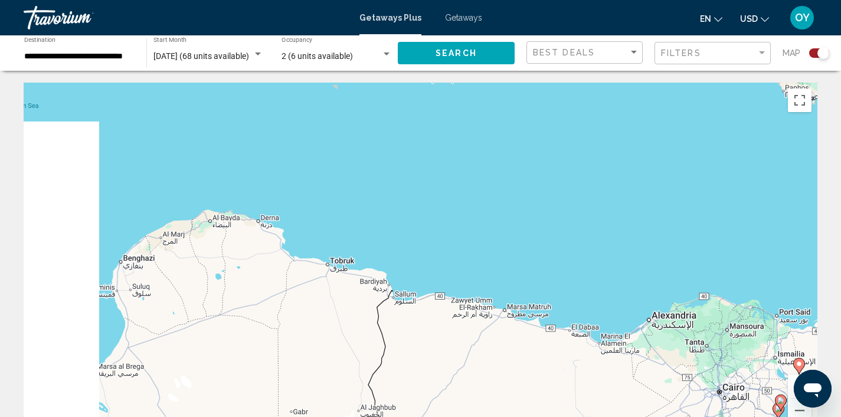
drag, startPoint x: 137, startPoint y: 269, endPoint x: 284, endPoint y: 273, distance: 147.0
click at [284, 273] on div "To activate drag with keyboard, press Alt + Enter. Once in keyboard drag state,…" at bounding box center [421, 260] width 794 height 354
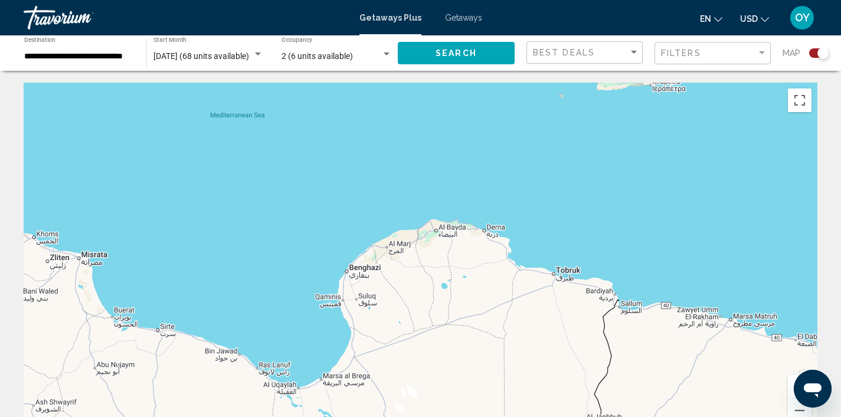
drag, startPoint x: 428, startPoint y: 281, endPoint x: 513, endPoint y: 279, distance: 85.6
click at [513, 279] on div "Main content" at bounding box center [421, 260] width 794 height 354
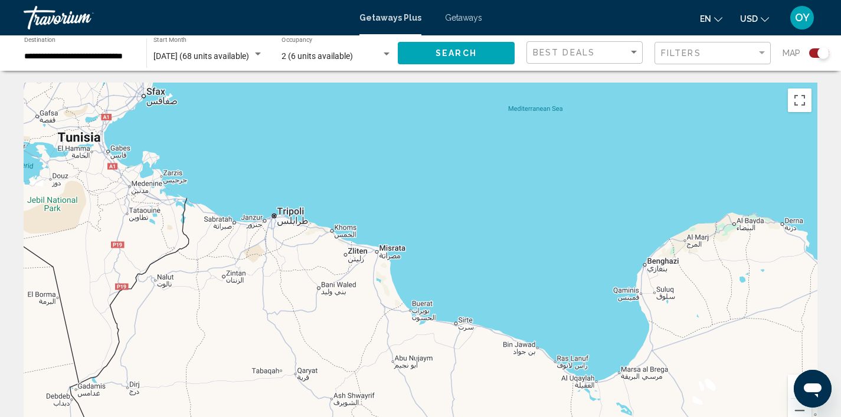
drag, startPoint x: 461, startPoint y: 392, endPoint x: 549, endPoint y: 392, distance: 87.9
click at [549, 392] on div "Main content" at bounding box center [421, 260] width 794 height 354
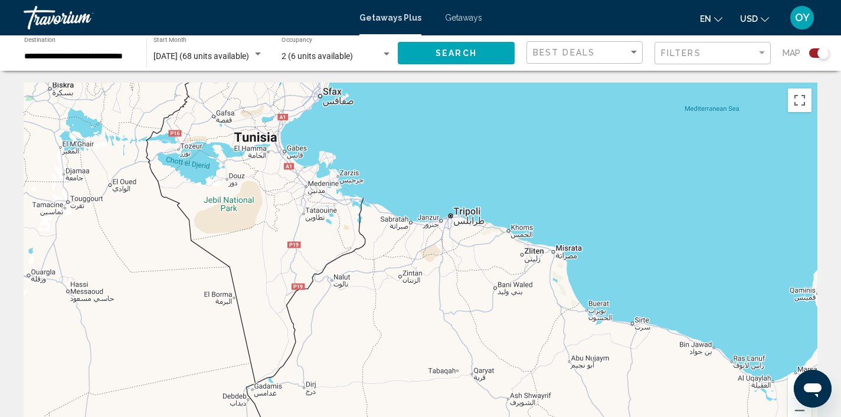
drag, startPoint x: 425, startPoint y: 198, endPoint x: 425, endPoint y: 299, distance: 100.9
click at [425, 296] on div "Main content" at bounding box center [421, 260] width 794 height 354
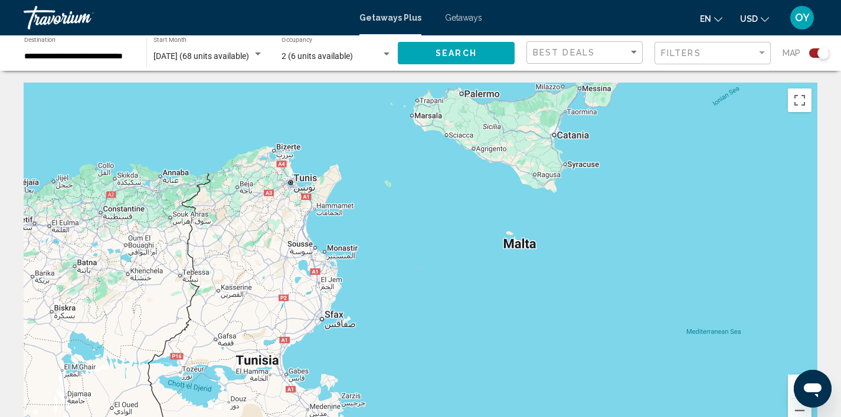
drag, startPoint x: 247, startPoint y: 306, endPoint x: 432, endPoint y: 289, distance: 186.0
click at [432, 289] on div "Main content" at bounding box center [421, 260] width 794 height 354
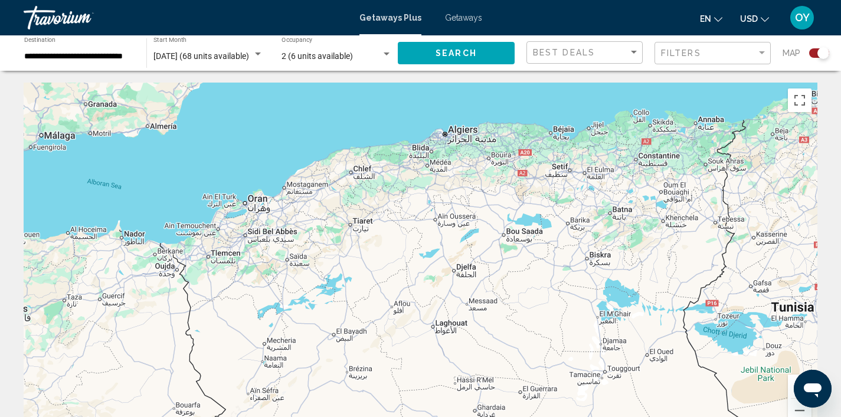
drag, startPoint x: 432, startPoint y: 289, endPoint x: 620, endPoint y: 274, distance: 188.2
click at [620, 274] on div "Main content" at bounding box center [421, 260] width 794 height 354
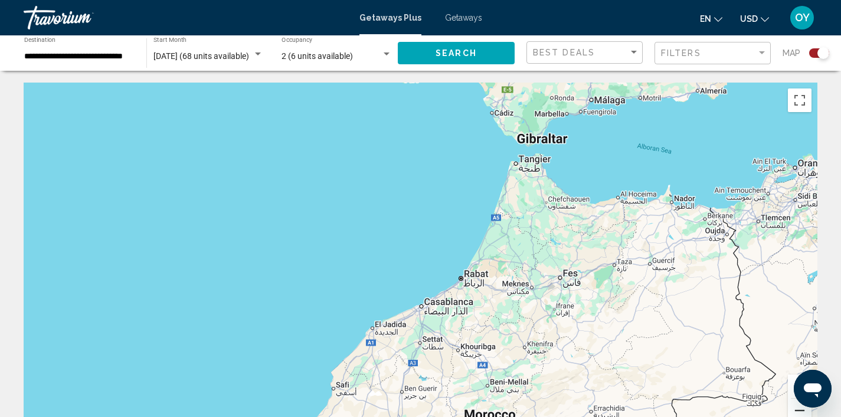
click at [801, 412] on button "Zoom out" at bounding box center [800, 411] width 24 height 24
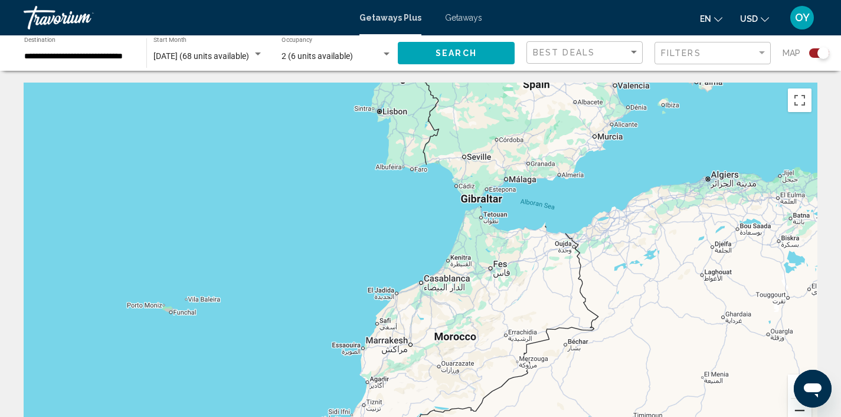
click at [801, 412] on button "Zoom out" at bounding box center [800, 411] width 24 height 24
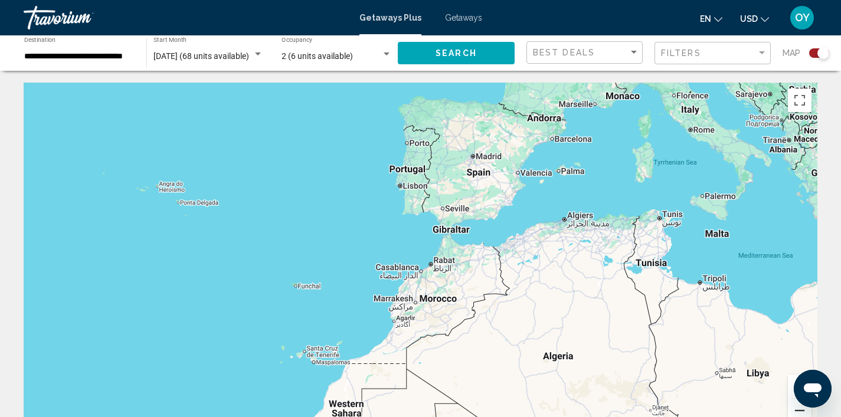
click at [801, 412] on button "Zoom out" at bounding box center [800, 411] width 24 height 24
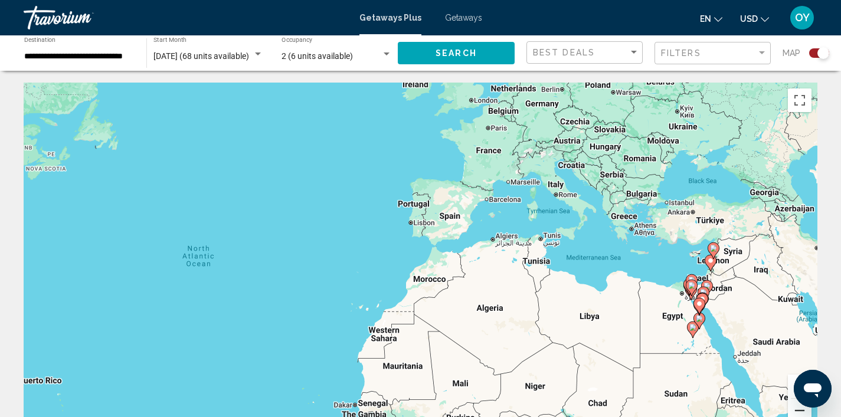
click at [801, 412] on button "Zoom out" at bounding box center [800, 411] width 24 height 24
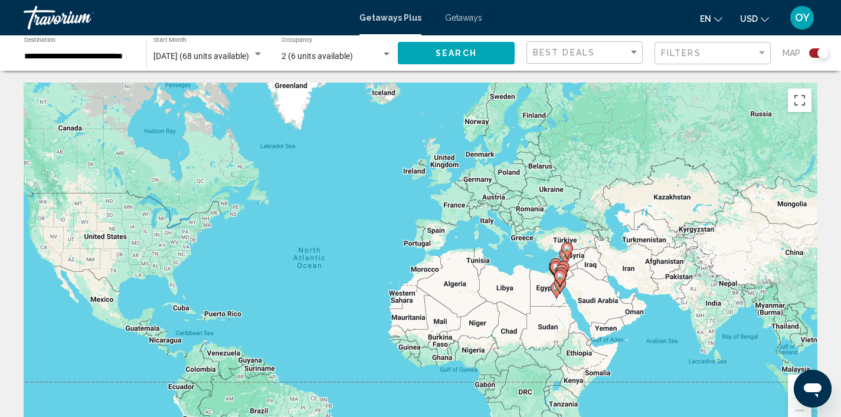
click at [595, 310] on div "To activate drag with keyboard, press Alt + Enter. Once in keyboard drag state,…" at bounding box center [421, 260] width 794 height 354
click at [593, 301] on div "To activate drag with keyboard, press Alt + Enter. Once in keyboard drag state,…" at bounding box center [421, 260] width 794 height 354
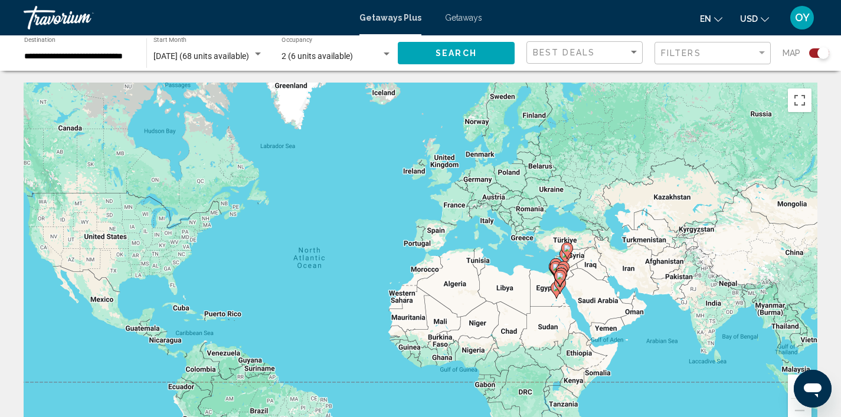
click at [546, 289] on div "To activate drag with keyboard, press Alt + Enter. Once in keyboard drag state,…" at bounding box center [421, 260] width 794 height 354
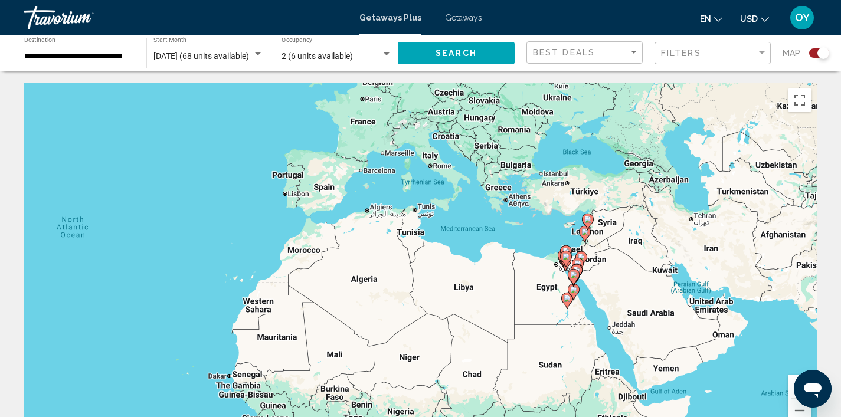
click at [546, 288] on div "To activate drag with keyboard, press Alt + Enter. Once in keyboard drag state,…" at bounding box center [421, 260] width 794 height 354
click at [546, 287] on div "To activate drag with keyboard, press Alt + Enter. Once in keyboard drag state,…" at bounding box center [421, 260] width 794 height 354
click at [713, 312] on div "To activate drag with keyboard, press Alt + Enter. Once in keyboard drag state,…" at bounding box center [421, 260] width 794 height 354
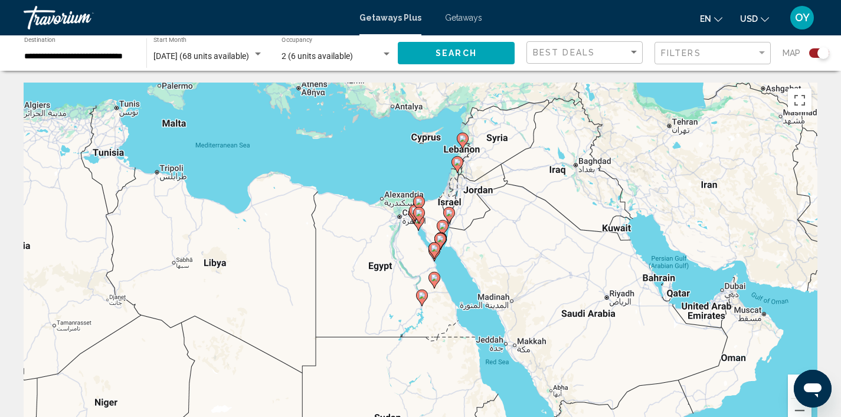
click at [713, 312] on div "To activate drag with keyboard, press Alt + Enter. Once in keyboard drag state,…" at bounding box center [421, 260] width 794 height 354
click at [712, 310] on div "To activate drag with keyboard, press Alt + Enter. Once in keyboard drag state,…" at bounding box center [421, 260] width 794 height 354
click at [712, 309] on div "To activate drag with keyboard, press Alt + Enter. Once in keyboard drag state,…" at bounding box center [421, 260] width 794 height 354
click at [735, 287] on div "To activate drag with keyboard, press Alt + Enter. Once in keyboard drag state,…" at bounding box center [421, 260] width 794 height 354
click at [732, 287] on div "To activate drag with keyboard, press Alt + Enter. Once in keyboard drag state,…" at bounding box center [421, 260] width 794 height 354
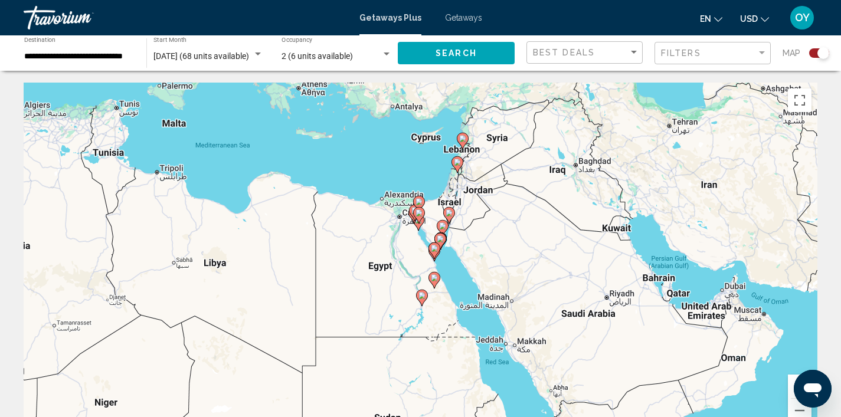
click at [732, 287] on div "To activate drag with keyboard, press Alt + Enter. Once in keyboard drag state,…" at bounding box center [421, 260] width 794 height 354
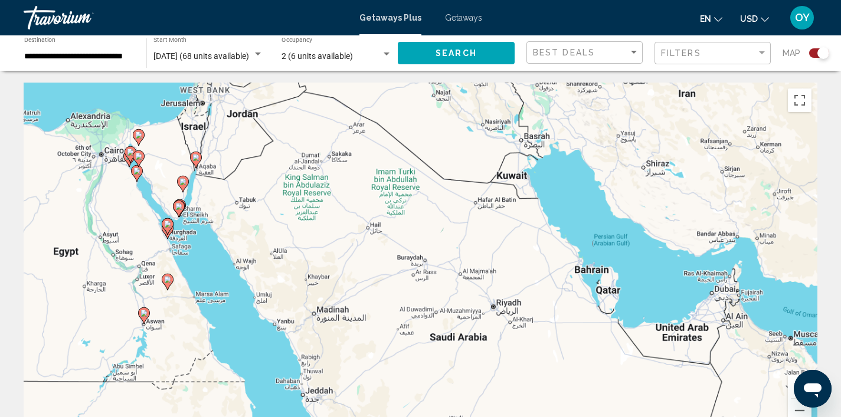
click at [732, 287] on div "To activate drag with keyboard, press Alt + Enter. Once in keyboard drag state,…" at bounding box center [421, 260] width 794 height 354
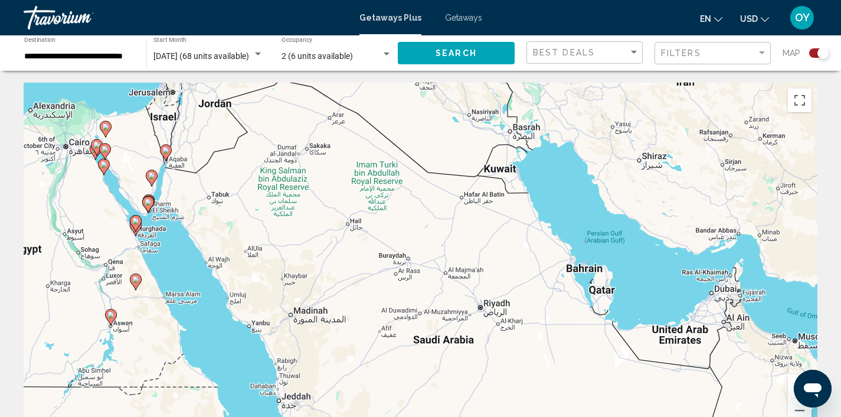
click at [736, 299] on div "To activate drag with keyboard, press Alt + Enter. Once in keyboard drag state,…" at bounding box center [421, 260] width 794 height 354
click at [48, 54] on input "**********" at bounding box center [79, 56] width 110 height 9
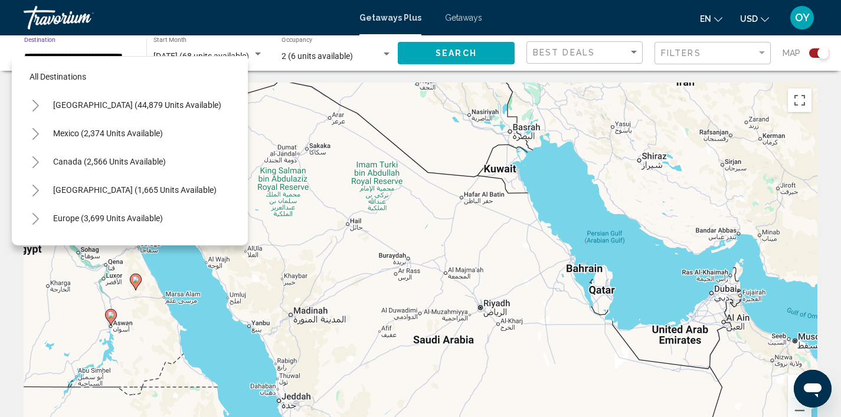
scroll to position [268, 0]
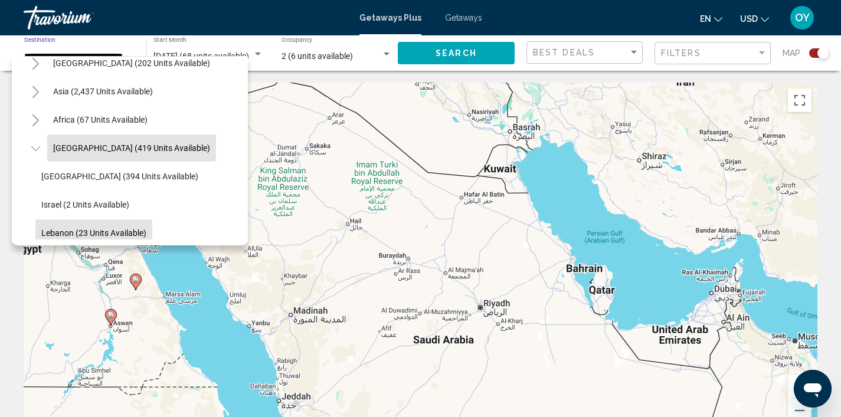
click at [123, 237] on span "Lebanon (23 units available)" at bounding box center [93, 232] width 105 height 9
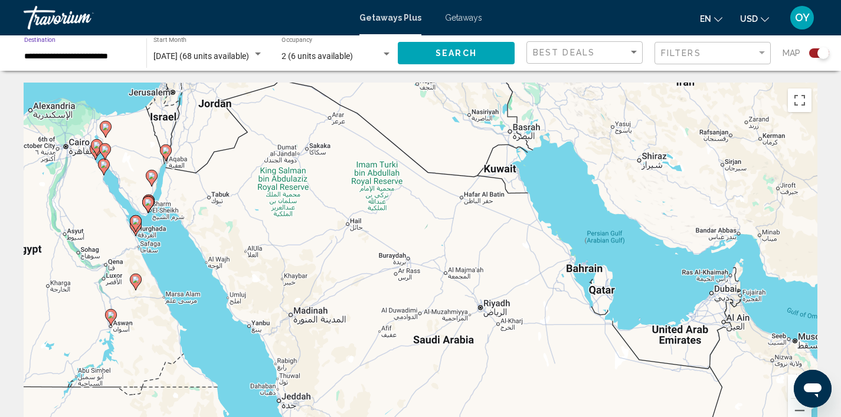
click at [73, 57] on input "**********" at bounding box center [79, 56] width 110 height 9
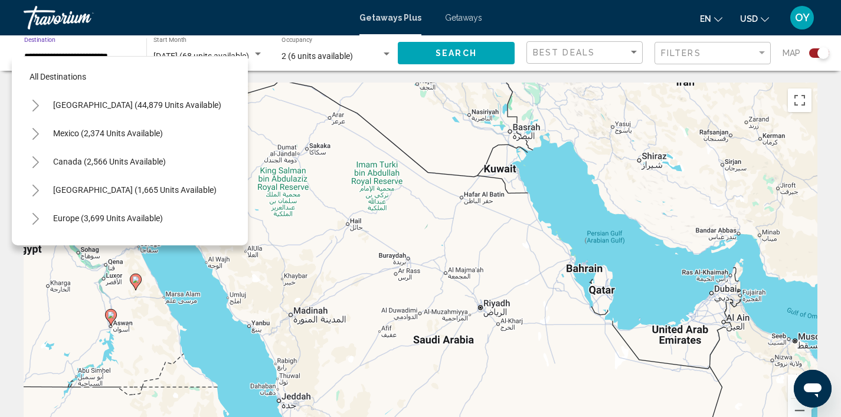
scroll to position [276, 0]
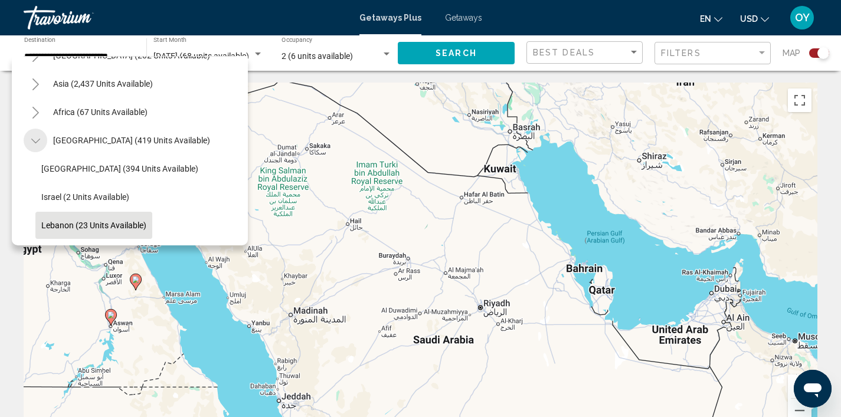
click at [36, 145] on icon "Toggle Middle East (419 units available)" at bounding box center [35, 141] width 9 height 12
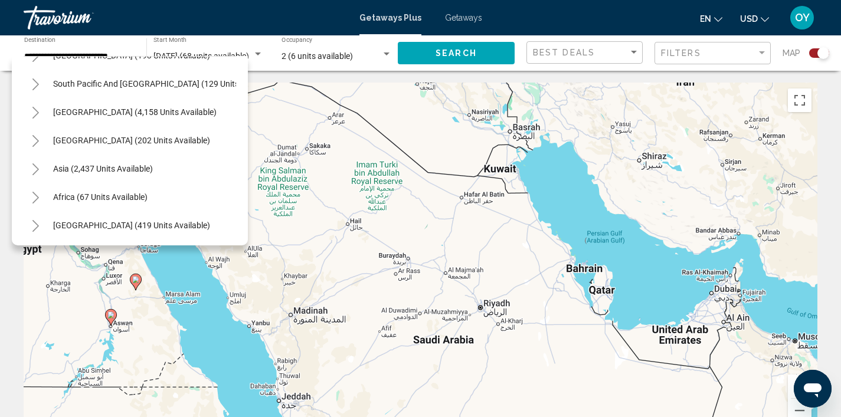
click at [36, 145] on icon "Toggle Central America (202 units available)" at bounding box center [35, 141] width 9 height 12
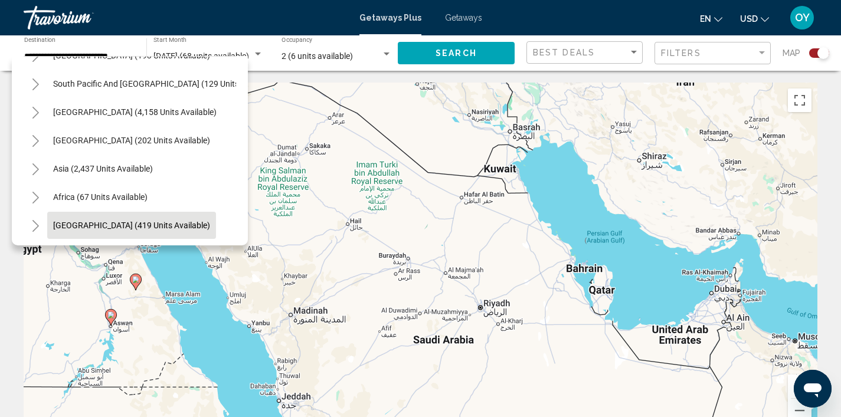
click at [73, 231] on button "[GEOGRAPHIC_DATA] (419 units available)" at bounding box center [131, 225] width 169 height 27
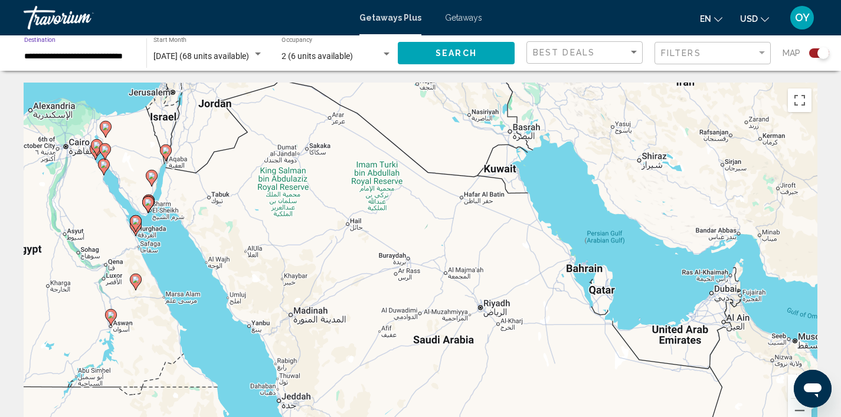
click at [464, 52] on span "Search" at bounding box center [455, 53] width 41 height 9
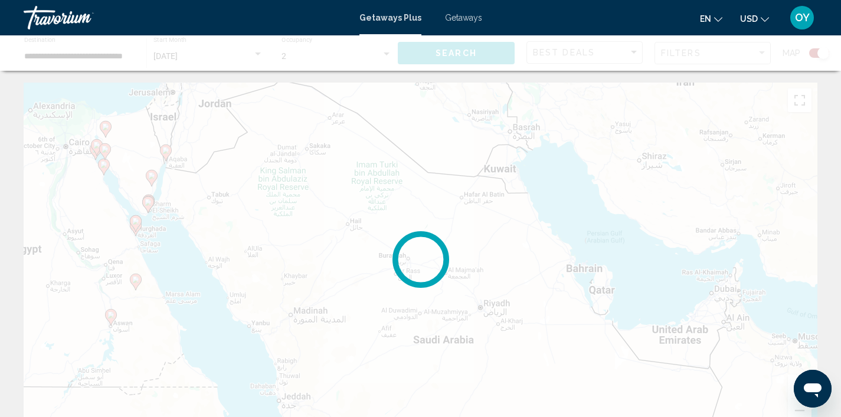
click at [464, 52] on div "Main content" at bounding box center [420, 52] width 841 height 35
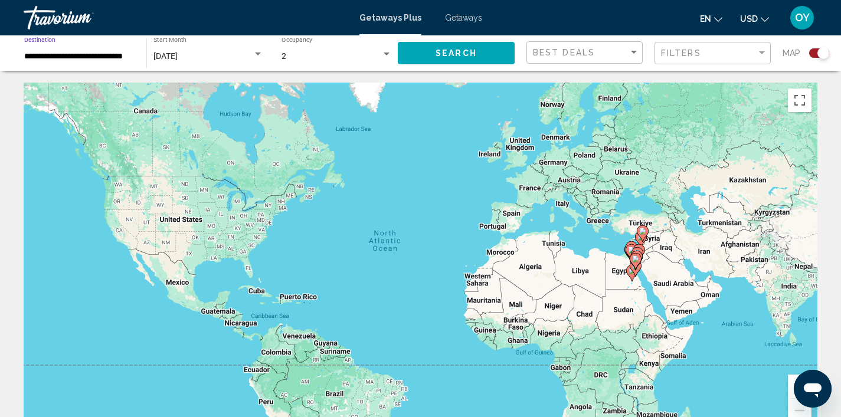
click at [62, 56] on input "**********" at bounding box center [79, 56] width 110 height 9
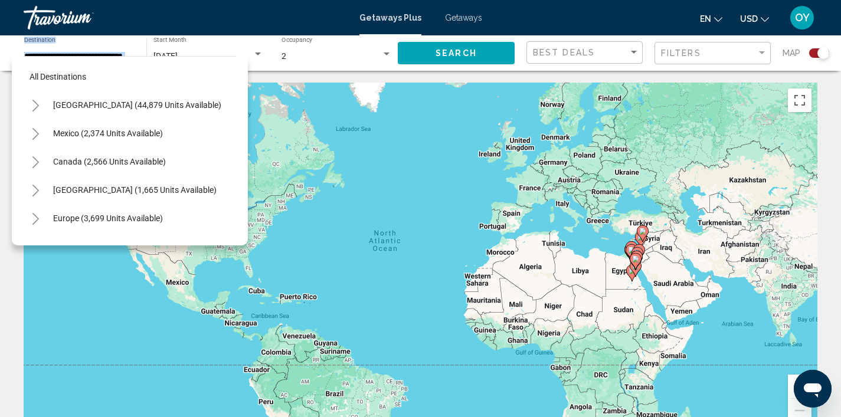
scroll to position [268, 0]
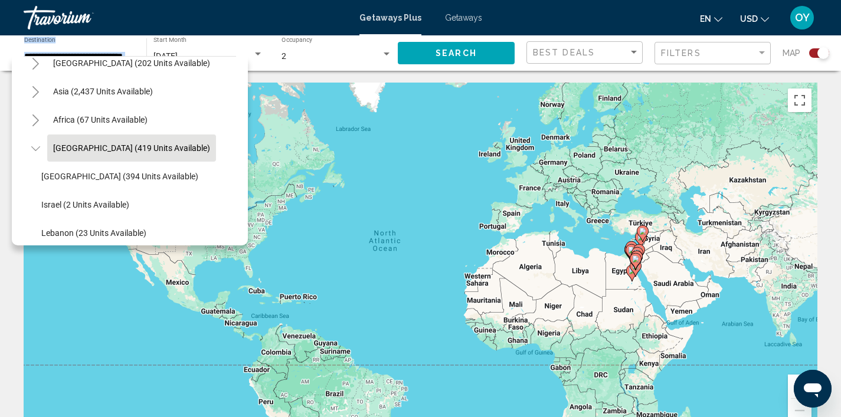
click at [39, 150] on icon "Toggle Middle East (419 units available)" at bounding box center [35, 149] width 9 height 12
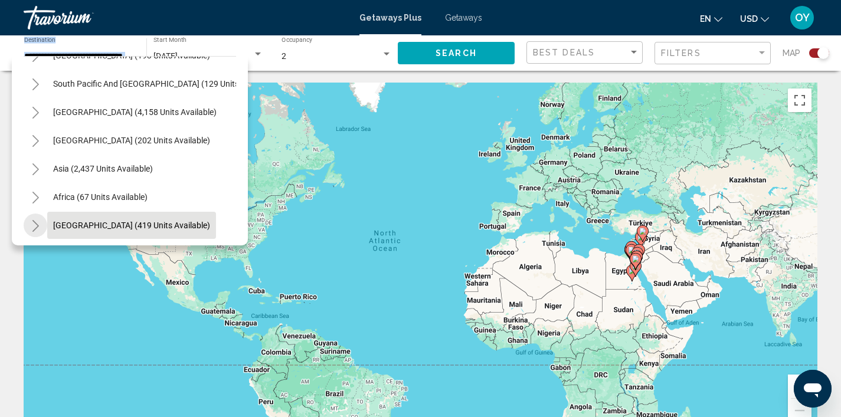
scroll to position [191, 0]
click at [40, 199] on button "Toggle Africa (67 units available)" at bounding box center [36, 197] width 24 height 24
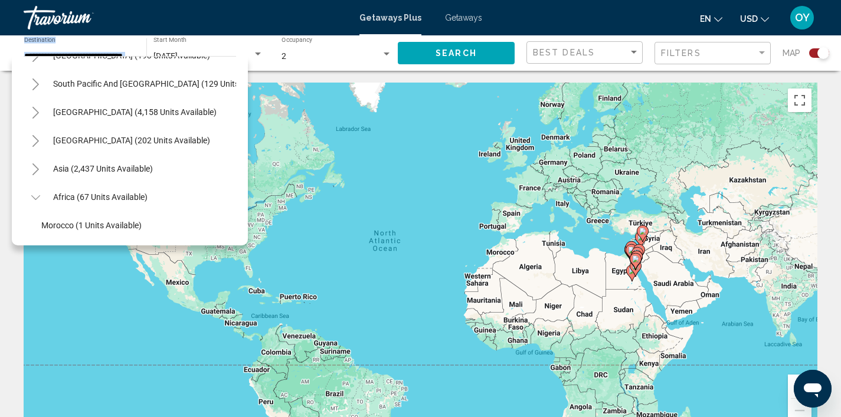
click at [190, 227] on li "Morocco (1 units available)" at bounding box center [135, 225] width 201 height 28
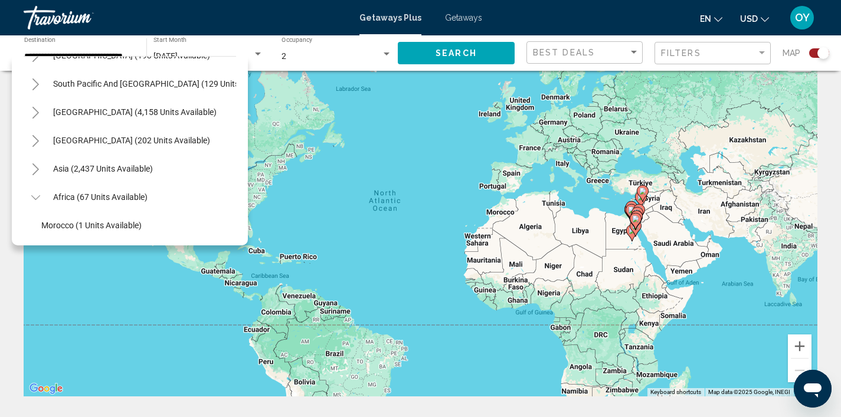
scroll to position [44, 0]
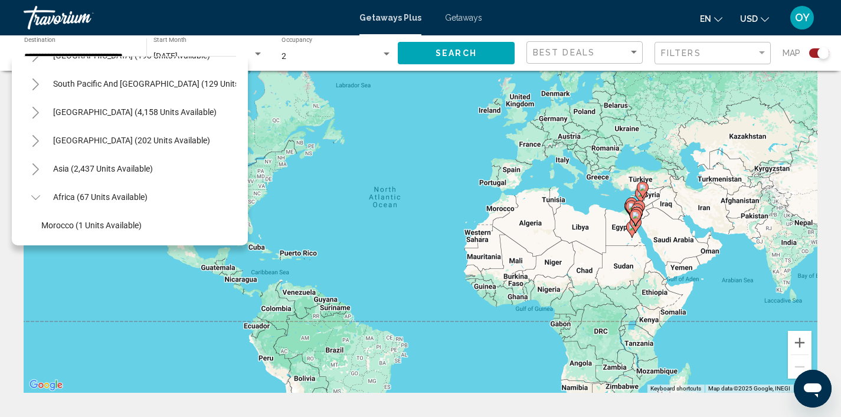
click at [443, 50] on span "Search" at bounding box center [455, 53] width 41 height 9
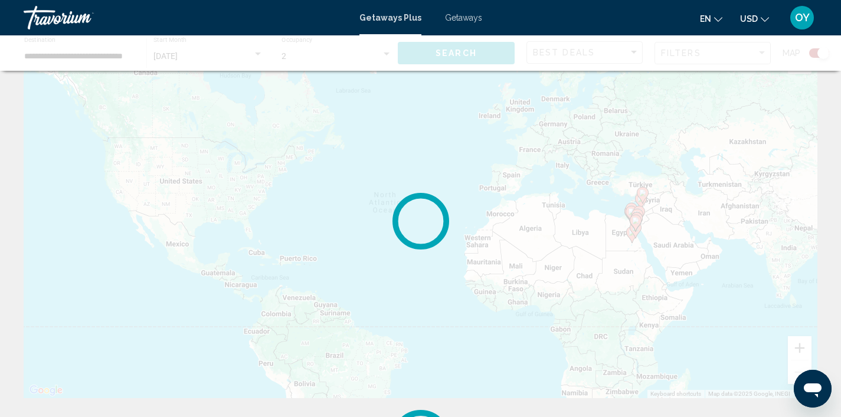
scroll to position [0, 0]
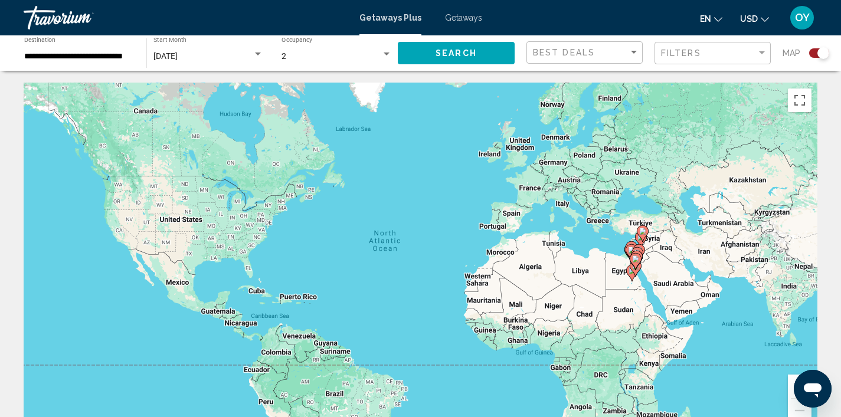
click at [59, 60] on input "**********" at bounding box center [79, 56] width 110 height 9
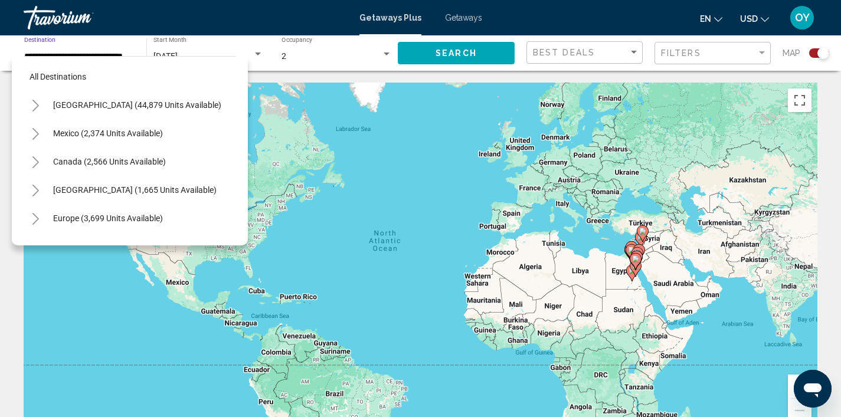
scroll to position [268, 0]
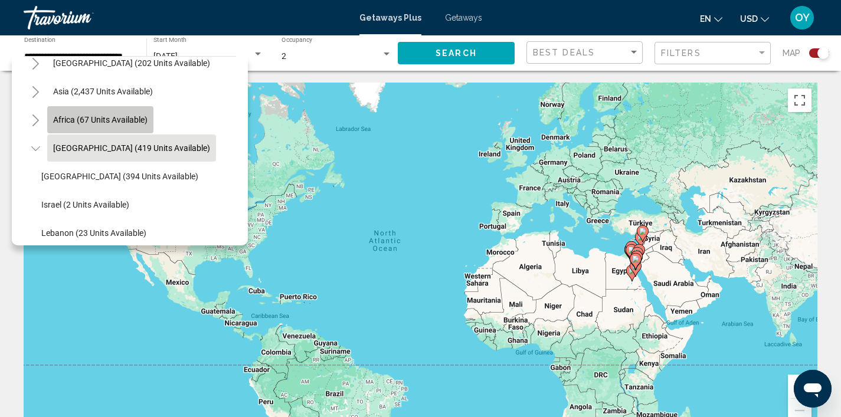
click at [56, 129] on button "Africa (67 units available)" at bounding box center [100, 119] width 106 height 27
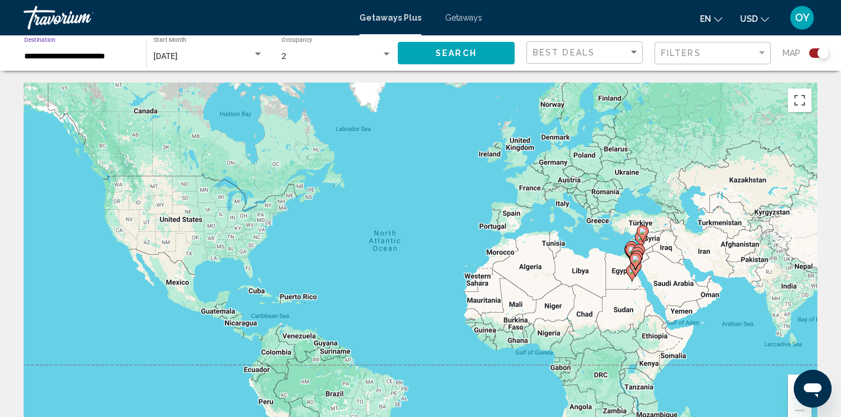
click at [33, 57] on input "**********" at bounding box center [79, 56] width 110 height 9
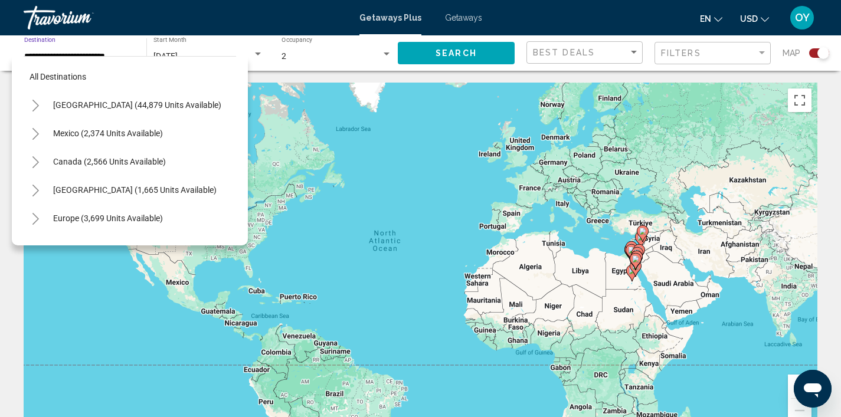
scroll to position [240, 0]
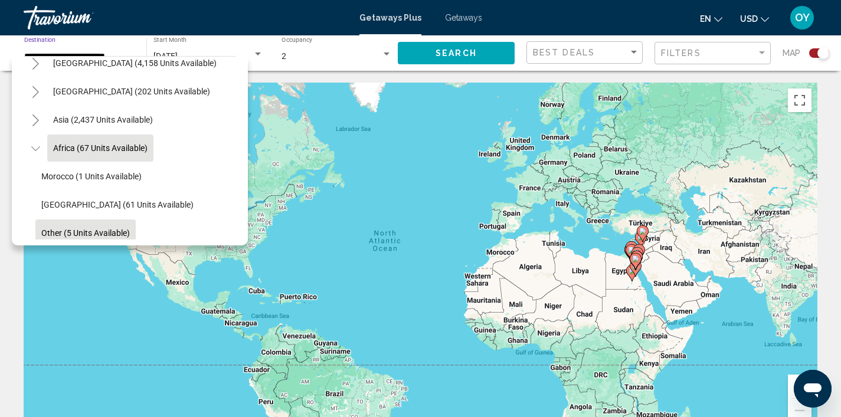
click at [83, 230] on span "Other (5 units available)" at bounding box center [85, 232] width 89 height 9
type input "**********"
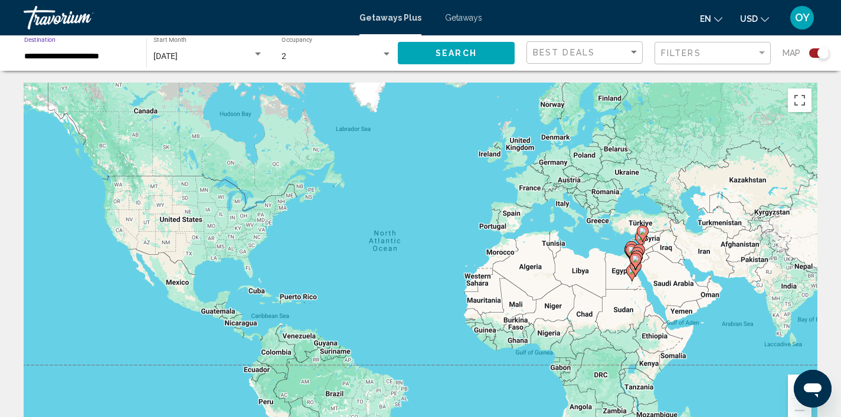
click at [449, 54] on span "Search" at bounding box center [455, 53] width 41 height 9
click at [60, 22] on div "Travorium" at bounding box center [83, 18] width 118 height 24
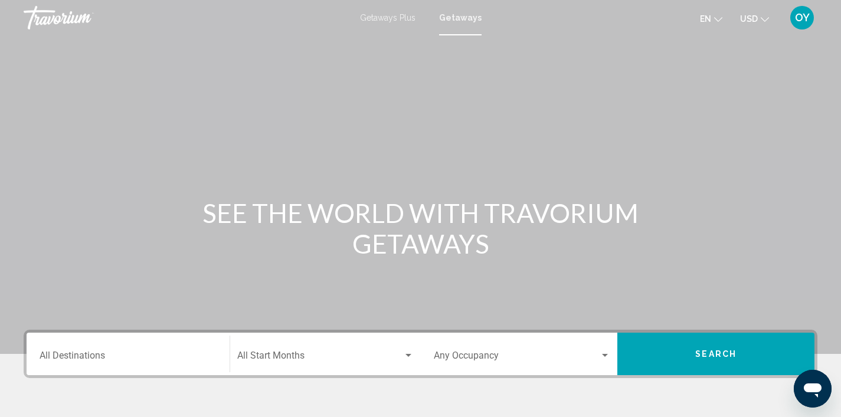
click at [52, 22] on div "Travorium" at bounding box center [83, 18] width 118 height 24
click at [46, 14] on div "Travorium" at bounding box center [83, 18] width 118 height 24
